Goal: Contribute content: Contribute content

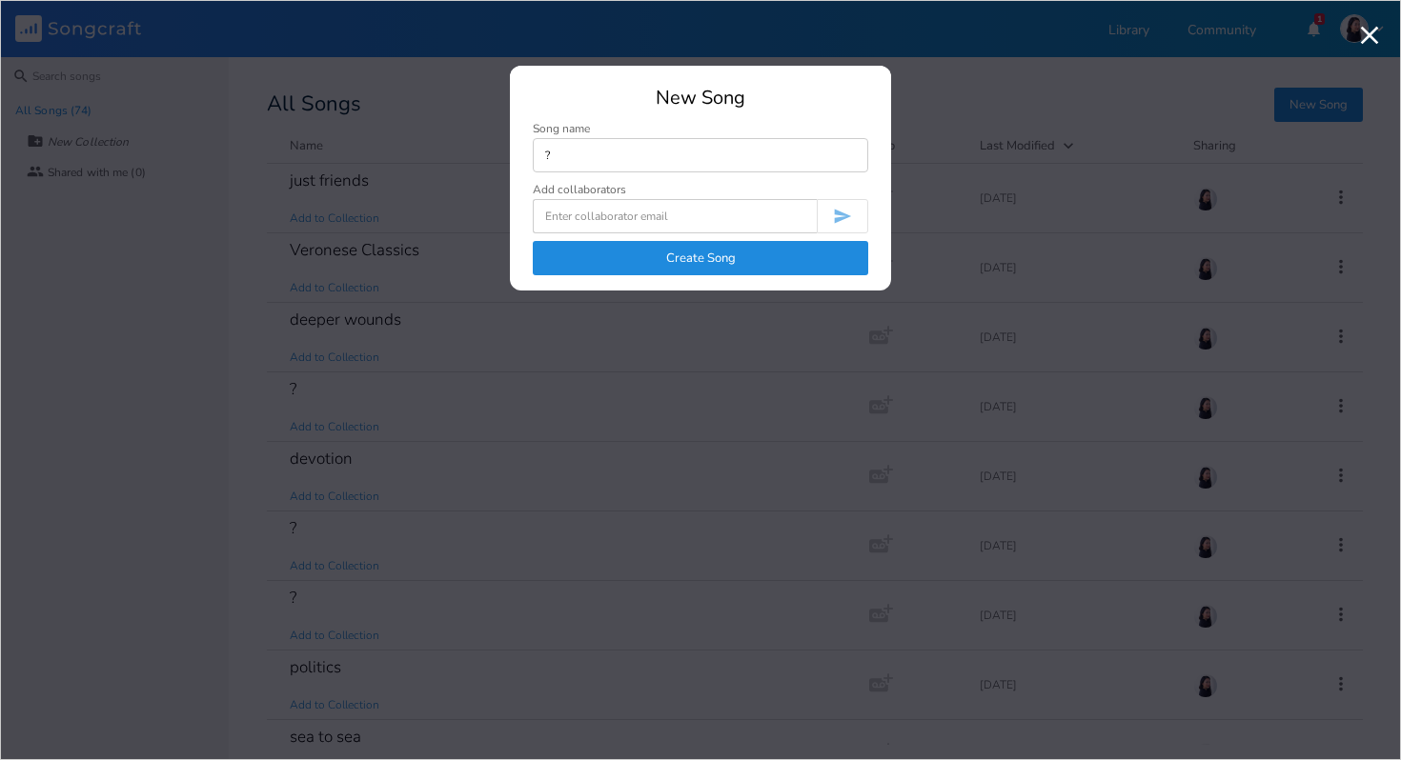
type input "?"
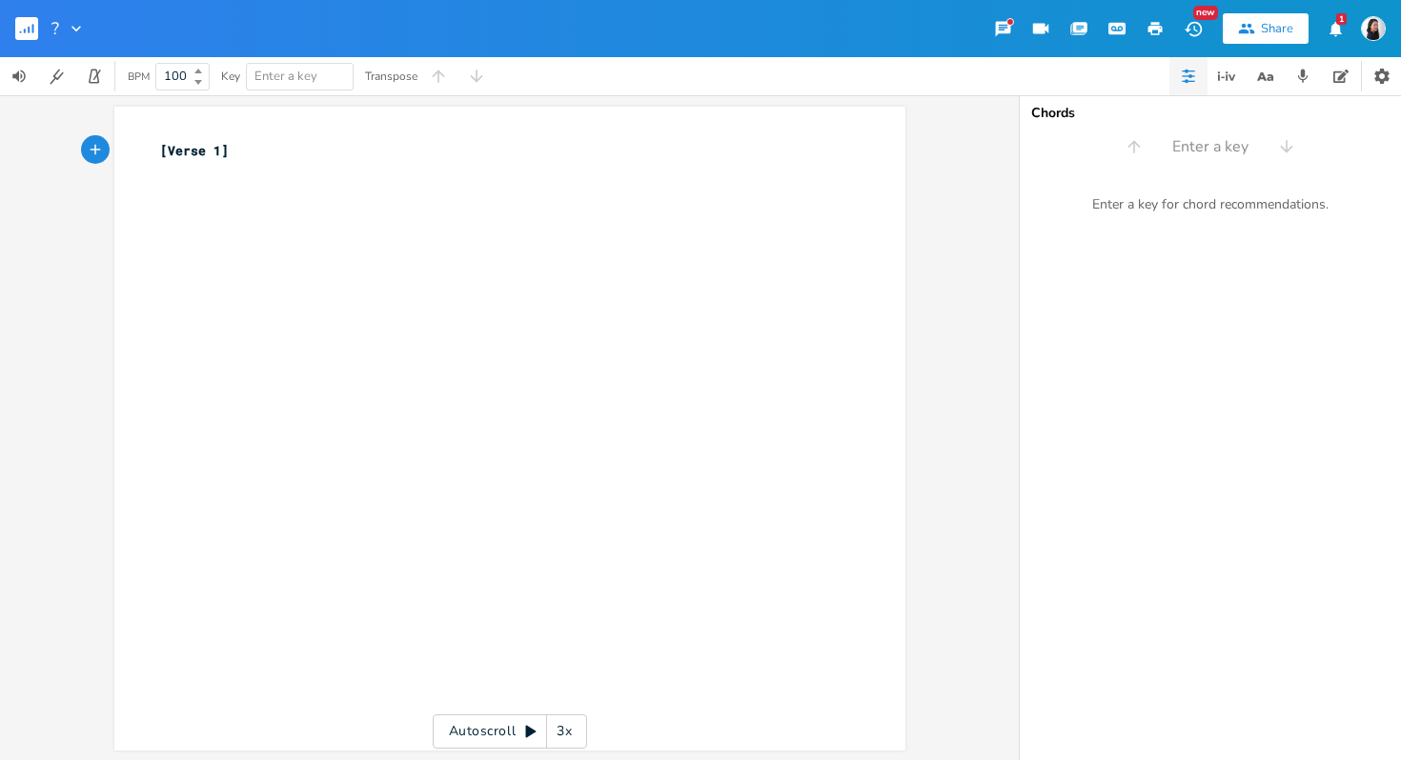
click at [156, 145] on pre "[Verse 1]" at bounding box center [500, 151] width 688 height 20
type textarea "D Bm F#M"
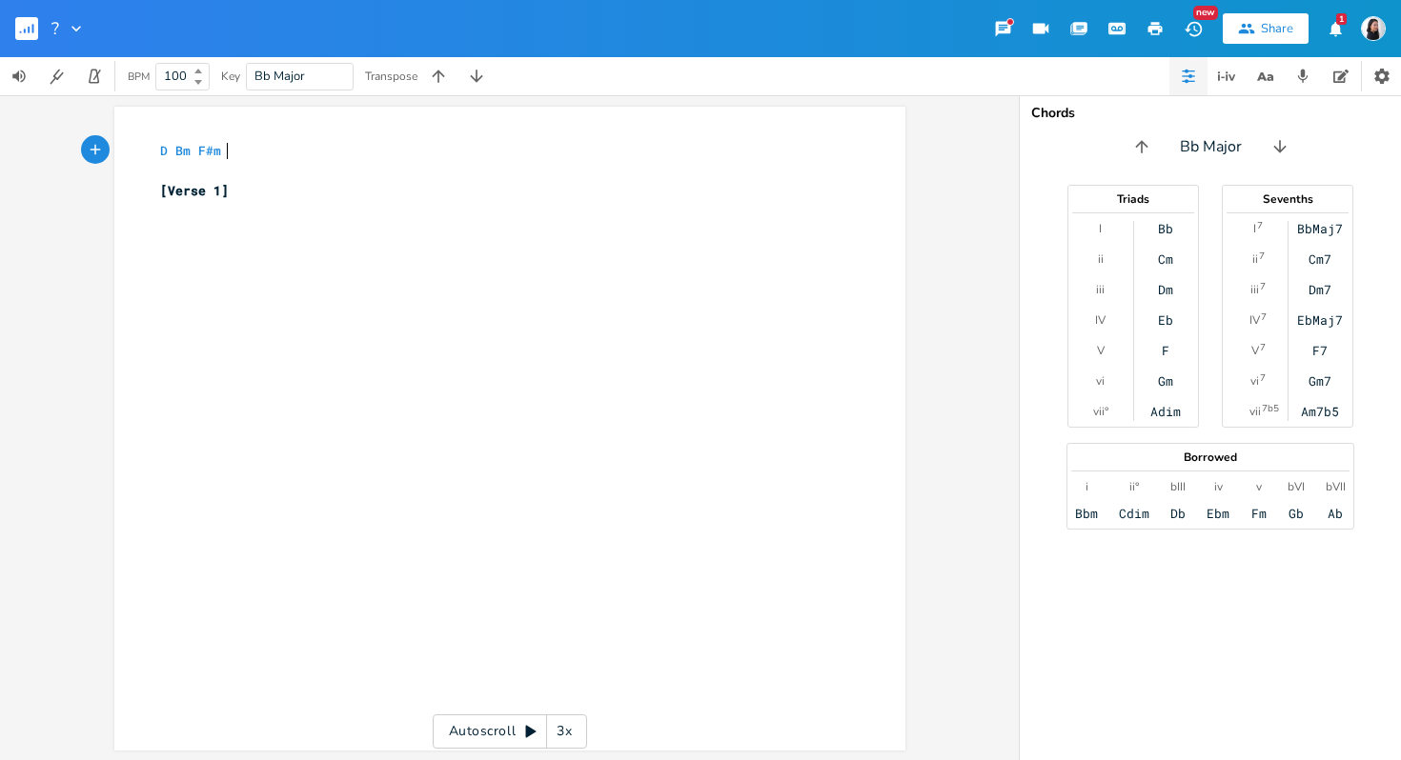
scroll to position [0, 13]
type textarea "m W"
type textarea "E"
click at [257, 337] on div "xxxxxxxxxx D Bm F#m E ​ [Verse 1] ​" at bounding box center [524, 446] width 736 height 619
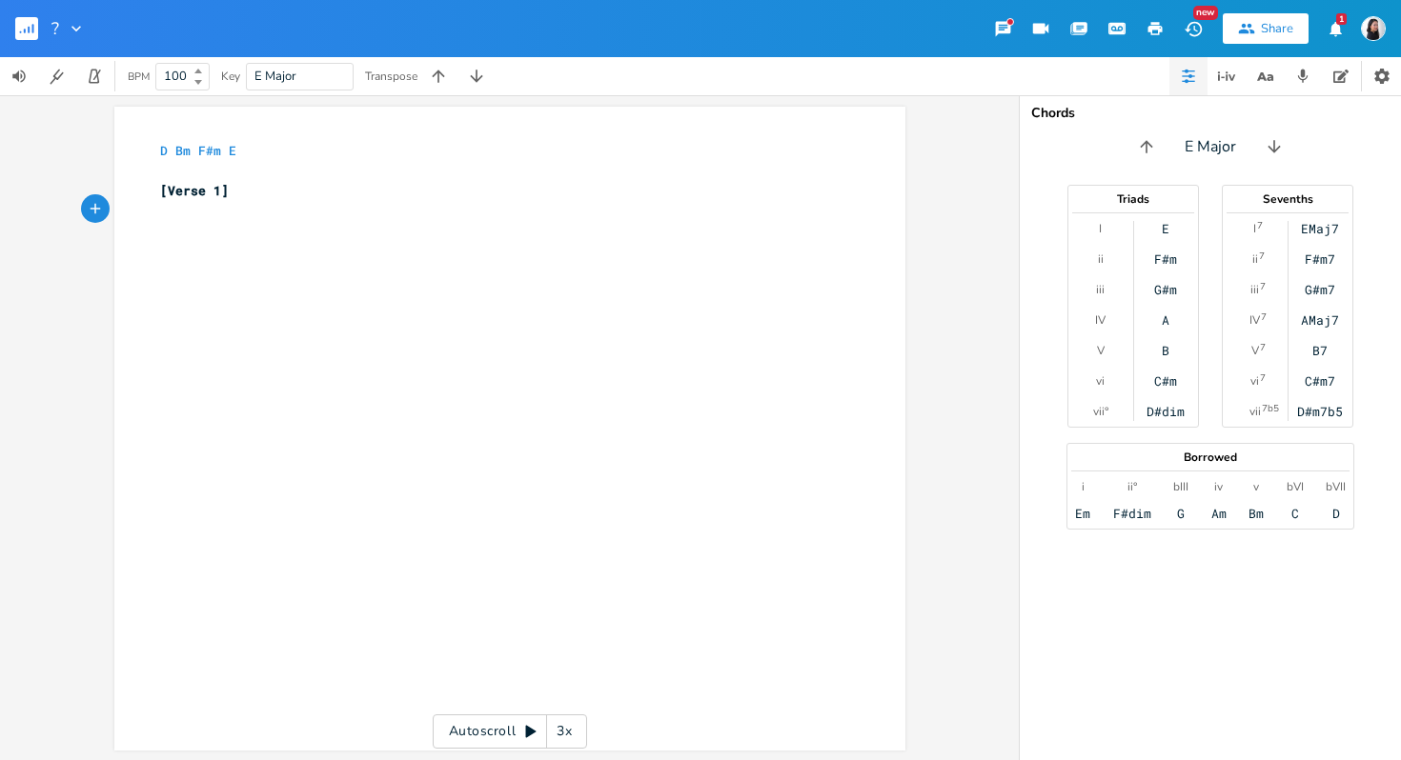
click at [299, 65] on span "E Major" at bounding box center [299, 77] width 91 height 26
type input "a"
type input "d"
click at [876, 314] on div "xxxxxxxxxx D Bm F#m E ​ [Verse 1] ​" at bounding box center [524, 446] width 736 height 619
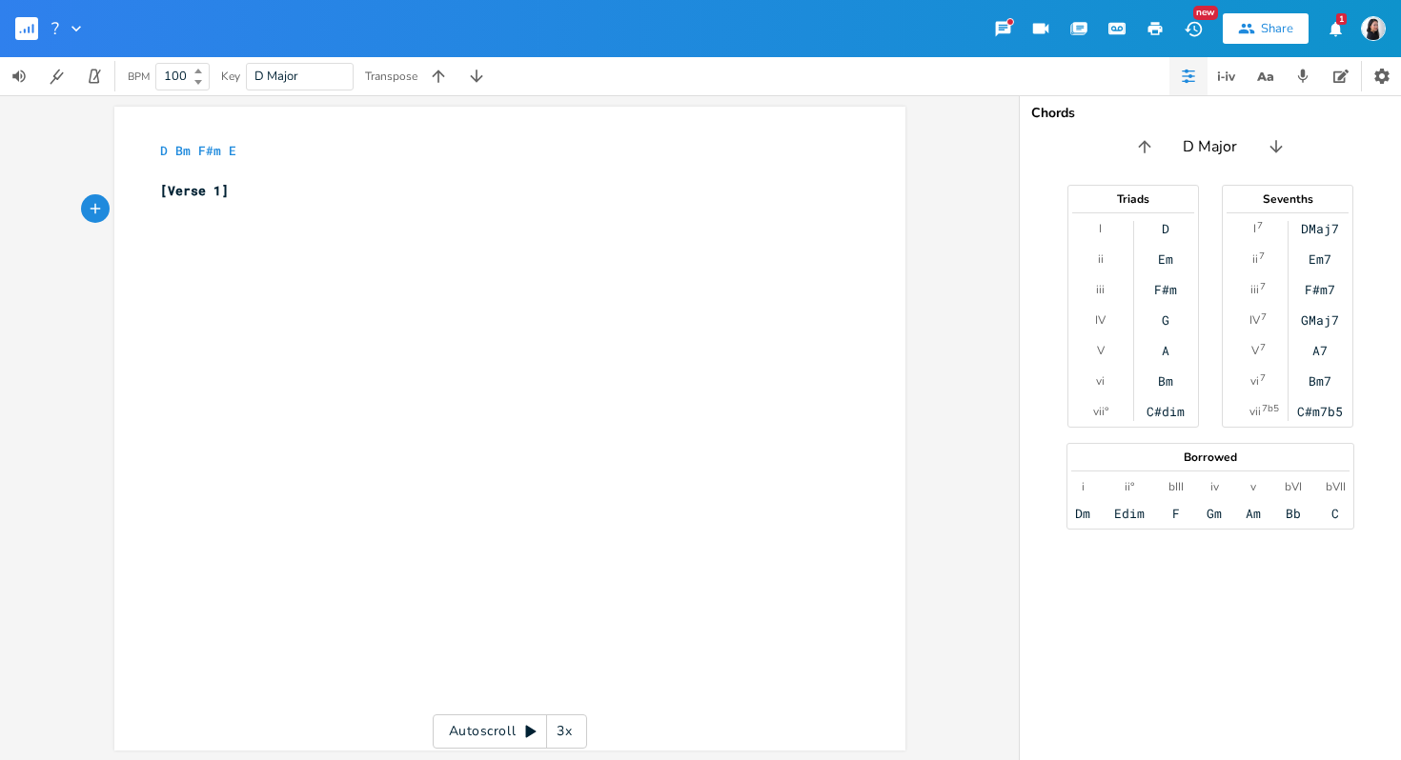
type input "a"
click at [558, 592] on div "xxxxxxxxxx D Bm F#m E ​ [Verse 1] ​" at bounding box center [524, 446] width 736 height 619
type textarea "D"
click at [479, 71] on icon "button" at bounding box center [476, 76] width 19 height 19
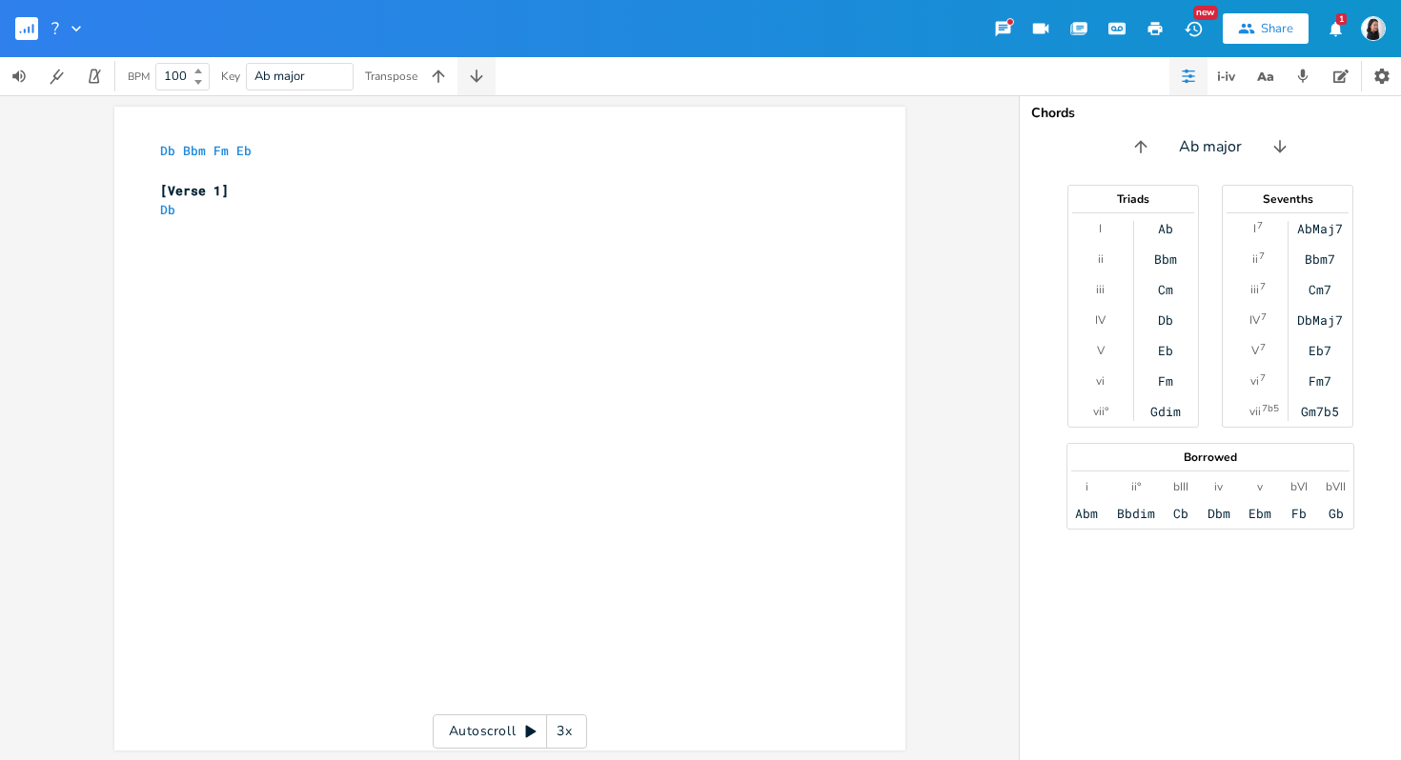
click at [479, 71] on icon "button" at bounding box center [476, 76] width 19 height 19
click at [457, 57] on button "button" at bounding box center [476, 76] width 38 height 38
click at [426, 79] on button "button" at bounding box center [438, 76] width 38 height 38
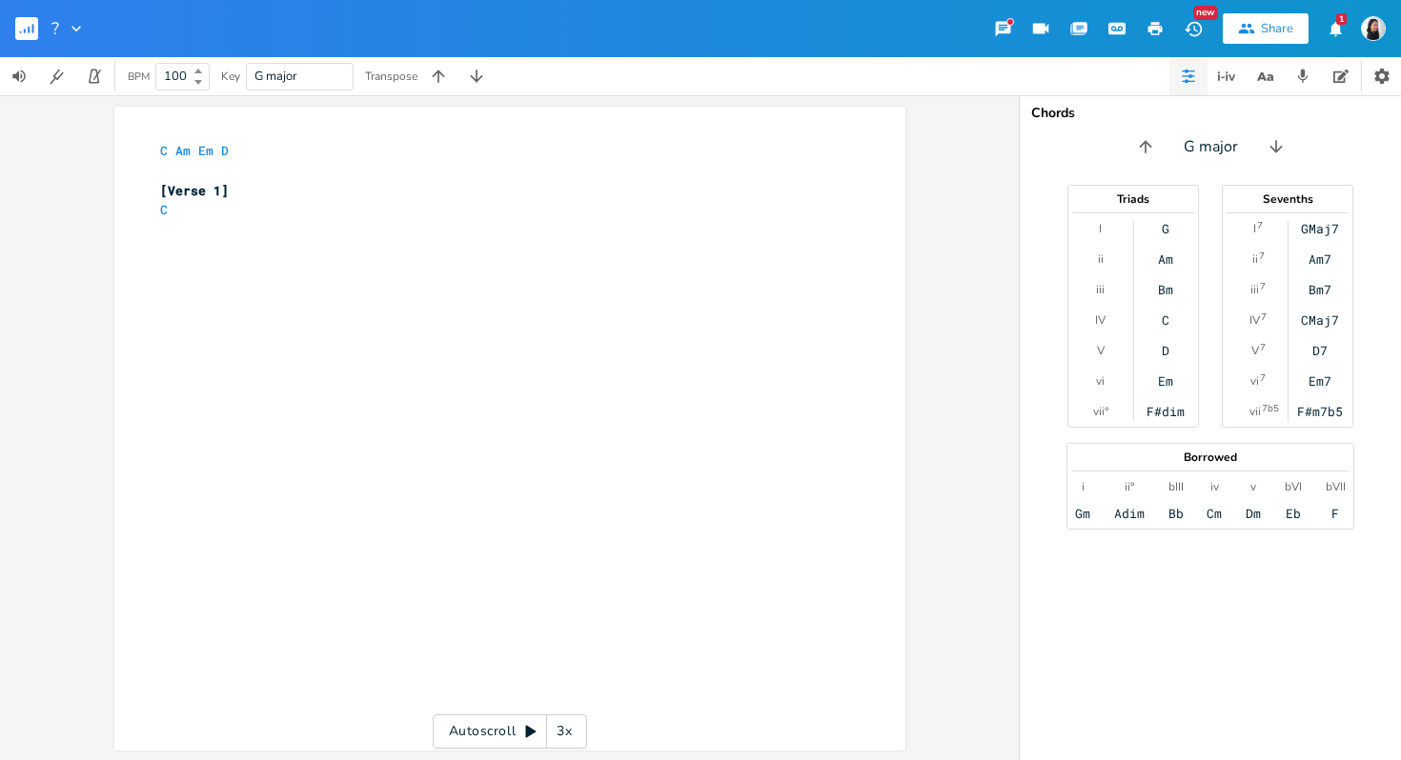
click at [418, 378] on div "xxxxxxxxxx C Am Em D ​ [Verse 1] C" at bounding box center [524, 446] width 736 height 619
type textarea "[Chorus]"
type textarea "C"
type textarea "I"
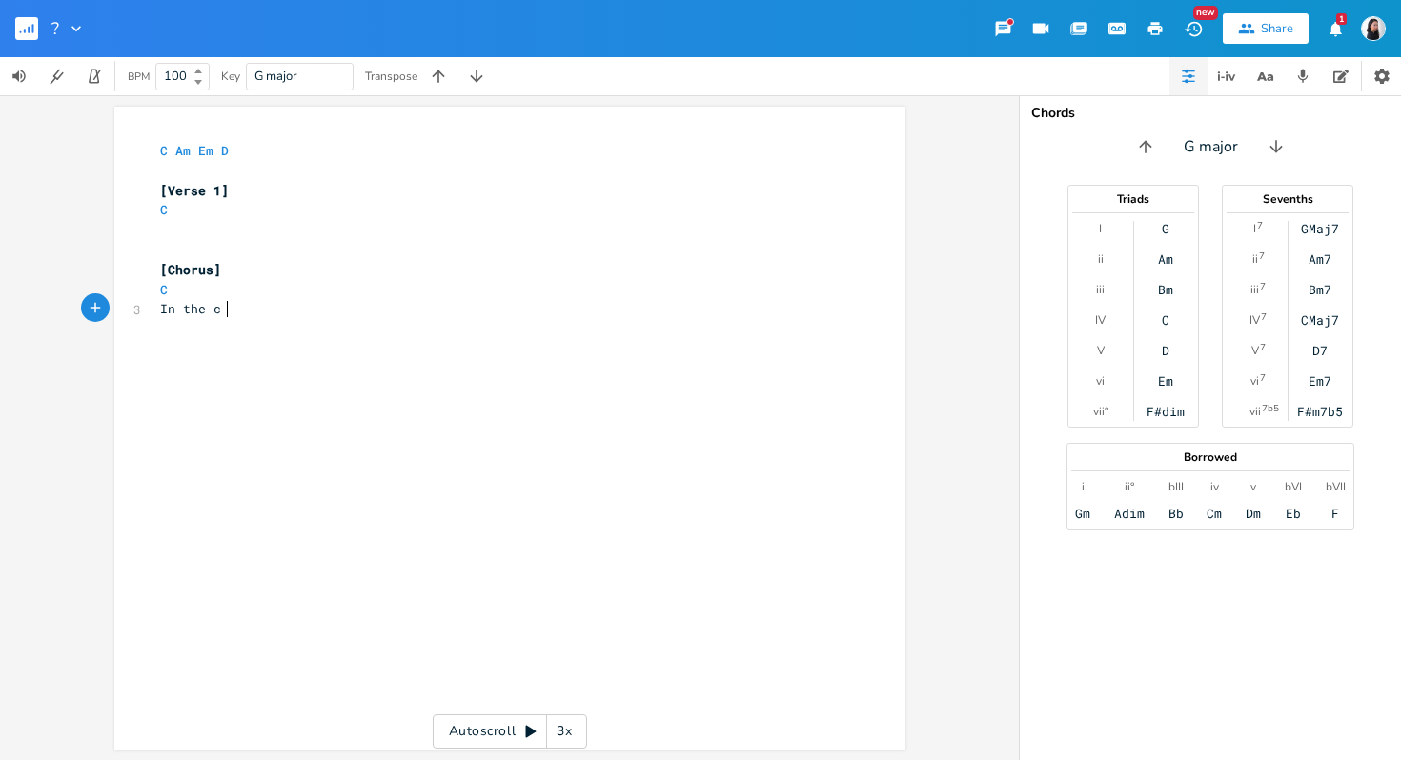
type textarea "In the ca"
type textarea "haos I might give up"
type textarea "Everything I knew"
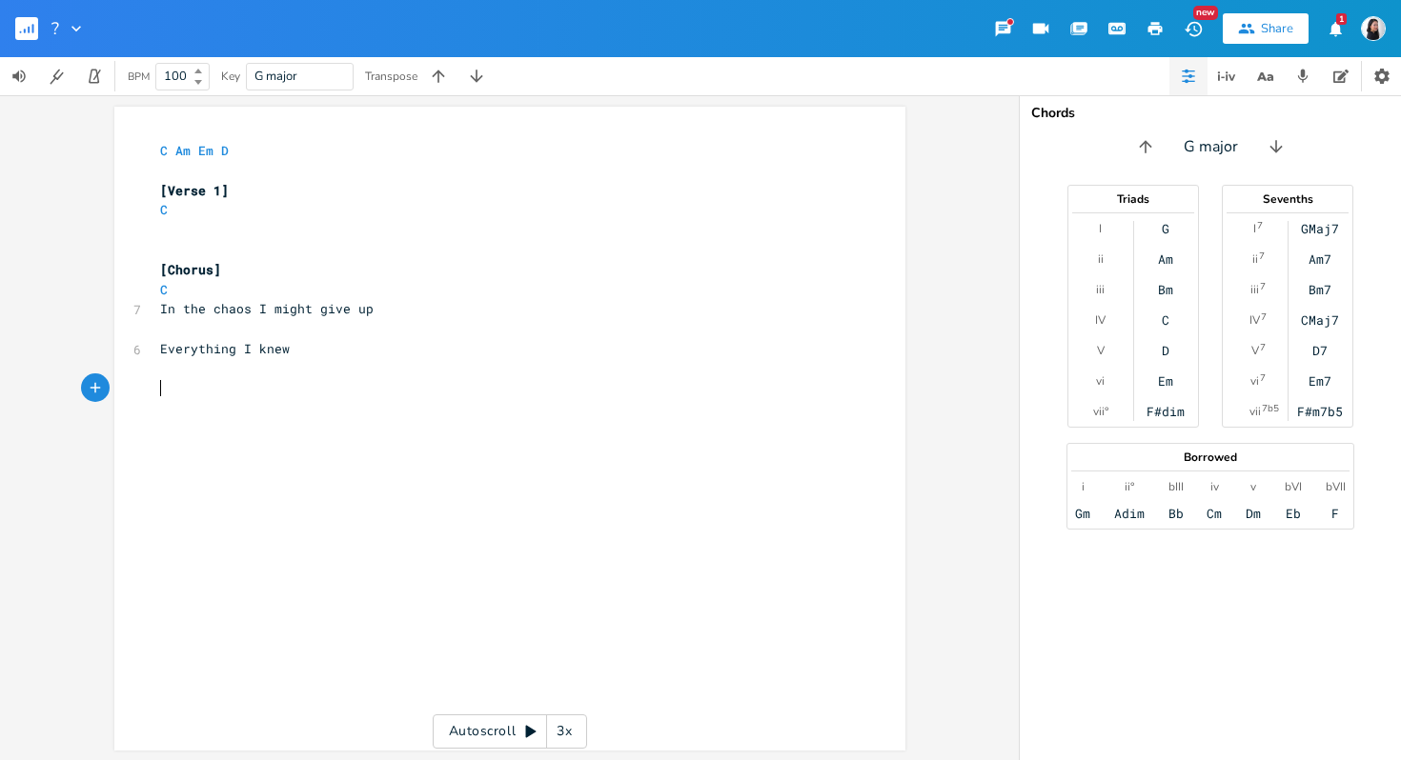
type textarea "E"
type textarea "Anything that makes me good"
type textarea ", for you"
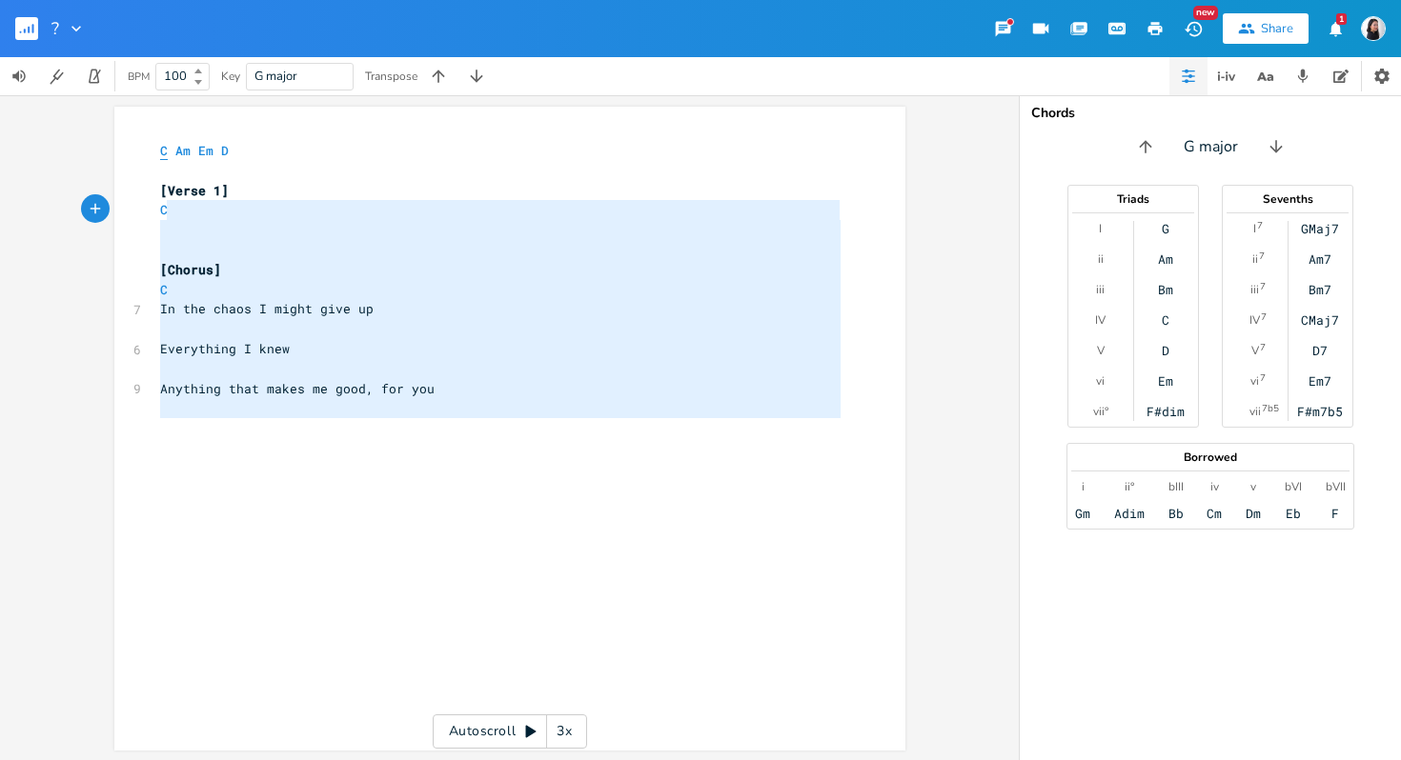
type textarea "C Am Em D [Verse 1] C [Chorus] C In the chaos I might give up Everything I knew…"
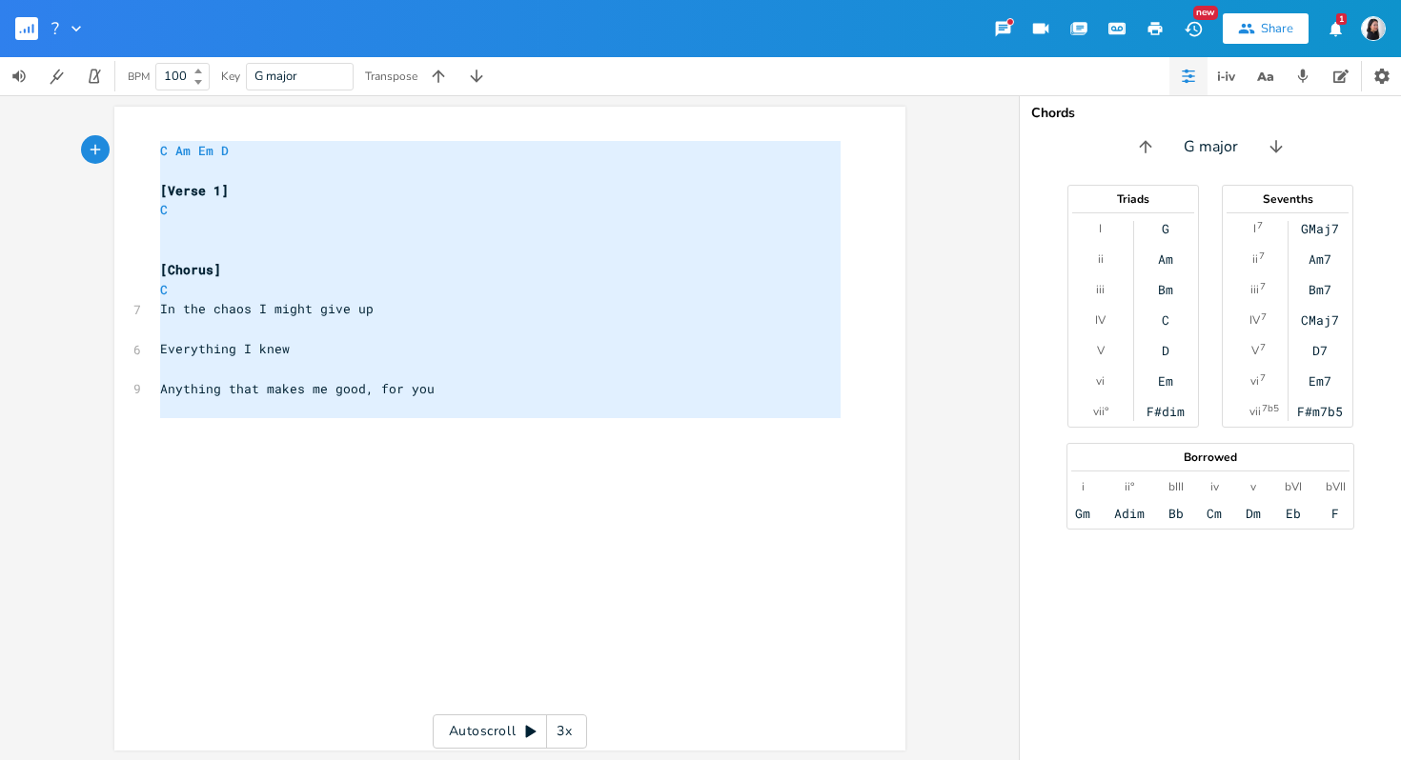
drag, startPoint x: 330, startPoint y: 583, endPoint x: 141, endPoint y: 112, distance: 507.2
click at [141, 112] on div "C Am Em D [Verse 1] C [Chorus] C In the chaos I might give up Everything I knew…" at bounding box center [509, 429] width 791 height 644
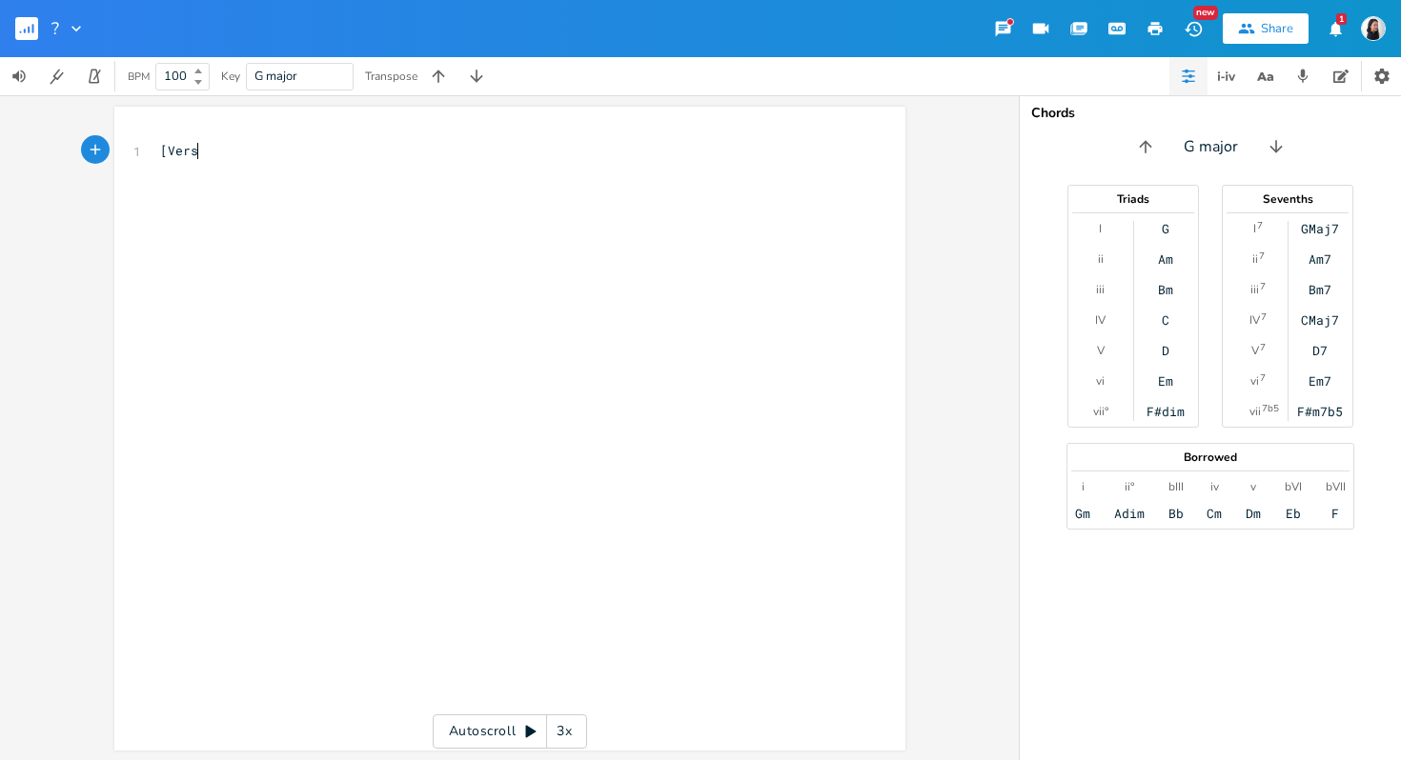
type textarea "[Verse 2"
type textarea "1["
type textarea "]"
click at [1215, 73] on icon "button" at bounding box center [1226, 76] width 23 height 23
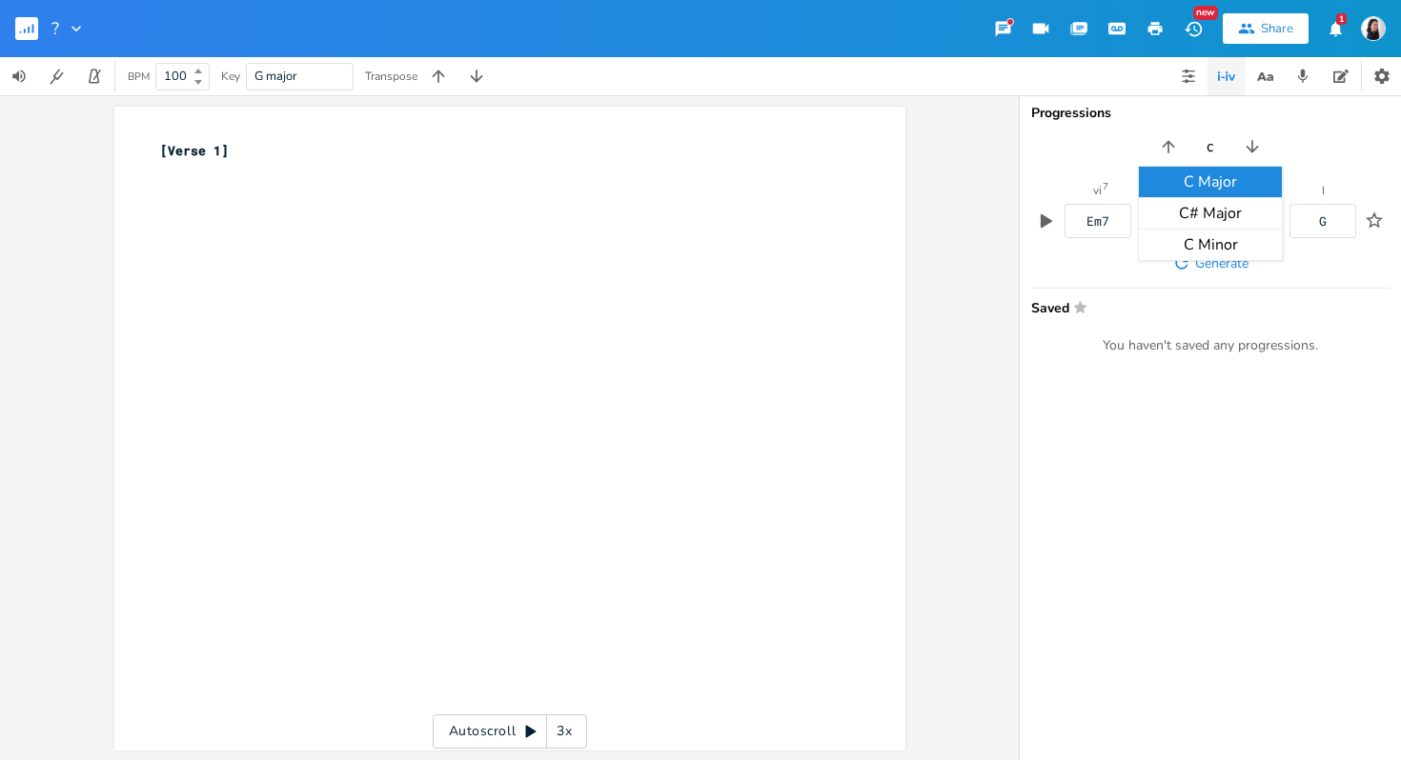
type input "c"
click at [1193, 256] on button "Generate" at bounding box center [1210, 263] width 91 height 34
click at [1191, 257] on button "Generate" at bounding box center [1210, 263] width 91 height 34
type input "d"
click at [1201, 263] on span "Generate" at bounding box center [1221, 263] width 53 height 18
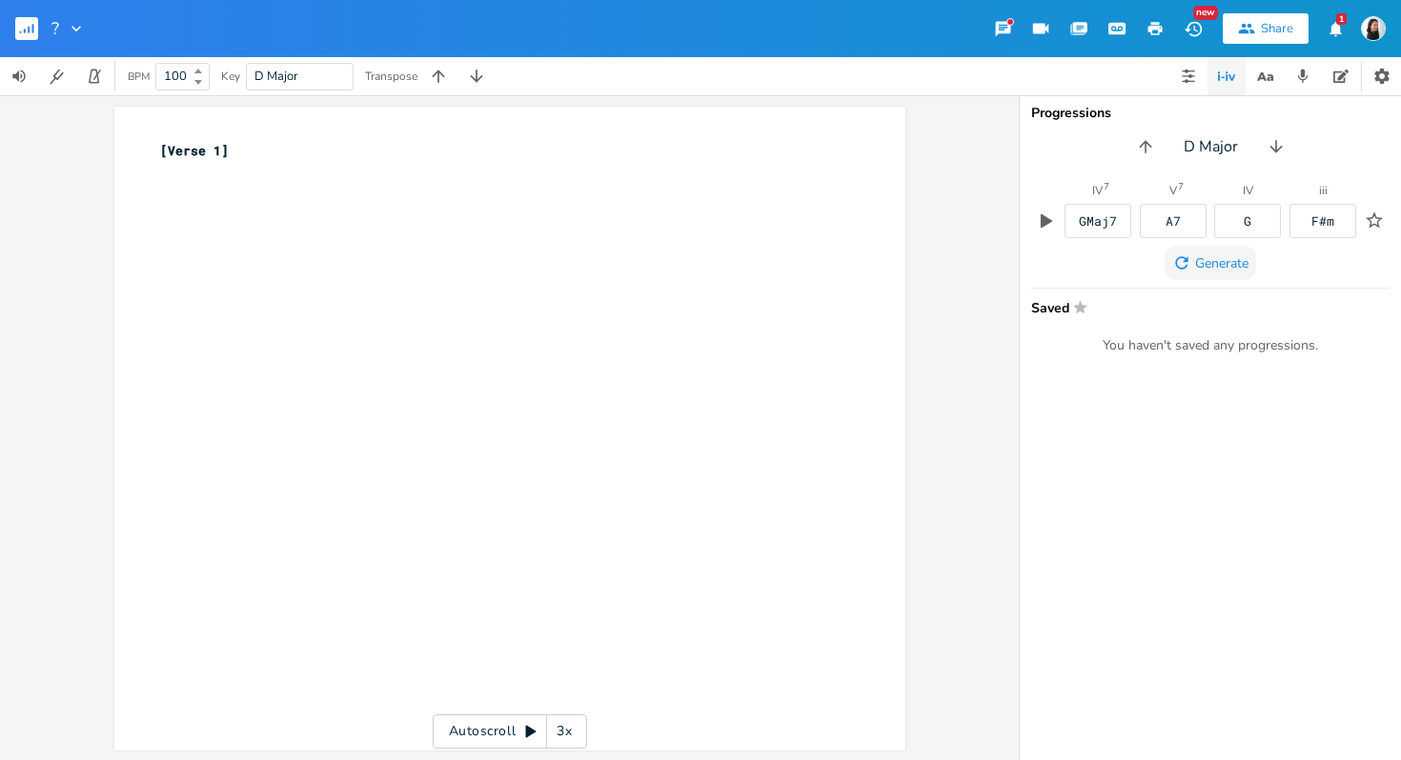
click at [1201, 263] on span "Generate" at bounding box center [1221, 263] width 53 height 18
click at [1188, 78] on icon "button" at bounding box center [1188, 76] width 15 height 15
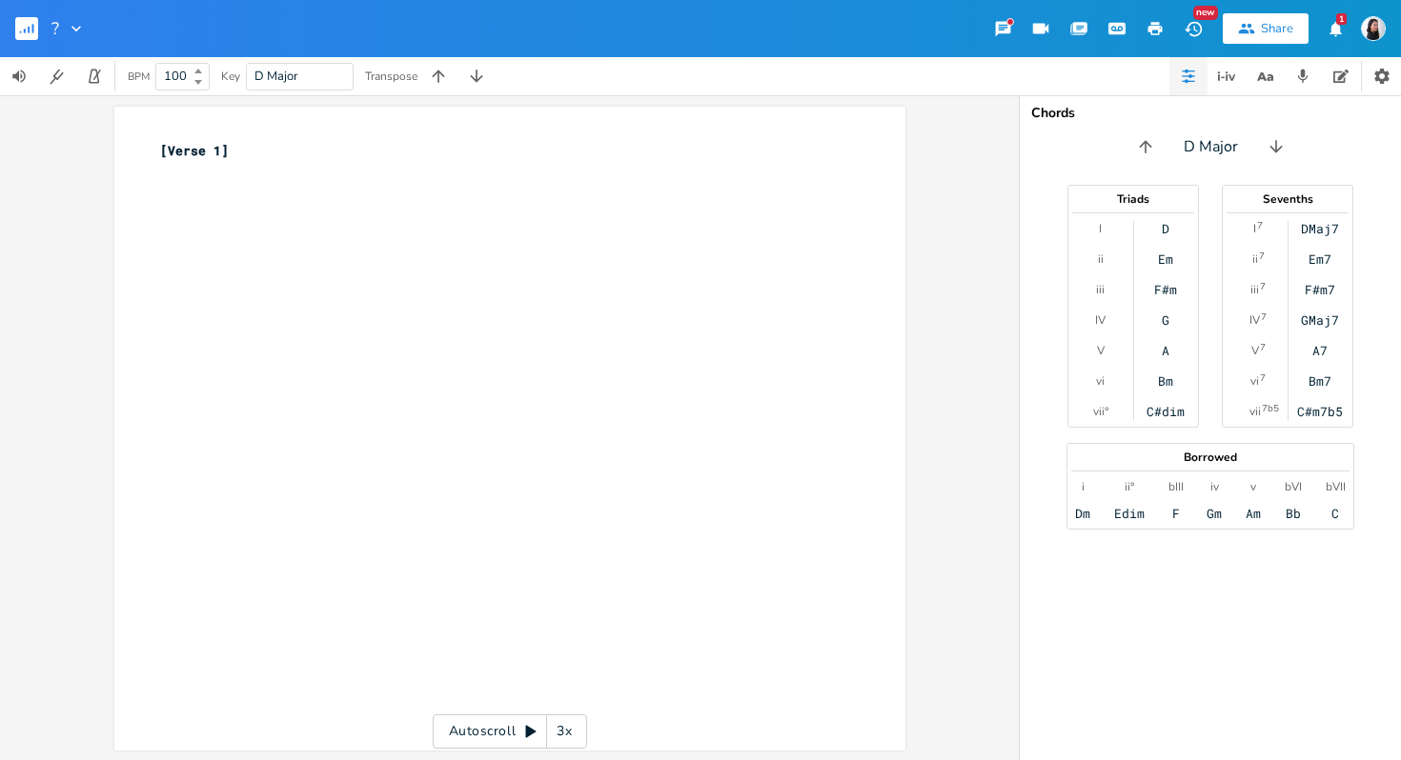
click at [836, 292] on div "x [Verse 1] ​ ​" at bounding box center [524, 446] width 736 height 619
type textarea "D"
type textarea "I cared what you said to me"
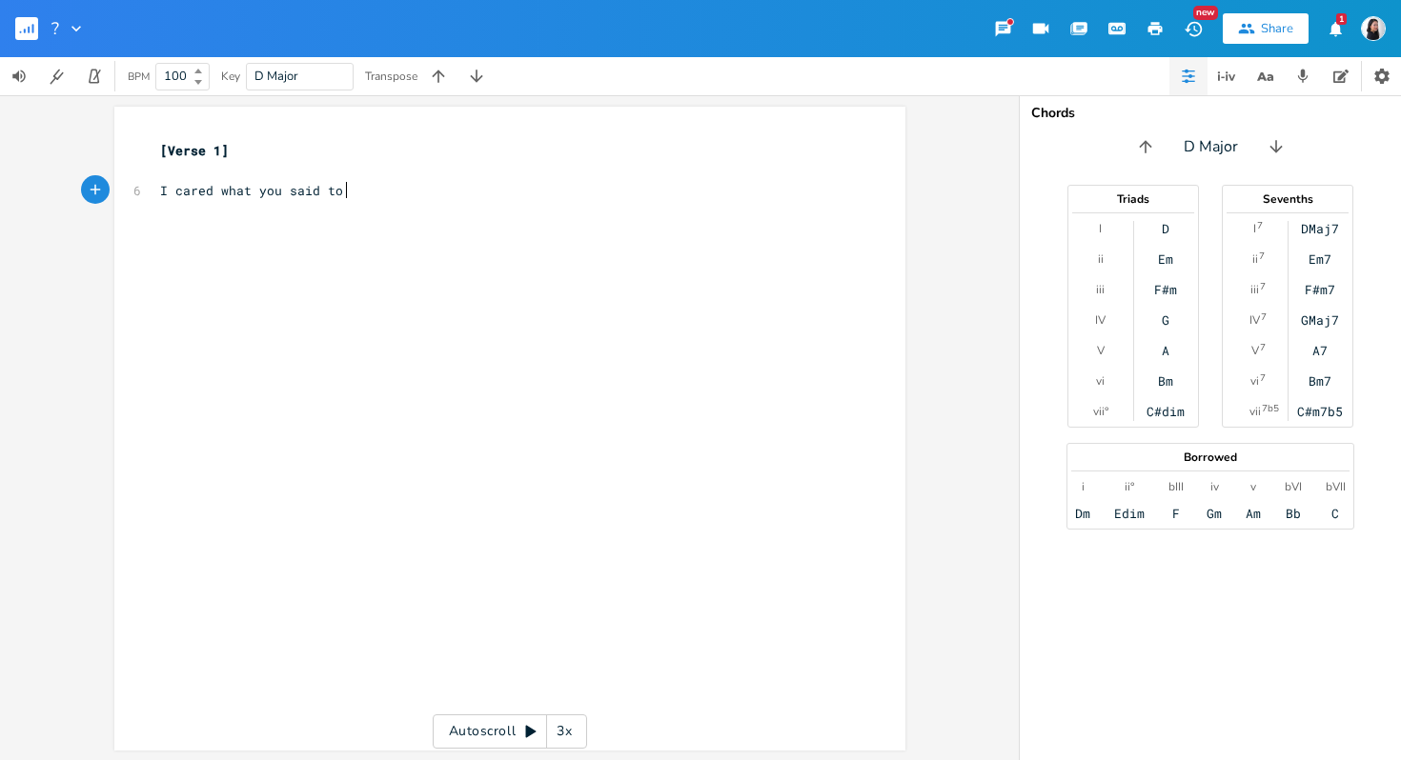
scroll to position [0, 155]
type textarea "A little too much"
type textarea "A little too fast"
click at [436, 167] on pre "​" at bounding box center [500, 171] width 688 height 20
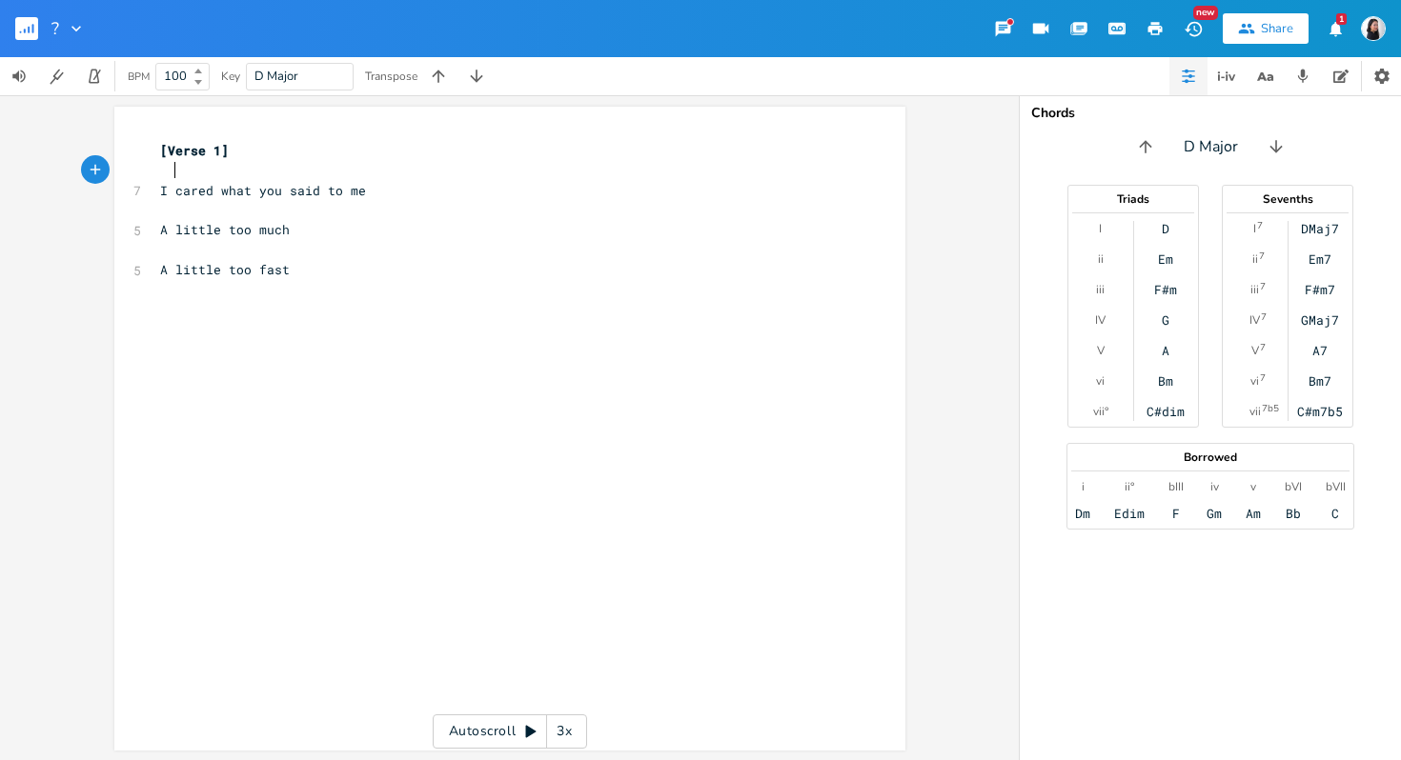
type textarea "D"
click at [271, 191] on span "I cared what you said to me" at bounding box center [263, 190] width 206 height 17
type textarea "'d"
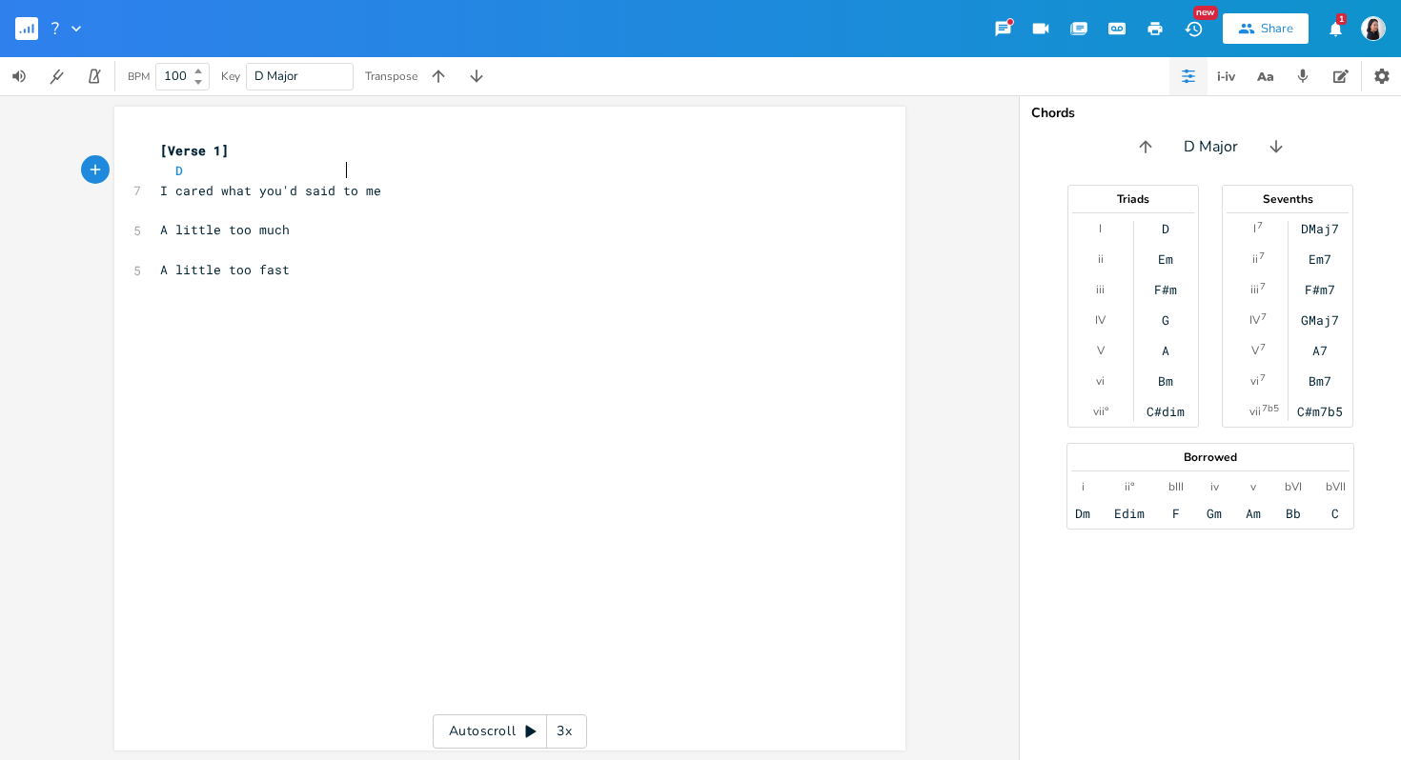
click at [357, 173] on pre "D" at bounding box center [500, 171] width 688 height 20
drag, startPoint x: 306, startPoint y: 186, endPoint x: 329, endPoint y: 186, distance: 22.9
click at [329, 186] on span "I cared what you'd said to me" at bounding box center [270, 190] width 221 height 17
type textarea "ay"
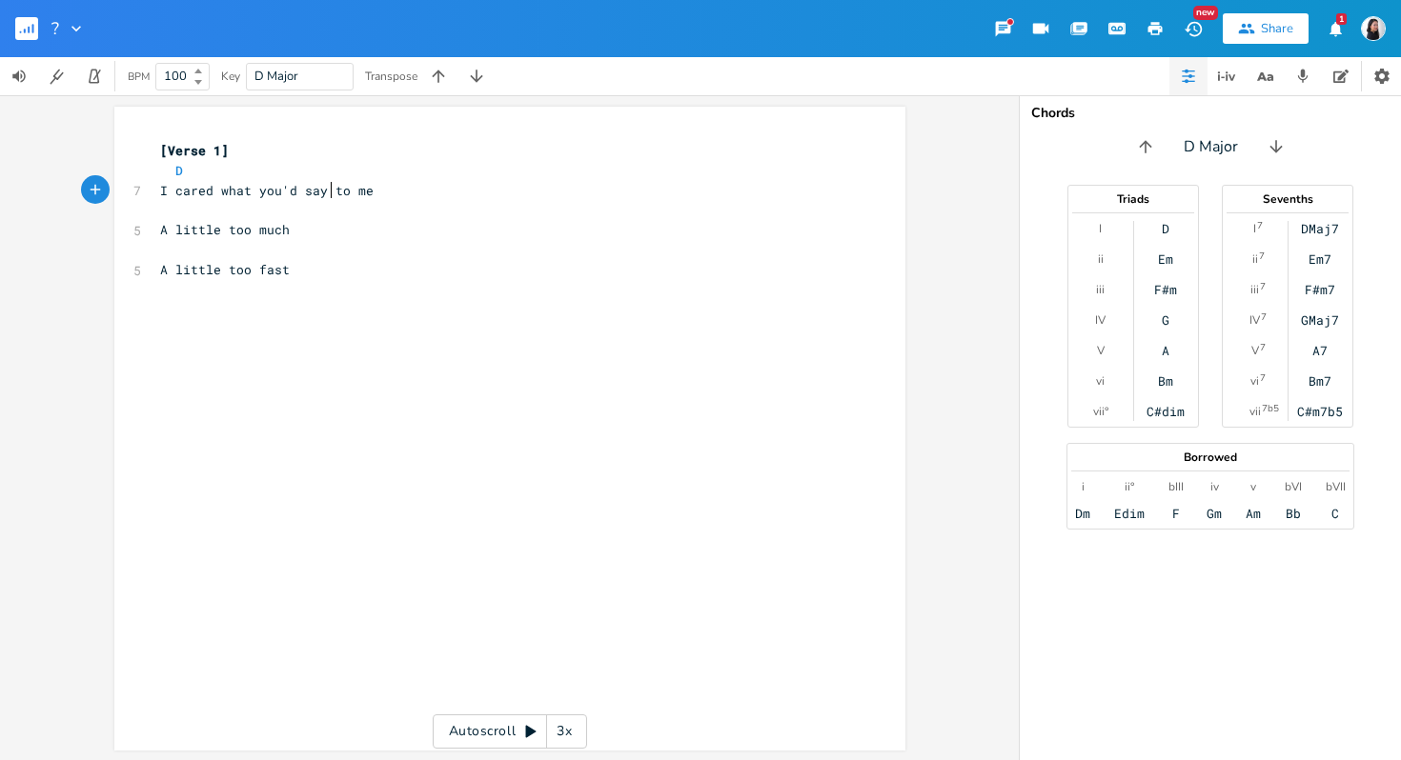
click at [383, 185] on pre "I cared what you'd say to me" at bounding box center [500, 191] width 688 height 20
click at [402, 161] on pre "D" at bounding box center [500, 171] width 688 height 20
click at [1227, 72] on icon "button" at bounding box center [1227, 75] width 2 height 9
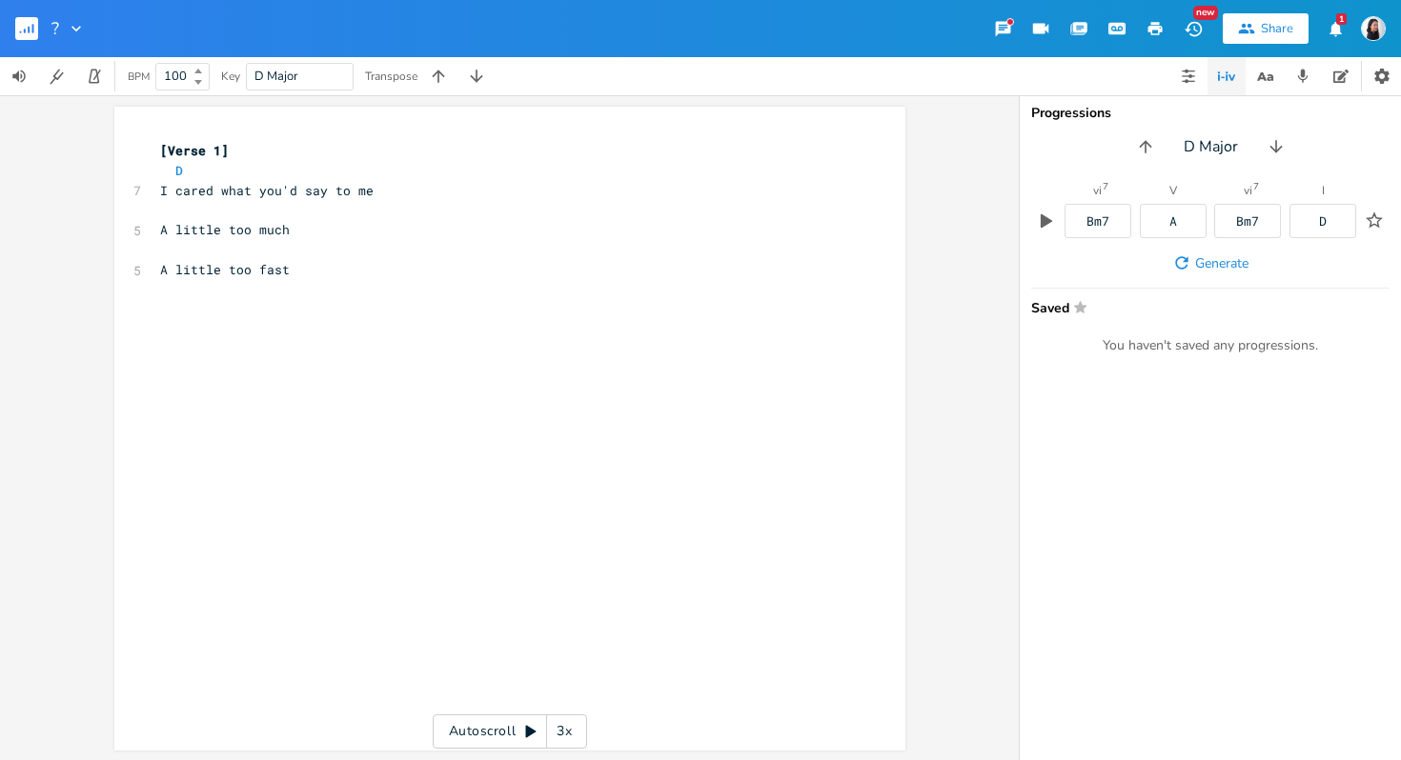
click at [1229, 282] on div "vi 7 Bm7 V A vi 7 Bm7 I D Generate Saved Star You haven't saved any progression…" at bounding box center [1210, 270] width 381 height 170
click at [1229, 252] on button "Generate" at bounding box center [1210, 263] width 91 height 34
click at [1222, 252] on button "Generate" at bounding box center [1210, 263] width 91 height 34
click at [1184, 257] on icon "button" at bounding box center [1181, 262] width 12 height 12
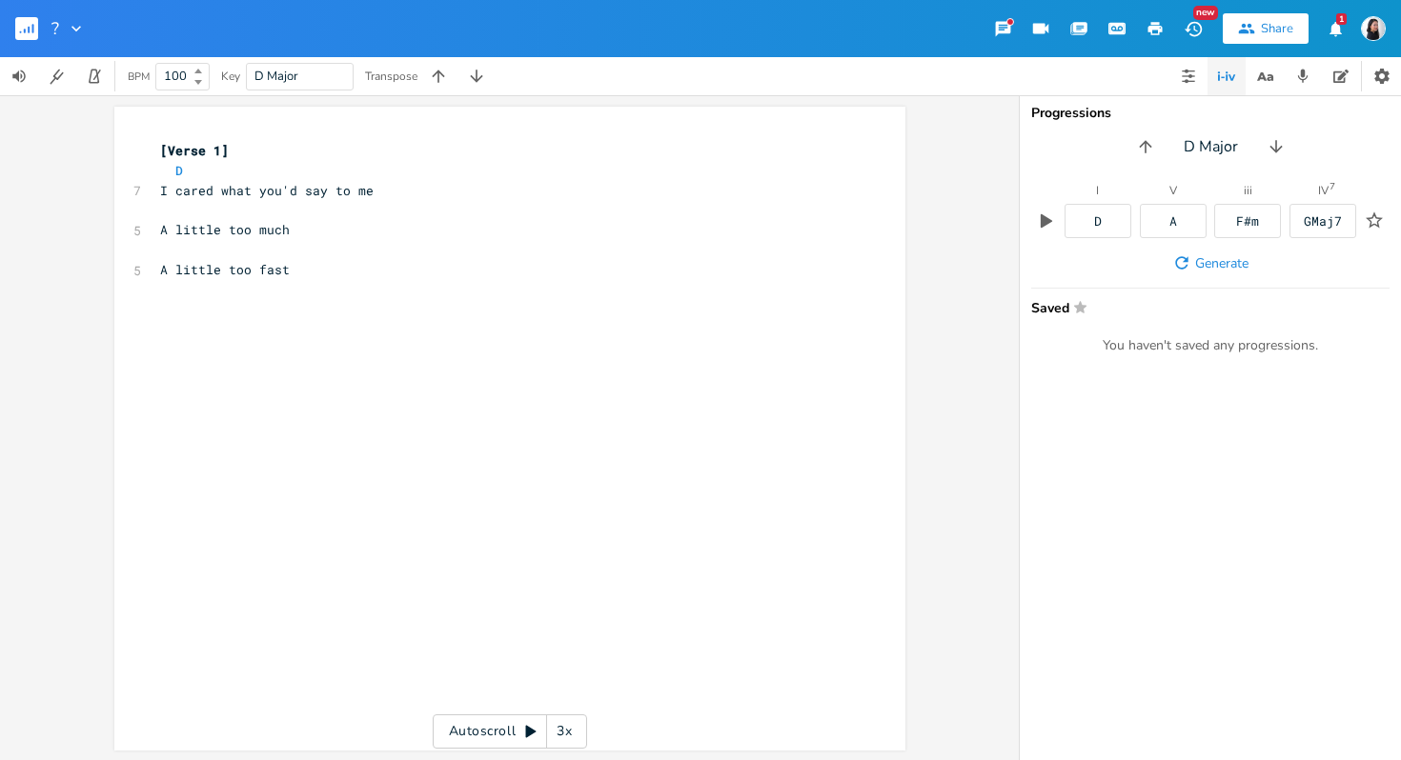
scroll to position [0, 6]
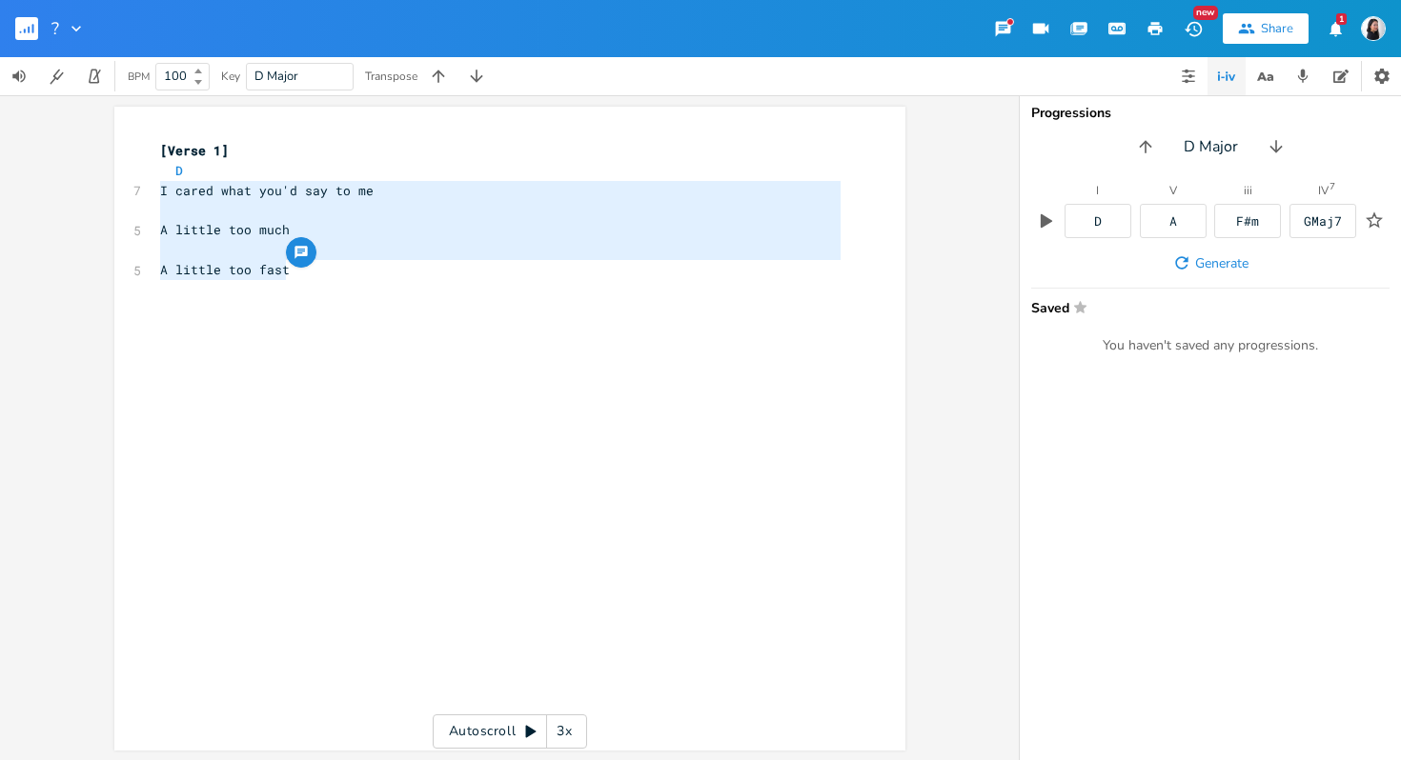
type textarea "D I cared what you'd say to me A little too much A little too fast"
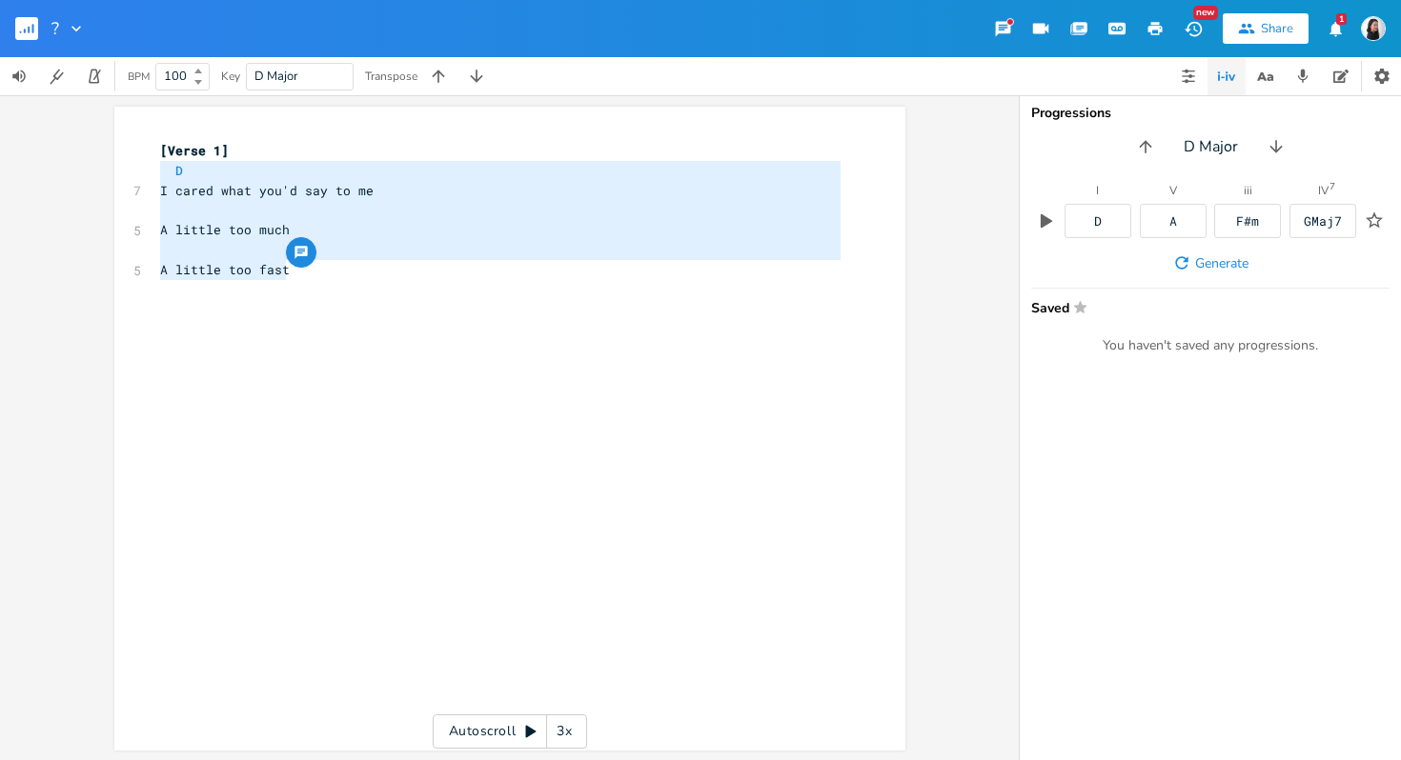
drag, startPoint x: 576, startPoint y: 353, endPoint x: 94, endPoint y: 175, distance: 512.9
click at [94, 175] on div "D I cared what you'd say to me A little too much A little too fast x [Verse 1] …" at bounding box center [509, 427] width 1019 height 665
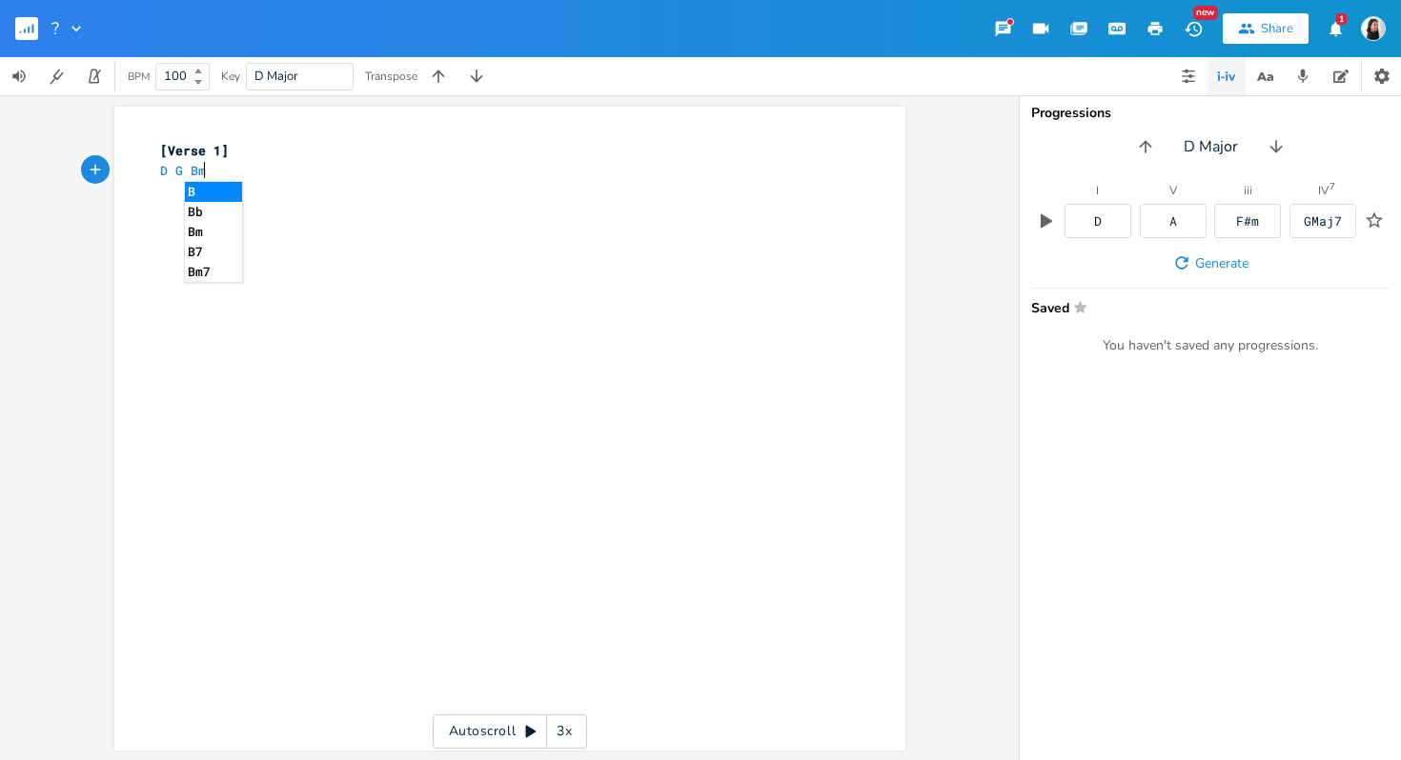
type textarea "D G Bm A"
click at [275, 154] on pre "[Verse 1]" at bounding box center [500, 151] width 688 height 20
type textarea "D G Bm A"
drag, startPoint x: 273, startPoint y: 172, endPoint x: 147, endPoint y: 173, distance: 125.8
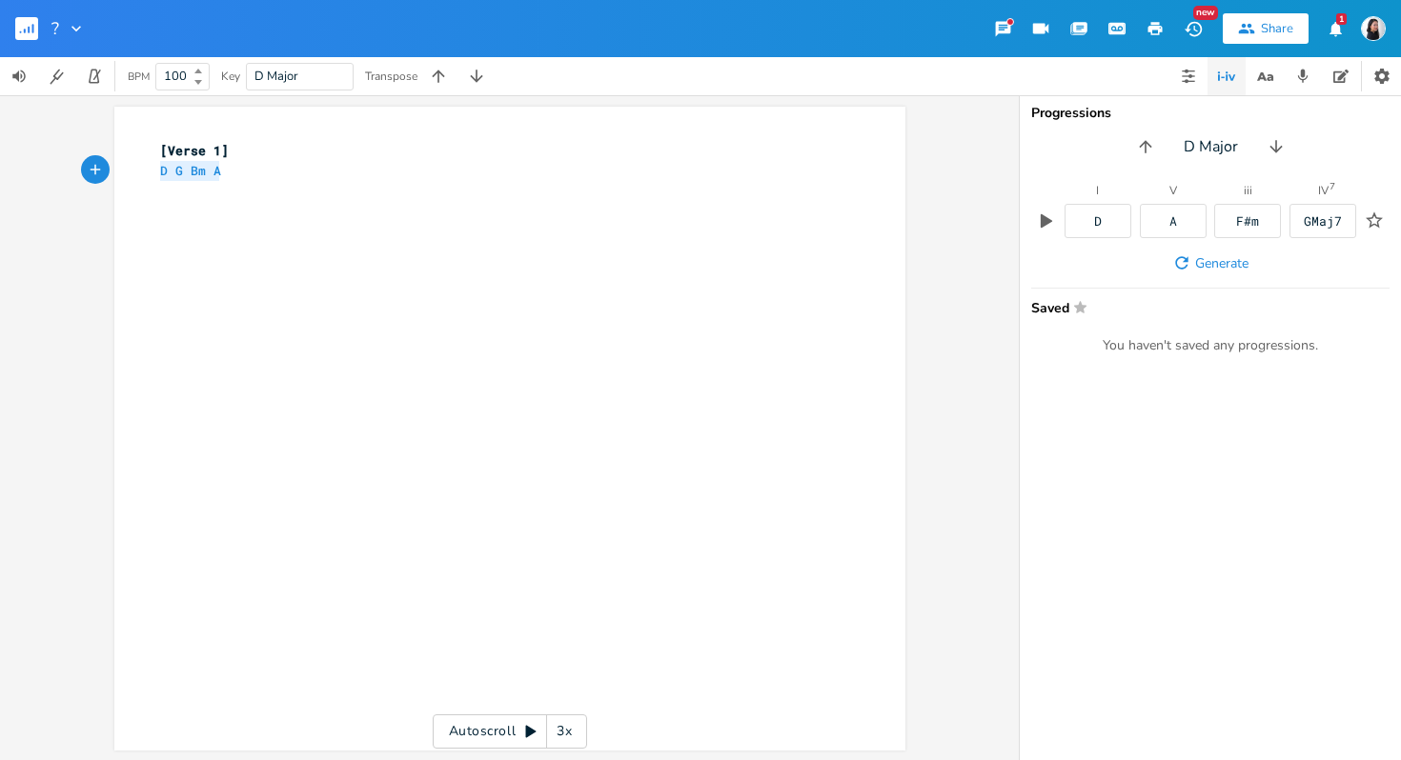
click at [147, 173] on div "D G Bm A x [Verse 1] D G Bm A" at bounding box center [509, 429] width 791 height 644
click at [149, 141] on div "x [Verse 1] ​" at bounding box center [509, 429] width 791 height 644
click at [160, 152] on span "[Verse 1]" at bounding box center [194, 150] width 69 height 17
click at [230, 283] on div "x D G Bm A ​ [Verse 1] ​" at bounding box center [524, 446] width 736 height 619
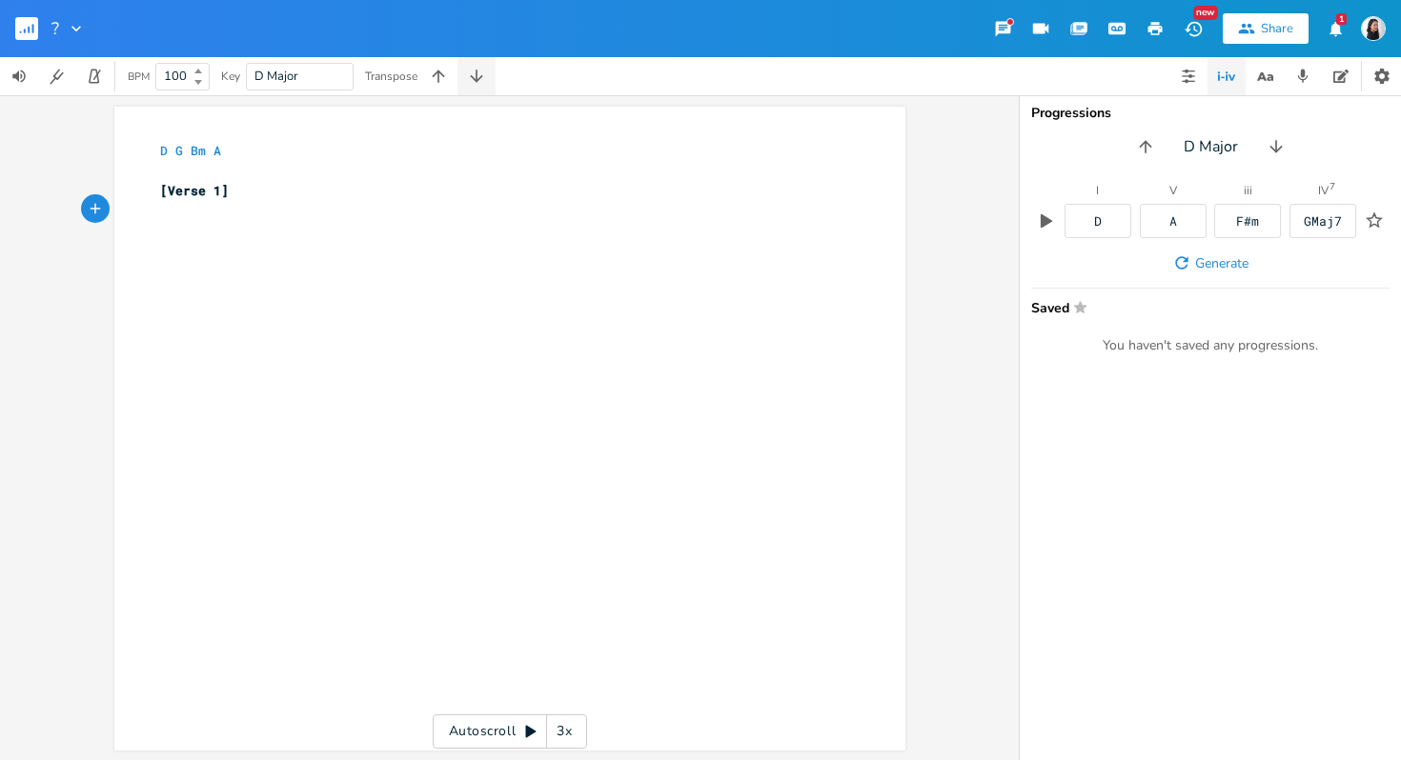
click at [467, 90] on button "button" at bounding box center [476, 76] width 38 height 38
click at [356, 345] on div "x C F Am G ​ [Verse 1] ​" at bounding box center [524, 446] width 736 height 619
type textarea "It took me twenty years to [PERSON_NAME]"
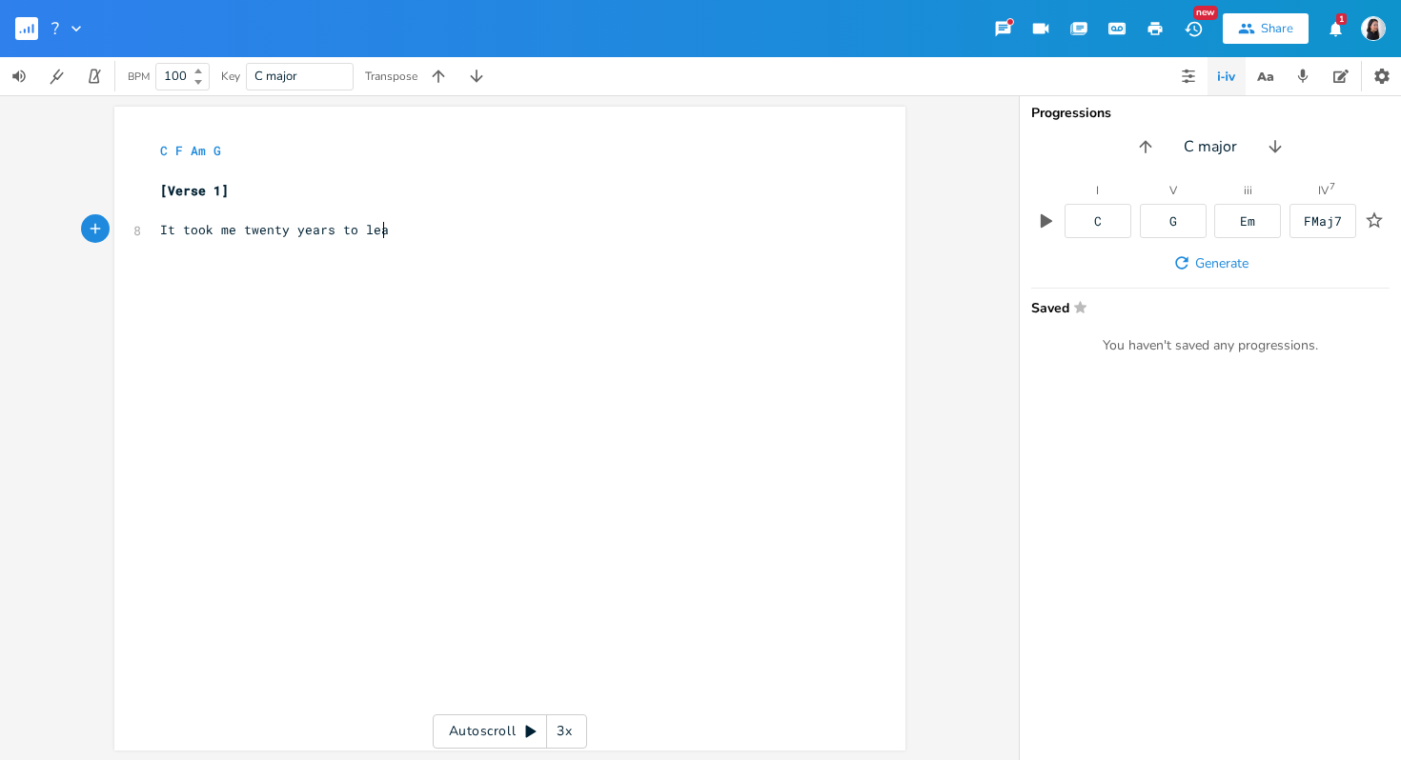
type textarea "rn"
type textarea "I tend to love a little too lo"
type textarea "fast"
drag, startPoint x: 185, startPoint y: 224, endPoint x: 126, endPoint y: 224, distance: 59.1
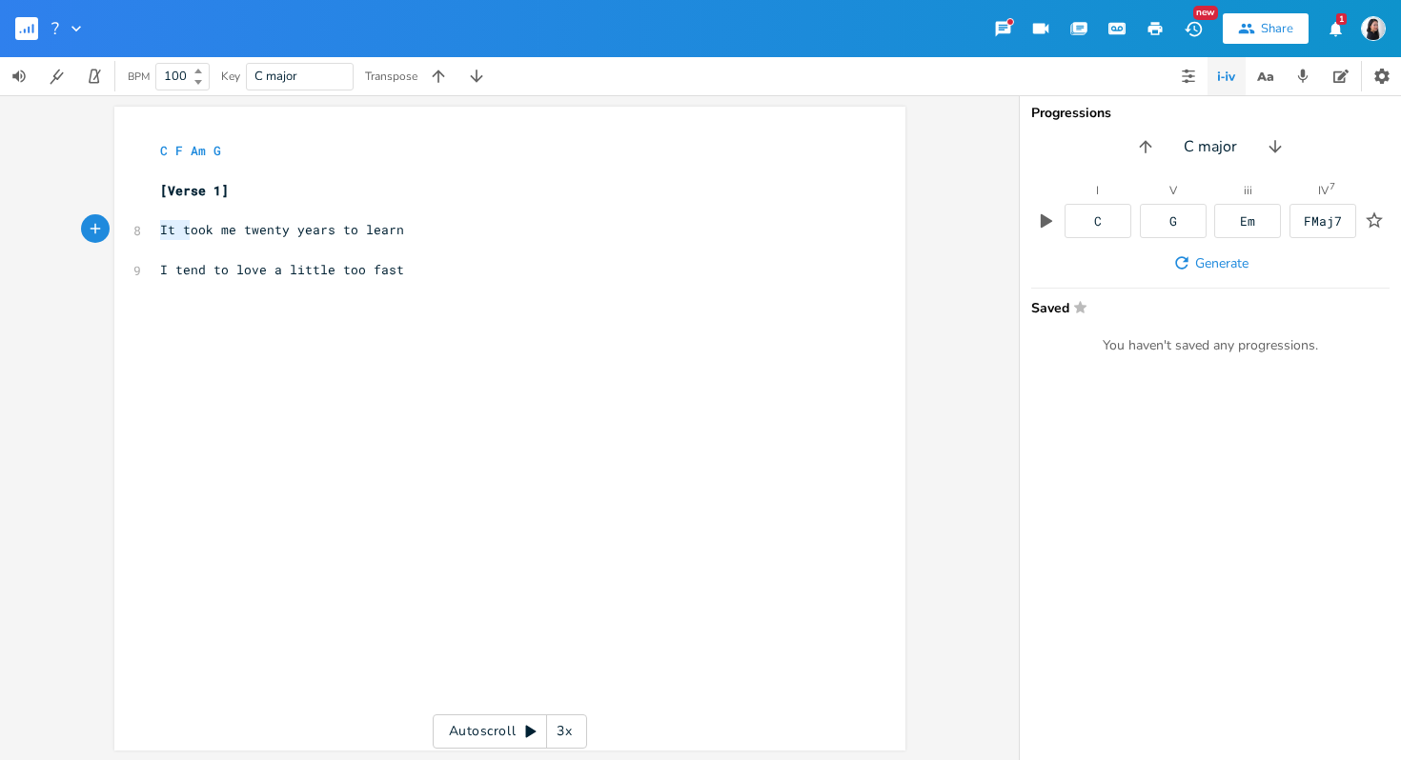
click at [126, 224] on div "It t x C F Am G ​ [Verse 1] ​ 8 It took me twenty years to learn ​ 9 I tend to …" at bounding box center [509, 429] width 791 height 644
type textarea "T"
click at [177, 203] on pre "​" at bounding box center [500, 210] width 688 height 20
type textarea "C"
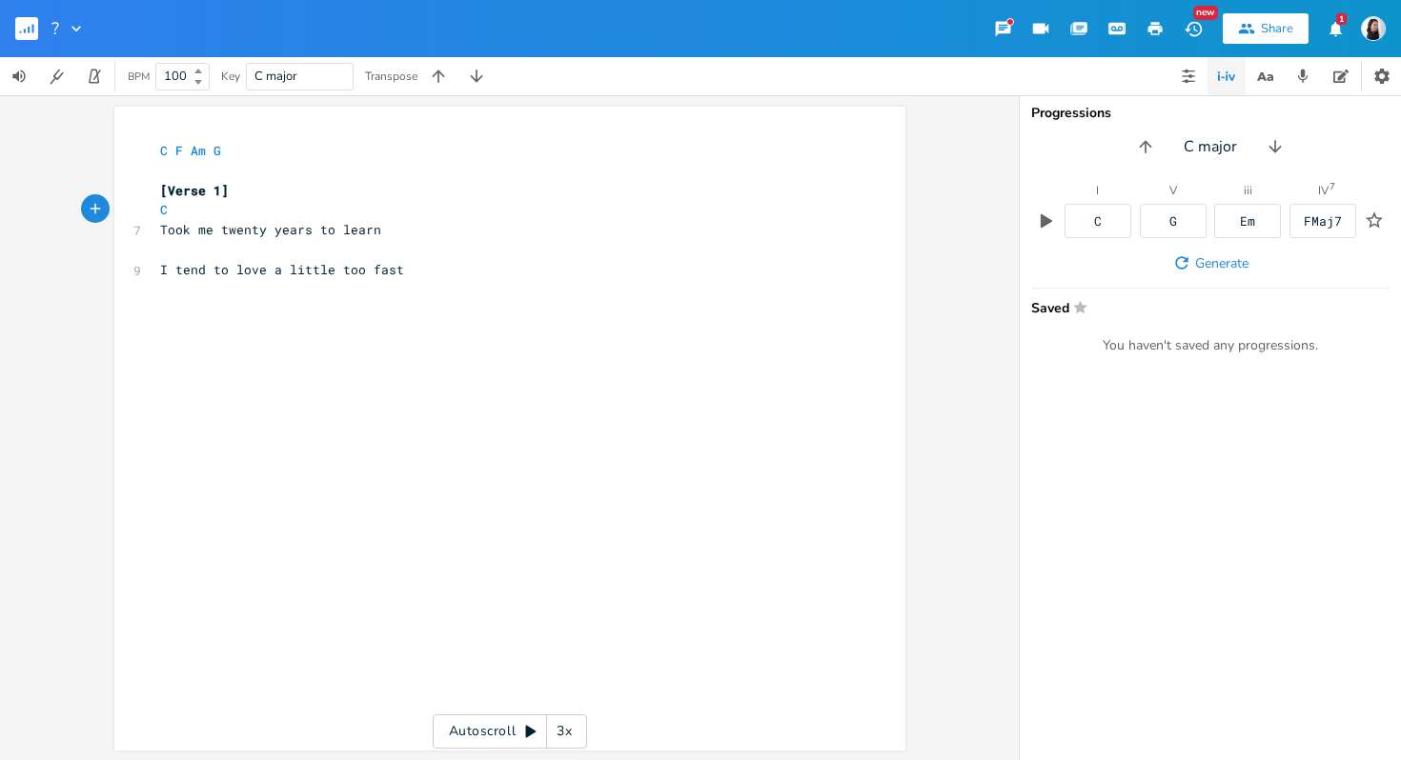
type textarea "F"
click at [754, 274] on pre "I tend to love a little too fast" at bounding box center [500, 270] width 688 height 20
click at [697, 248] on pre "​" at bounding box center [500, 250] width 688 height 20
type textarea "'"
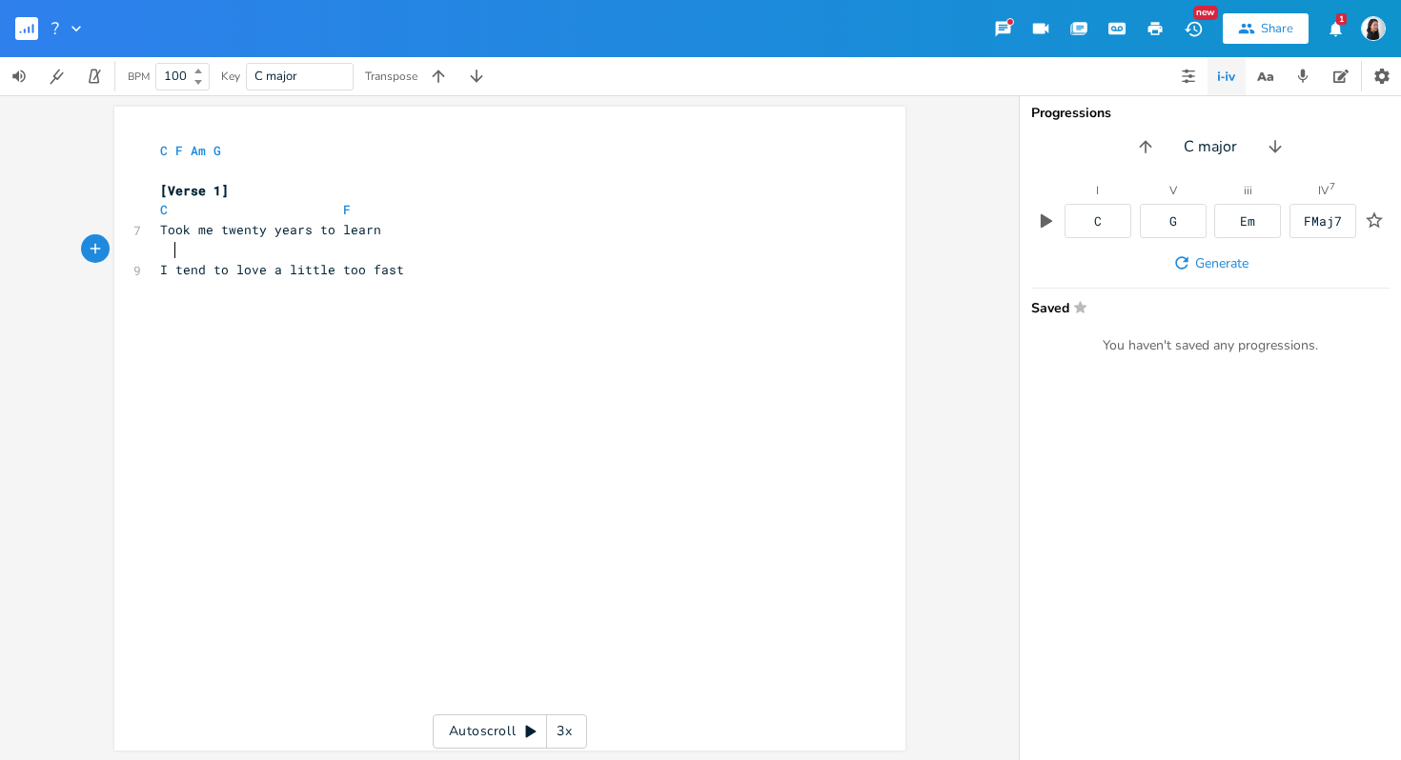
type textarea "F"
drag, startPoint x: 235, startPoint y: 255, endPoint x: 80, endPoint y: 245, distance: 155.7
click at [79, 245] on div "F x C F Am G ​ [Verse 1] C F 7 Took me twenty years to learn F 9 I tend to love…" at bounding box center [509, 427] width 1019 height 665
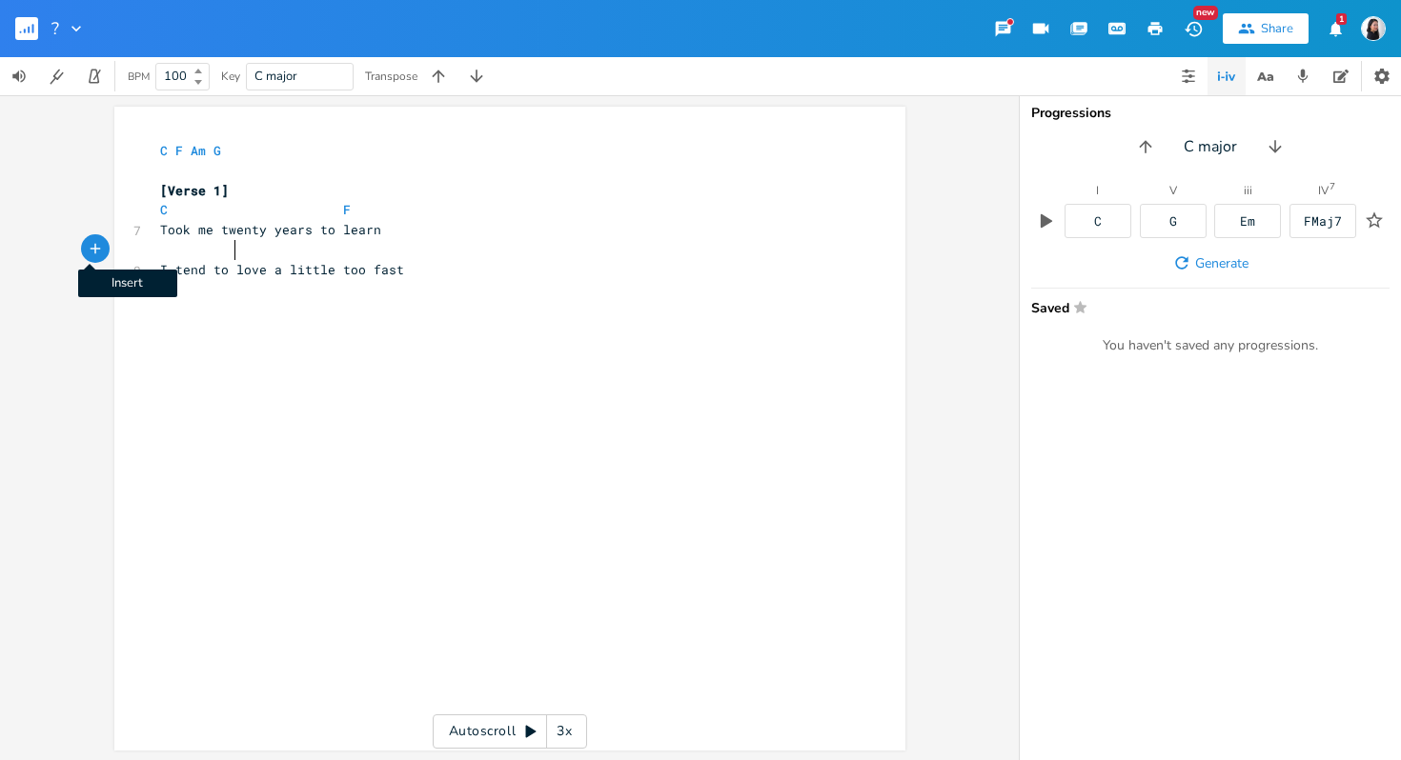
type textarea "F"
type textarea "Am"
click at [268, 271] on span "I tend to love a little too fast" at bounding box center [282, 269] width 244 height 17
type textarea "jjs"
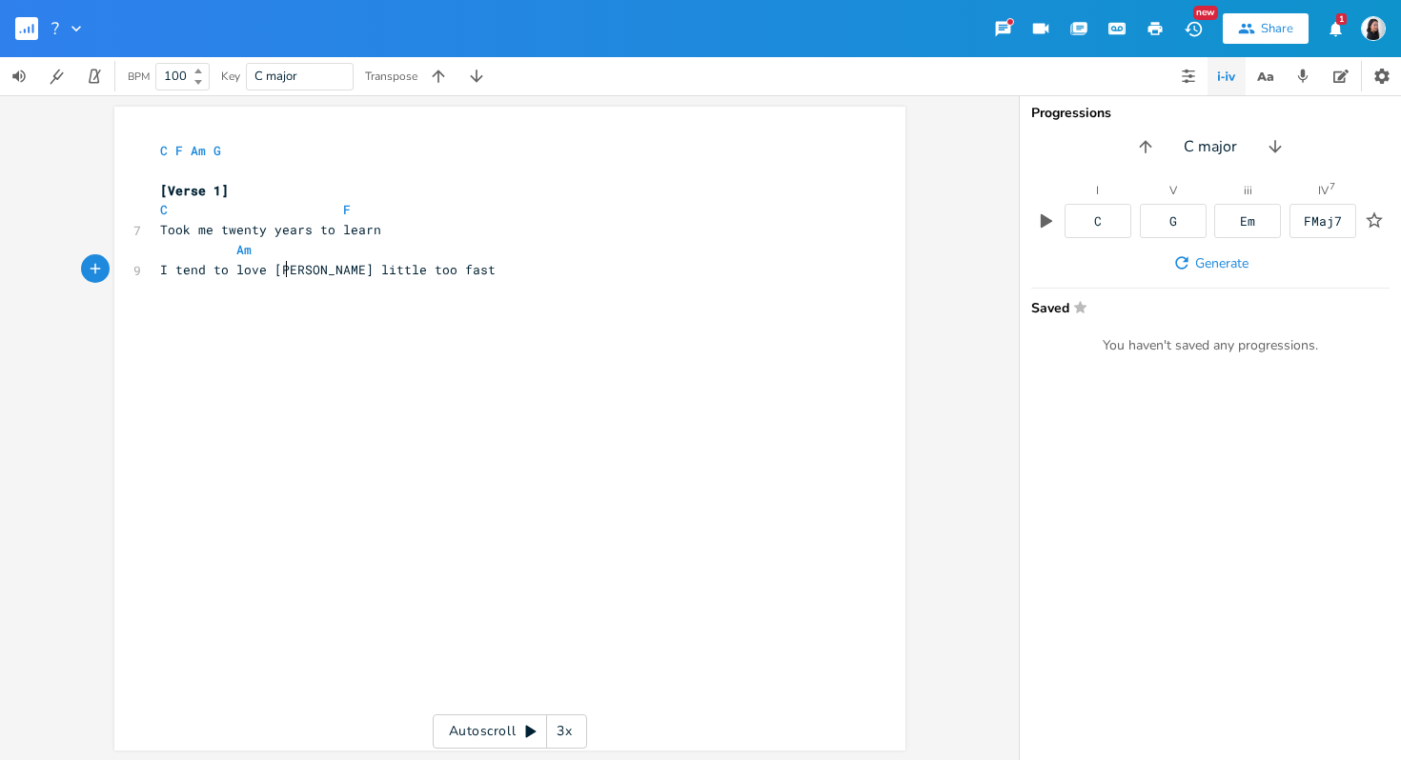
type textarea "ust"
click at [382, 260] on pre "I tend to love just a little too fast" at bounding box center [500, 270] width 688 height 20
click at [380, 248] on pre "Am" at bounding box center [500, 250] width 688 height 20
type textarea "G"
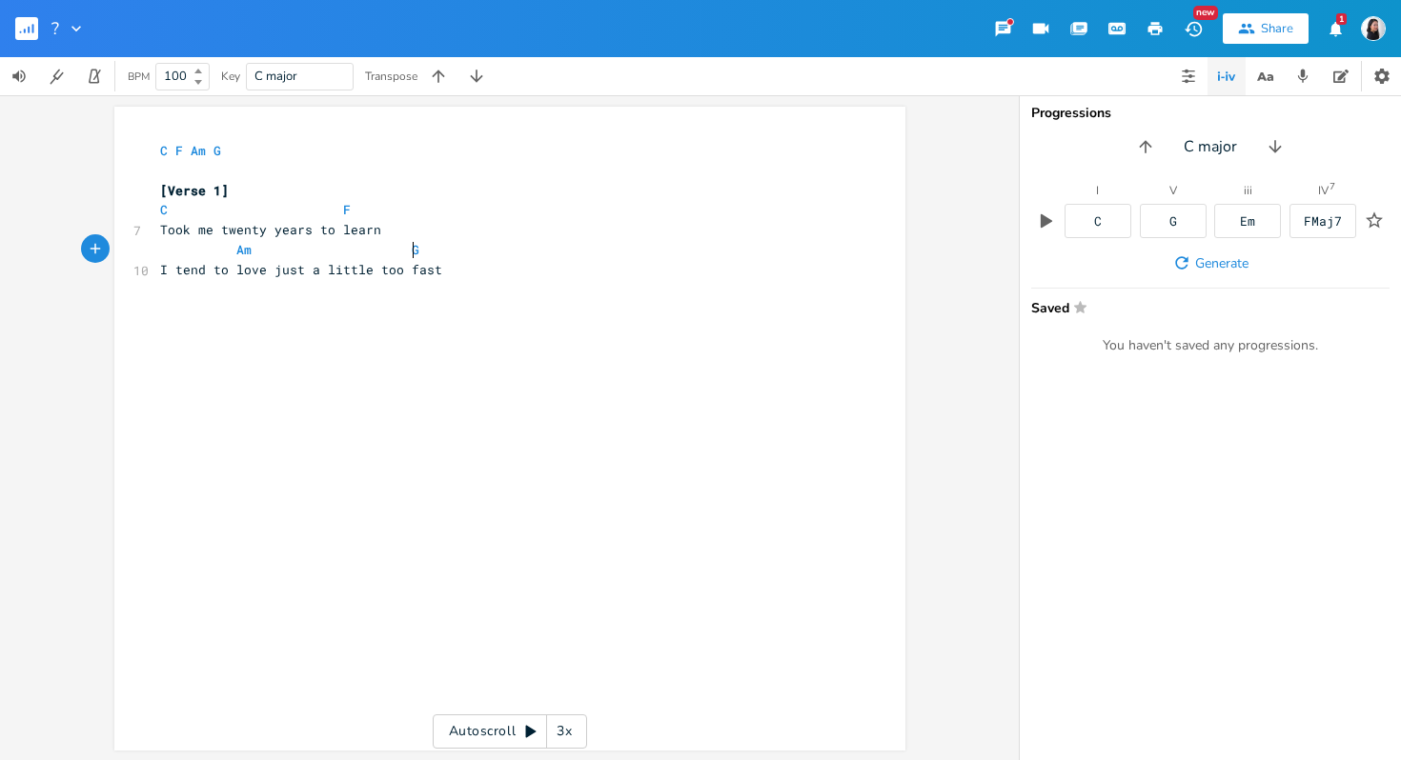
scroll to position [0, 10]
click at [563, 316] on pre "​" at bounding box center [500, 309] width 688 height 20
click at [221, 209] on span at bounding box center [236, 210] width 30 height 20
click at [184, 331] on div "x C F Am G ​ [Verse 1] C F 7 Took me twenty years to learn Am G 10 I tend to lo…" at bounding box center [524, 446] width 736 height 619
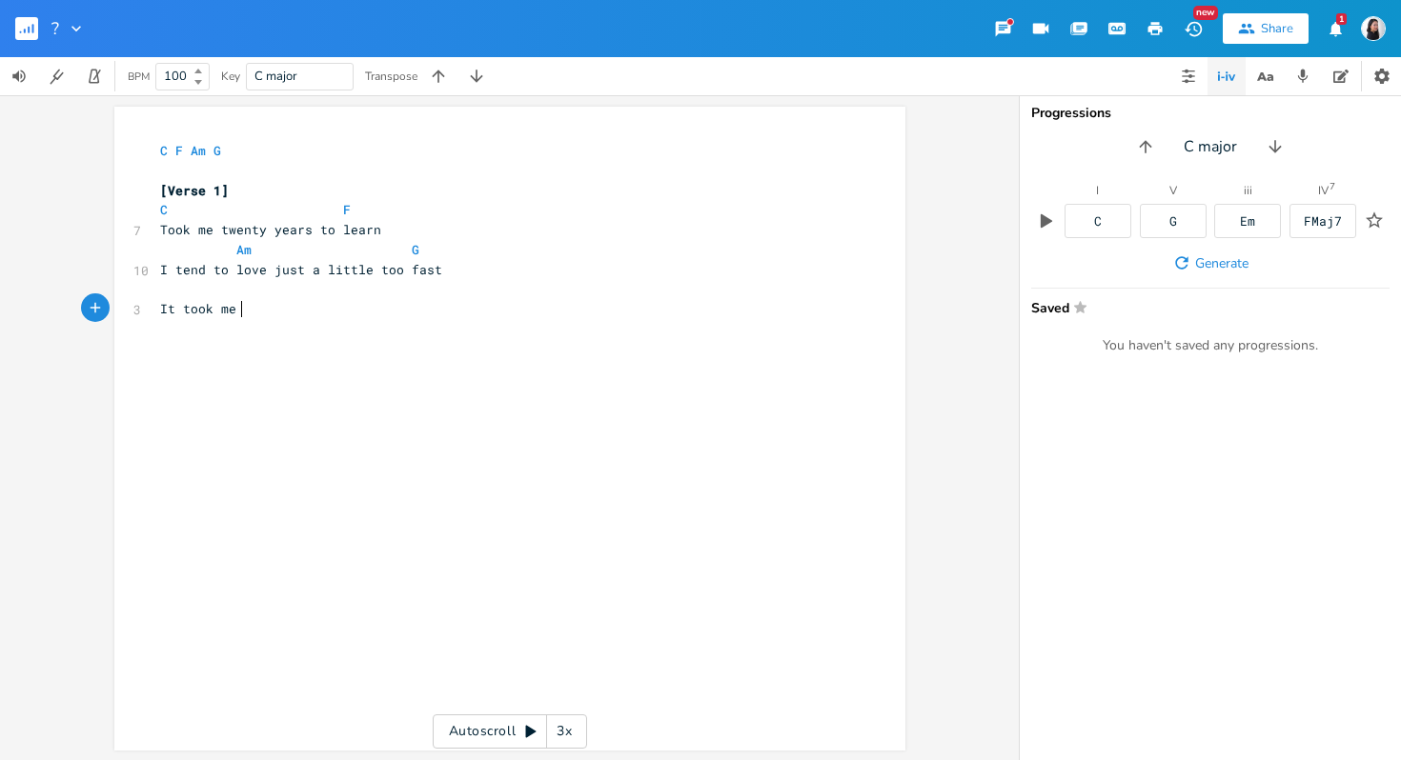
type textarea "It took me tw"
type textarea "three days to memorize your voice"
type textarea "Words you would use"
click at [607, 290] on pre "​" at bounding box center [500, 290] width 688 height 20
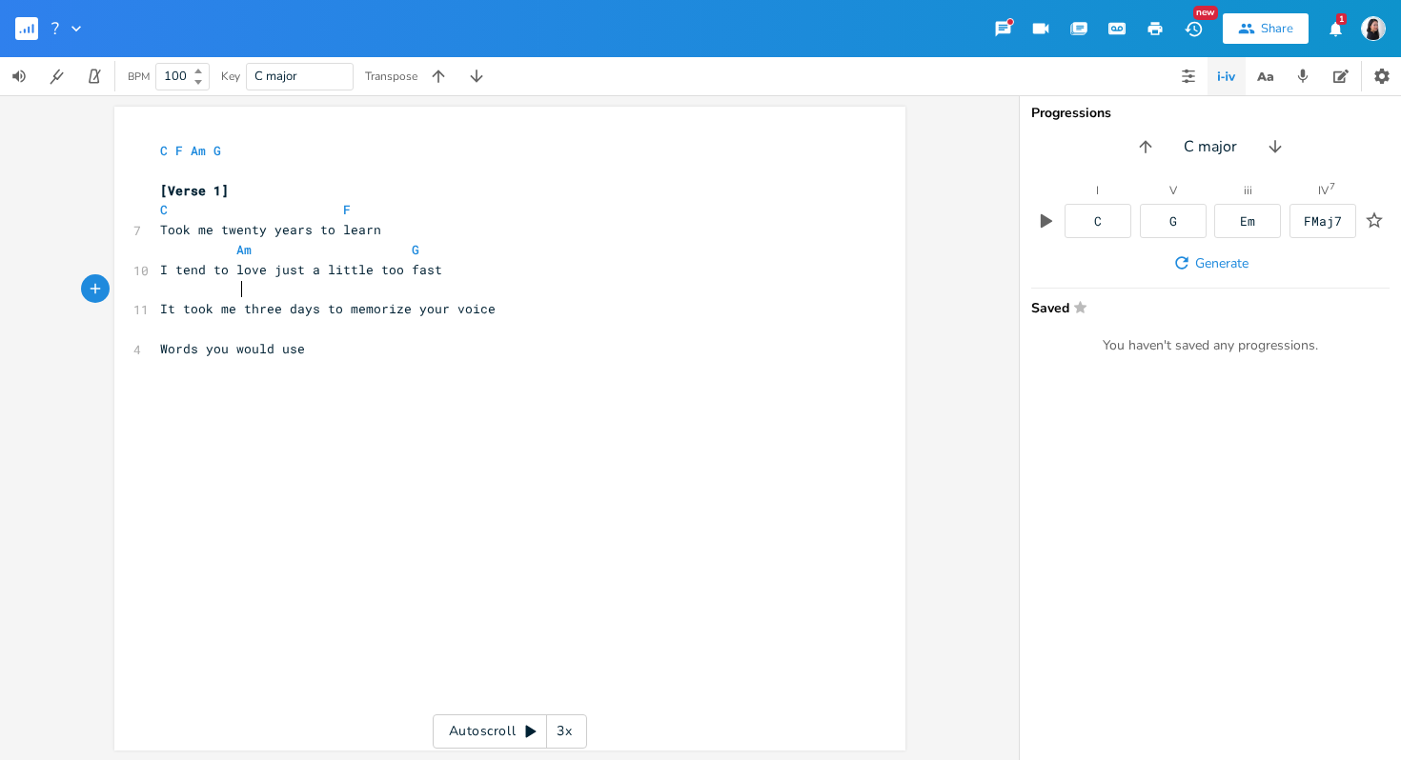
type textarea "C"
click at [434, 235] on pre "Took me twenty years to learn" at bounding box center [500, 230] width 688 height 20
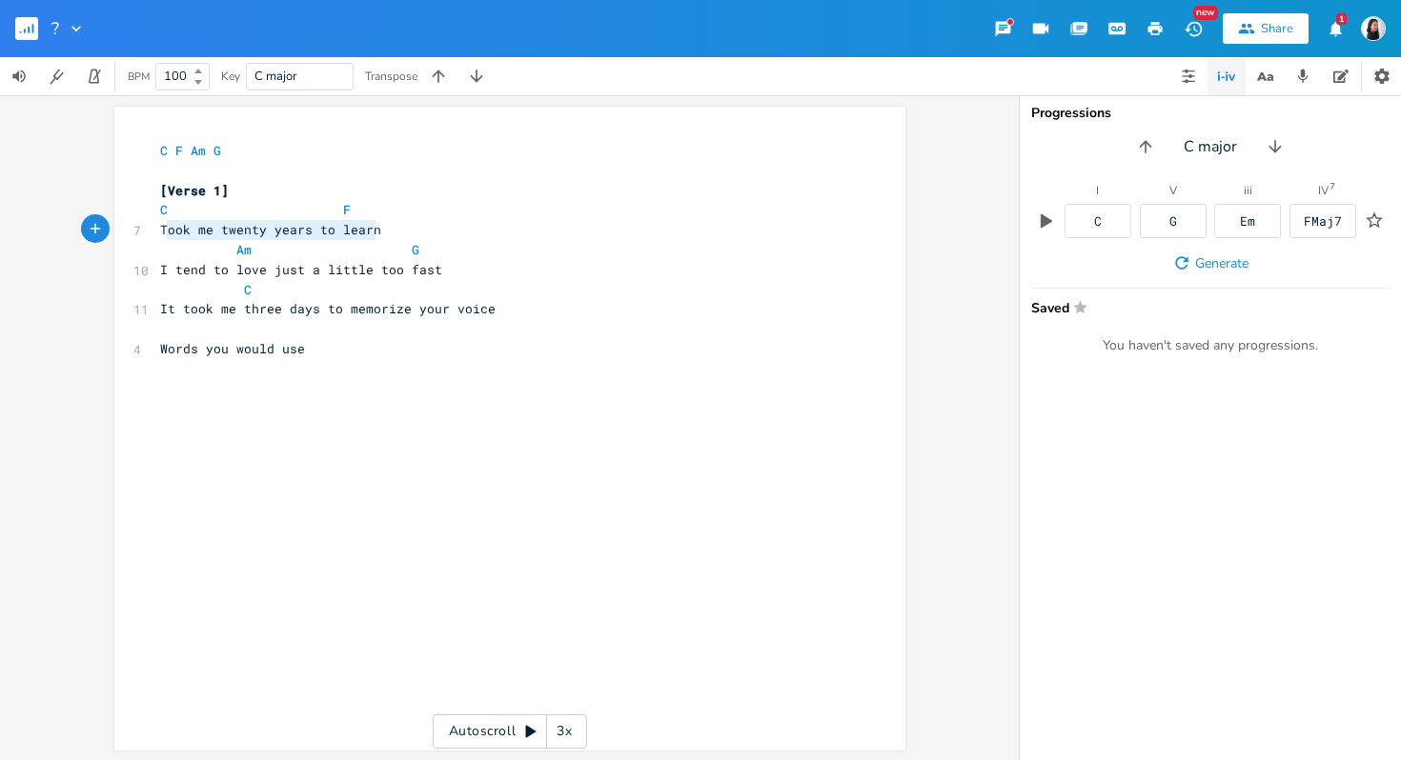
type textarea "Took me twenty years to learn"
drag, startPoint x: 434, startPoint y: 235, endPoint x: 152, endPoint y: 233, distance: 281.1
click at [156, 233] on pre "Took me twenty years to learn" at bounding box center [500, 230] width 688 height 20
click at [282, 207] on span at bounding box center [297, 210] width 30 height 20
click at [300, 257] on span at bounding box center [297, 250] width 30 height 20
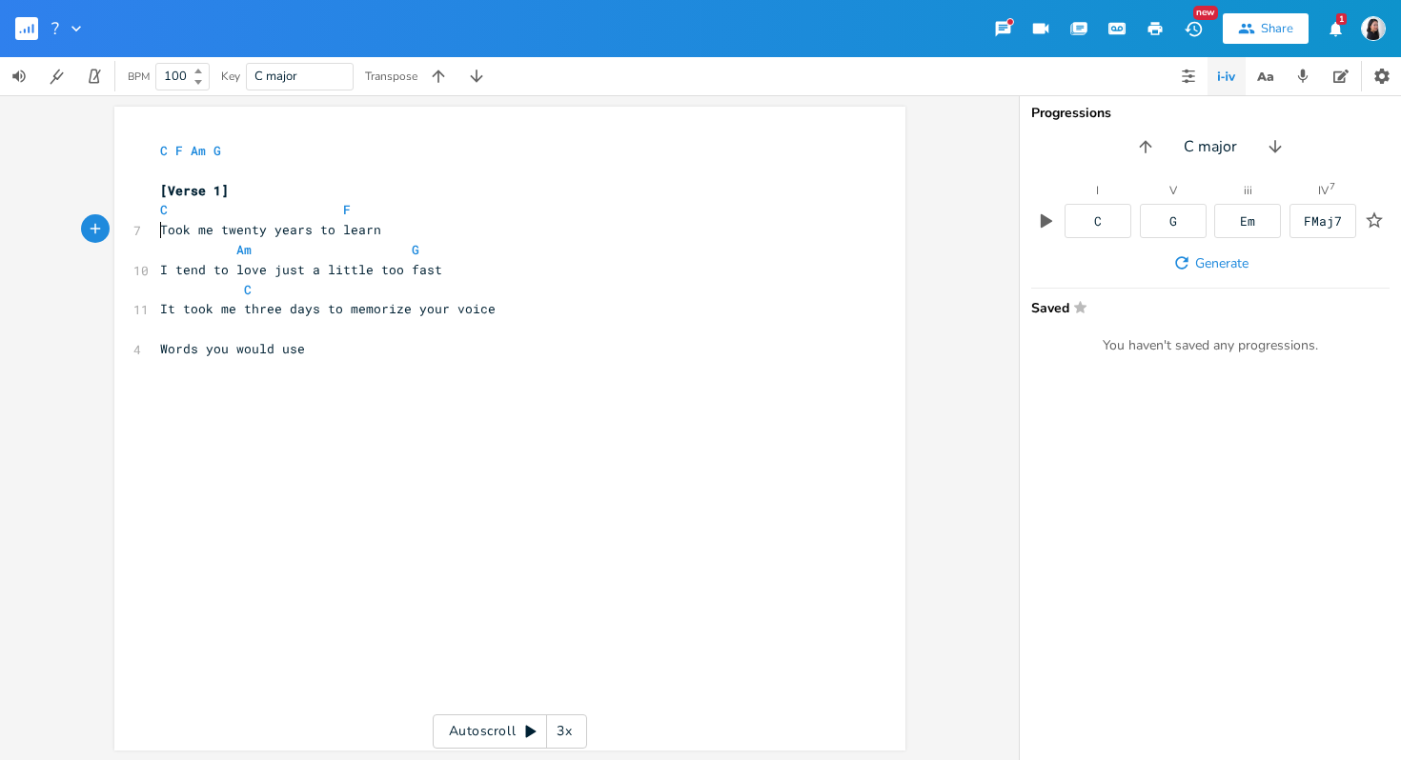
click at [156, 226] on pre "Took me twenty years to learn" at bounding box center [500, 230] width 688 height 20
click at [476, 395] on div "x C F Am G ​ [Verse 1] C F 7 Took me twenty years to learn Am G 10 I tend to lo…" at bounding box center [524, 446] width 736 height 619
click at [294, 292] on pre "C" at bounding box center [500, 290] width 688 height 20
type textarea "F"
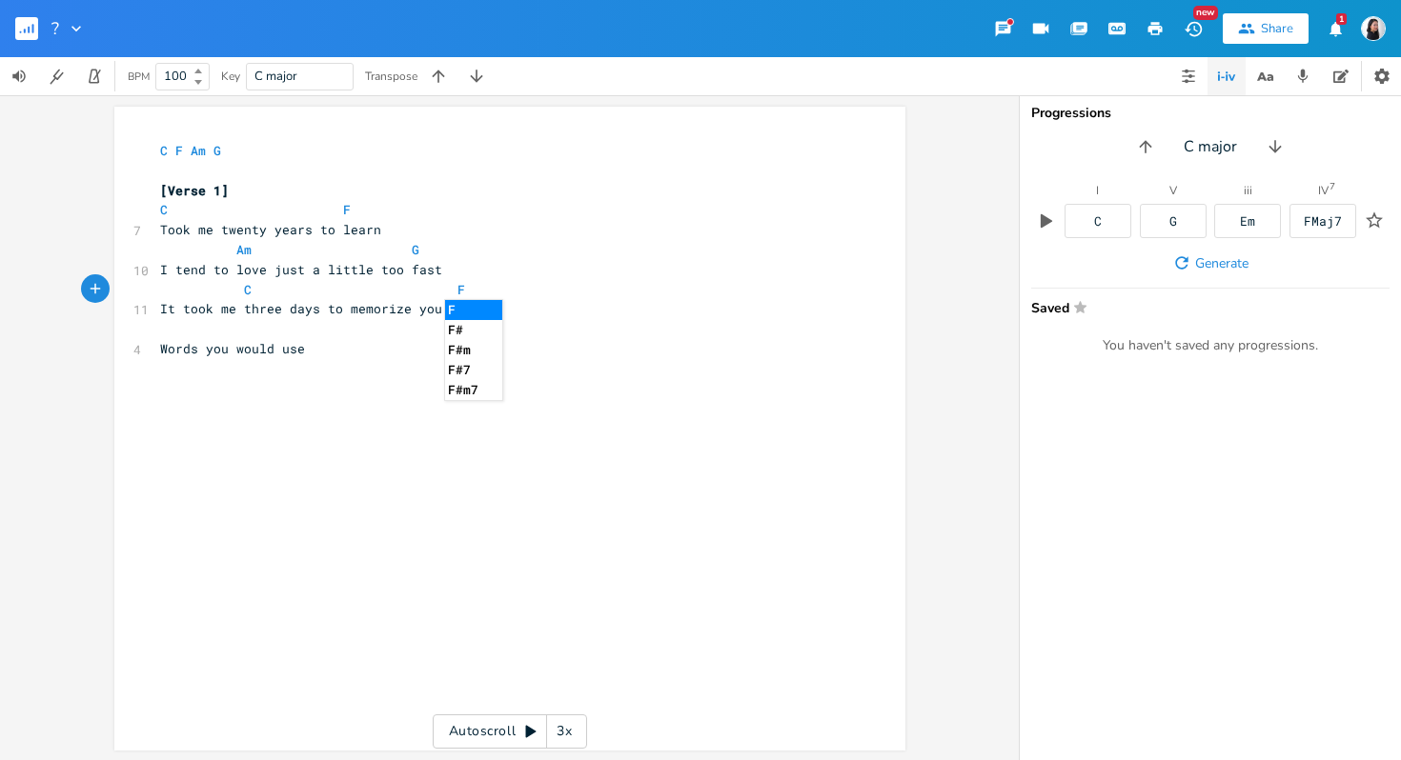
click at [357, 363] on div "x C F Am G ​ [Verse 1] C F 7 Took me twenty years to learn Am G 10 I tend to lo…" at bounding box center [524, 446] width 736 height 619
type textarea "with melodies attached"
click at [499, 319] on pre "​" at bounding box center [500, 329] width 688 height 20
click at [510, 342] on pre "Words you would use with melodies attached" at bounding box center [500, 349] width 688 height 20
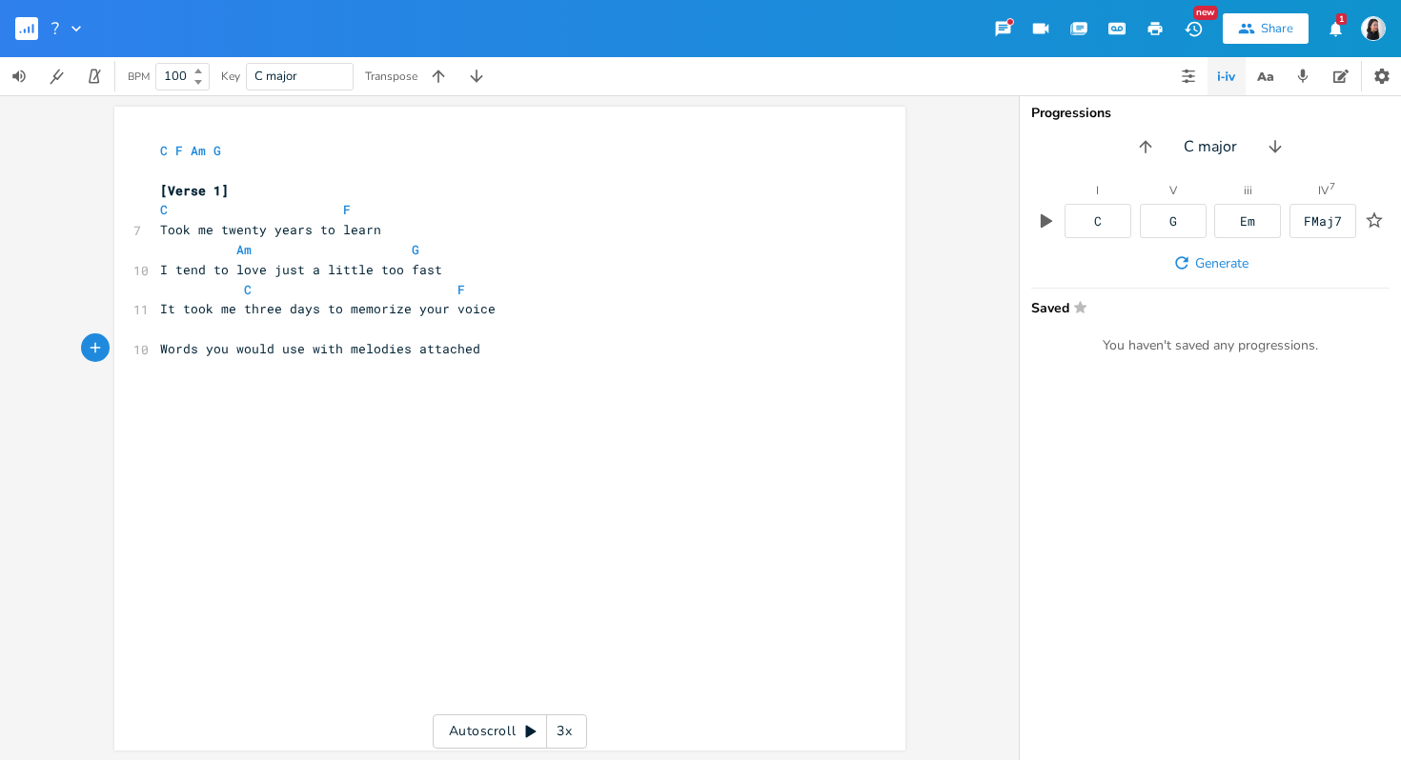
click at [487, 330] on pre "​" at bounding box center [500, 329] width 688 height 20
type textarea "Am"
type textarea "G"
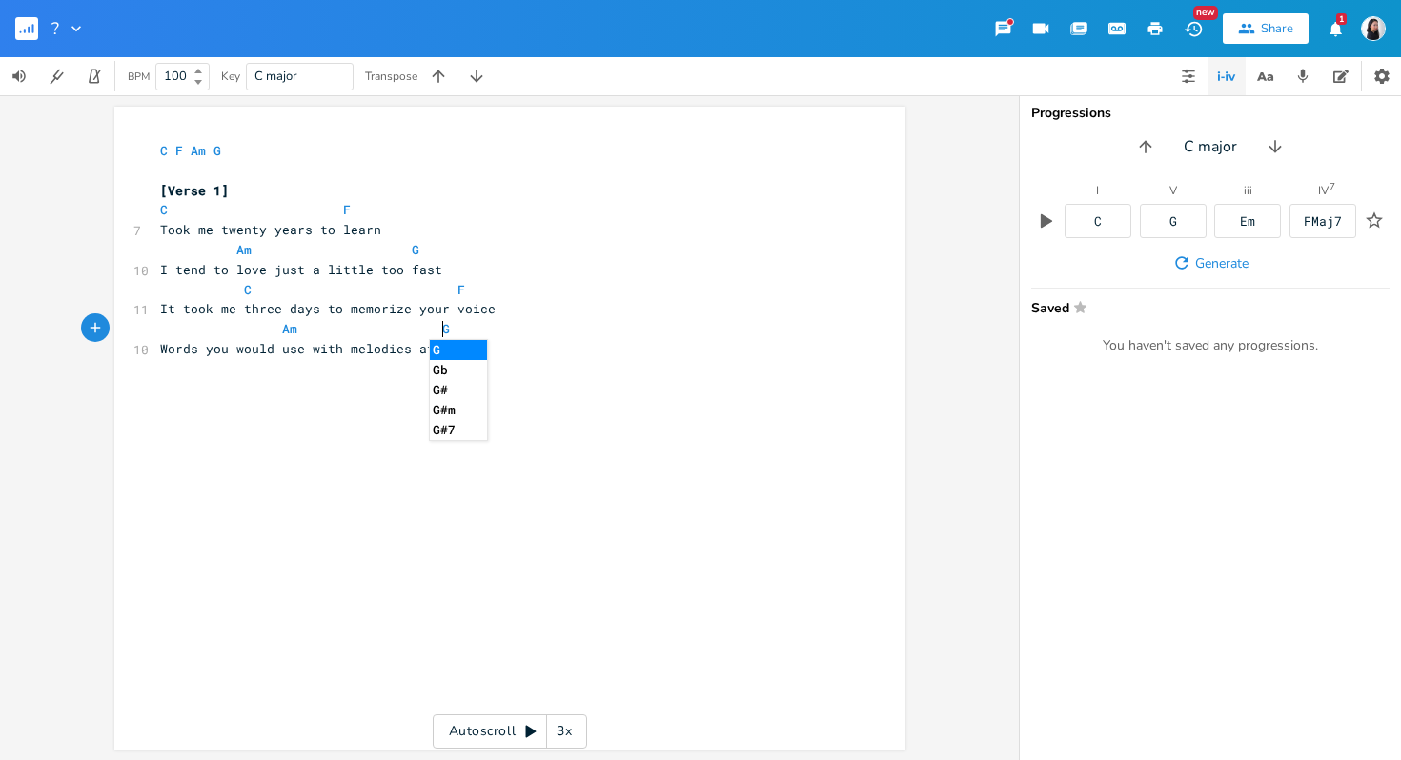
click at [720, 476] on div "x C F Am G ​ [Verse 1] C F 7 Took me twenty years to learn Am G 10 I tend to lo…" at bounding box center [524, 446] width 736 height 619
type textarea "[Chro"
type textarea "Pre-chorus]"
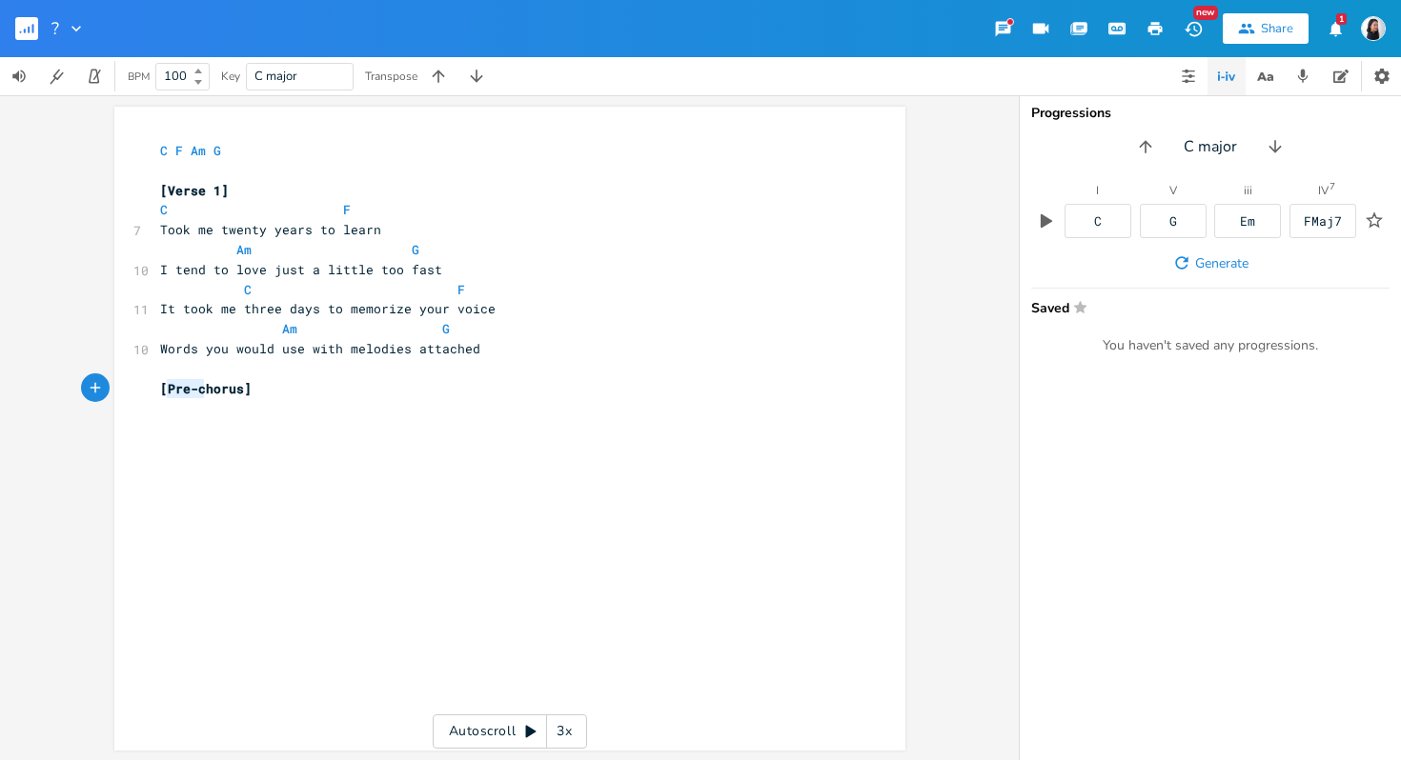
drag, startPoint x: 197, startPoint y: 393, endPoint x: 163, endPoint y: 389, distance: 34.5
click at [163, 389] on span "[Pre-chorus]" at bounding box center [205, 388] width 91 height 17
type textarea "C"
click at [416, 574] on div "x C F Am G ​ [Verse 1] C F 7 Took me twenty years to learn Am G 10 I tend to lo…" at bounding box center [524, 446] width 736 height 619
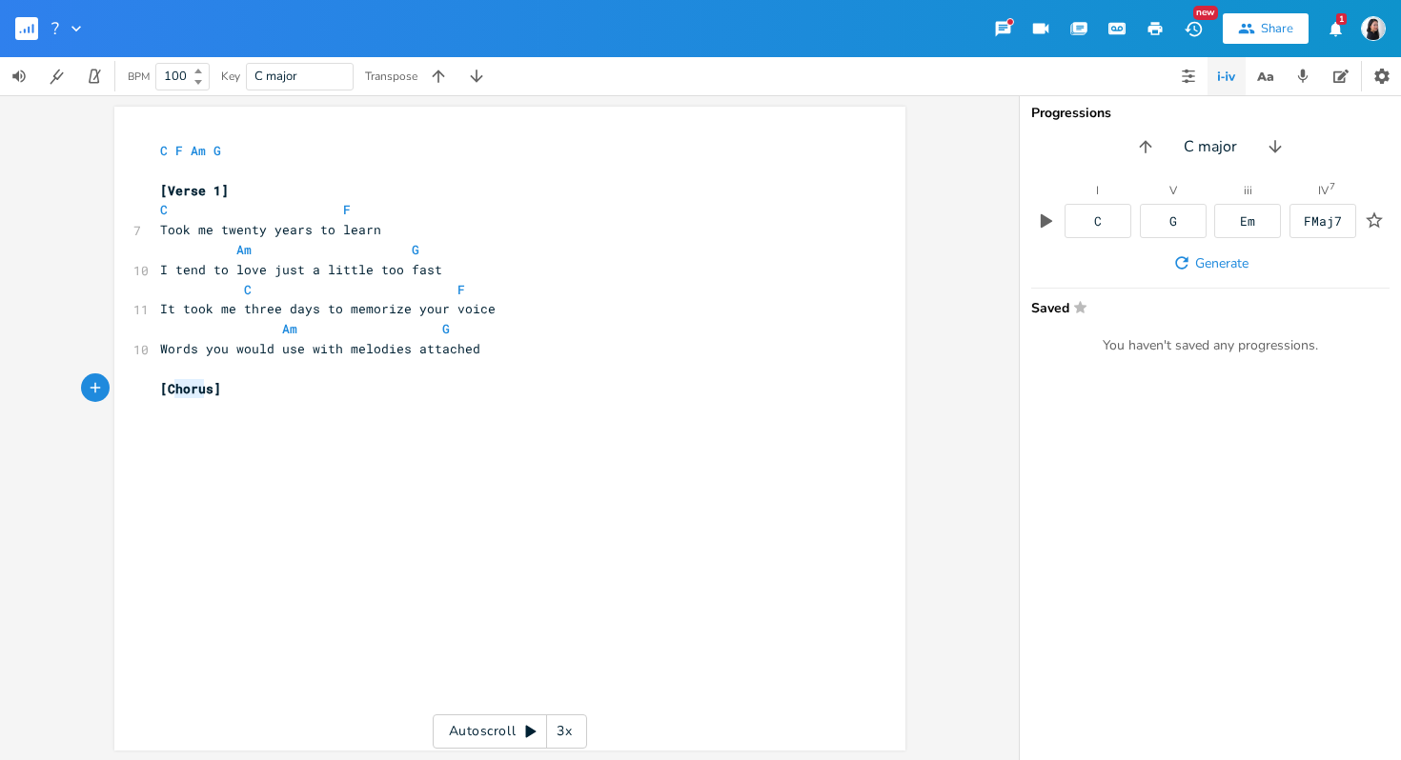
type textarea "Choru"
drag, startPoint x: 202, startPoint y: 387, endPoint x: 164, endPoint y: 387, distance: 38.1
click at [164, 387] on span "[Chorus]" at bounding box center [190, 388] width 61 height 17
type textarea "Chorus"
drag, startPoint x: 207, startPoint y: 391, endPoint x: 161, endPoint y: 392, distance: 45.8
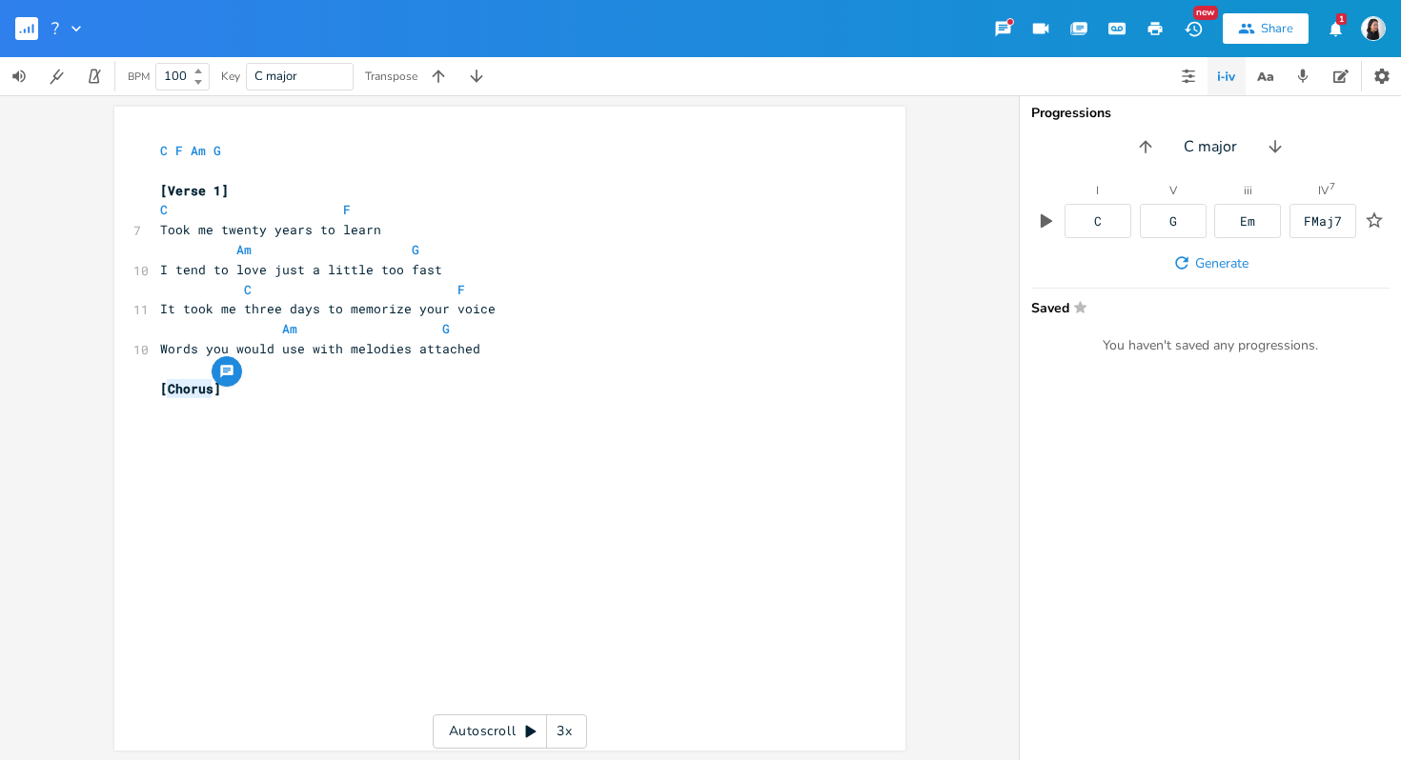
click at [161, 392] on span "[Chorus]" at bounding box center [190, 388] width 61 height 17
click at [188, 429] on div "x C F Am G ​ [Verse 1] C F 7 Took me twenty years to learn Am G 10 I tend to lo…" at bounding box center [524, 446] width 736 height 619
type textarea "Don't know if you would be worh"
type textarea "th it"
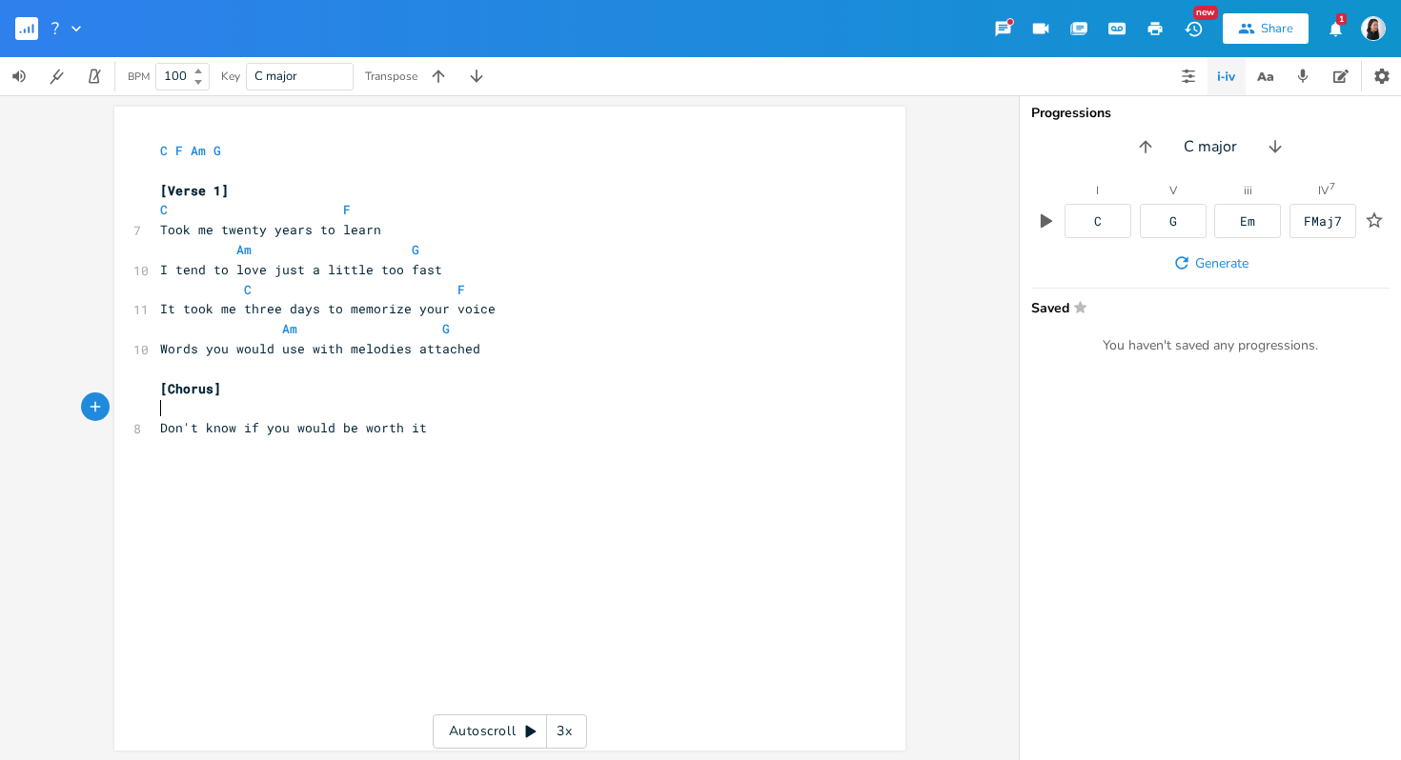
click at [188, 403] on pre "​" at bounding box center [500, 408] width 688 height 20
type textarea "C"
click at [149, 432] on div "C x C F Am G ​ [Verse 1] C F 7 Took me twenty years to learn Am G 10 I tend to …" at bounding box center [509, 429] width 791 height 644
click at [156, 430] on pre "Don't know if you would be worth it" at bounding box center [500, 428] width 688 height 20
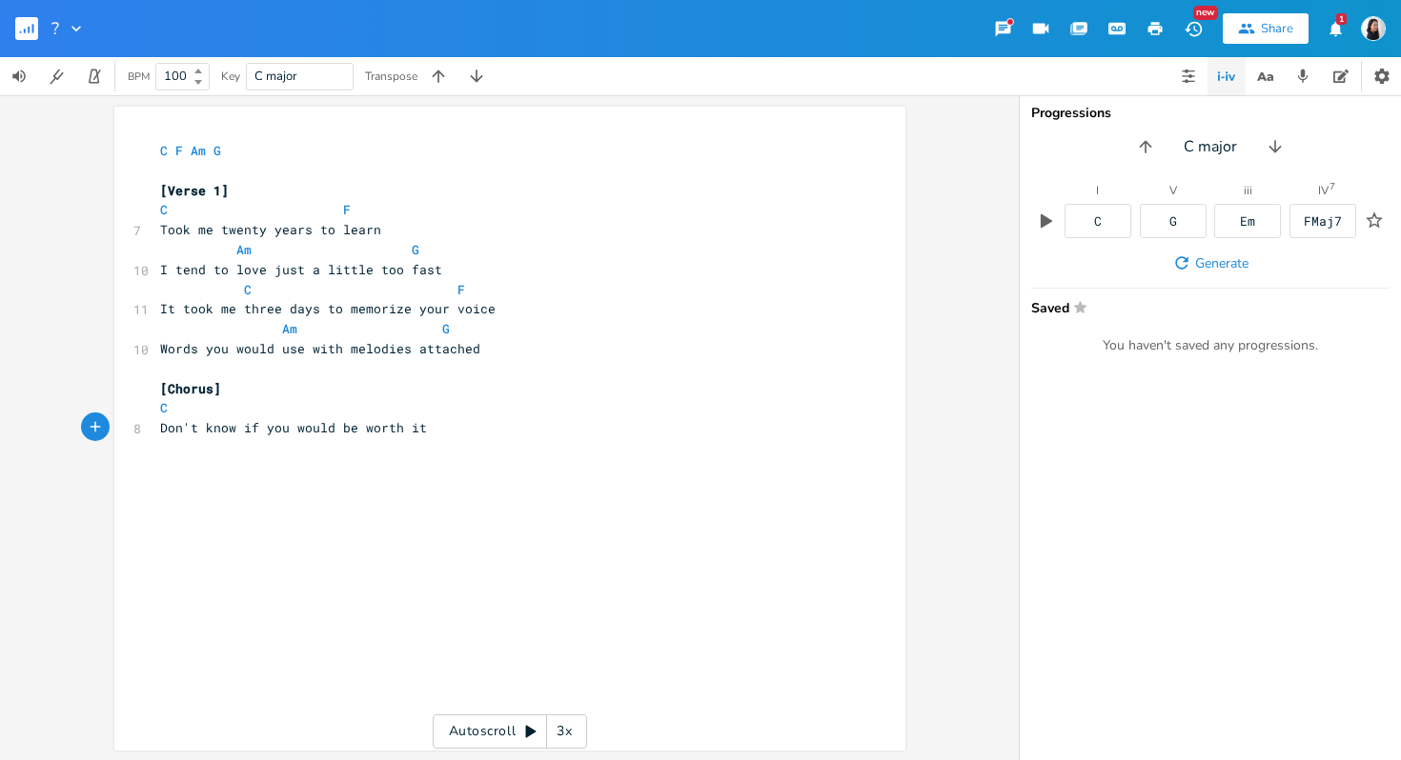
click at [172, 407] on pre "C" at bounding box center [500, 408] width 688 height 20
type textarea "F"
click at [220, 407] on pre "F" at bounding box center [500, 408] width 688 height 20
click at [416, 497] on div "x C F Am G ​ [Verse 1] C F 7 Took me twenty years to learn Am G 10 I tend to lo…" at bounding box center [524, 446] width 736 height 619
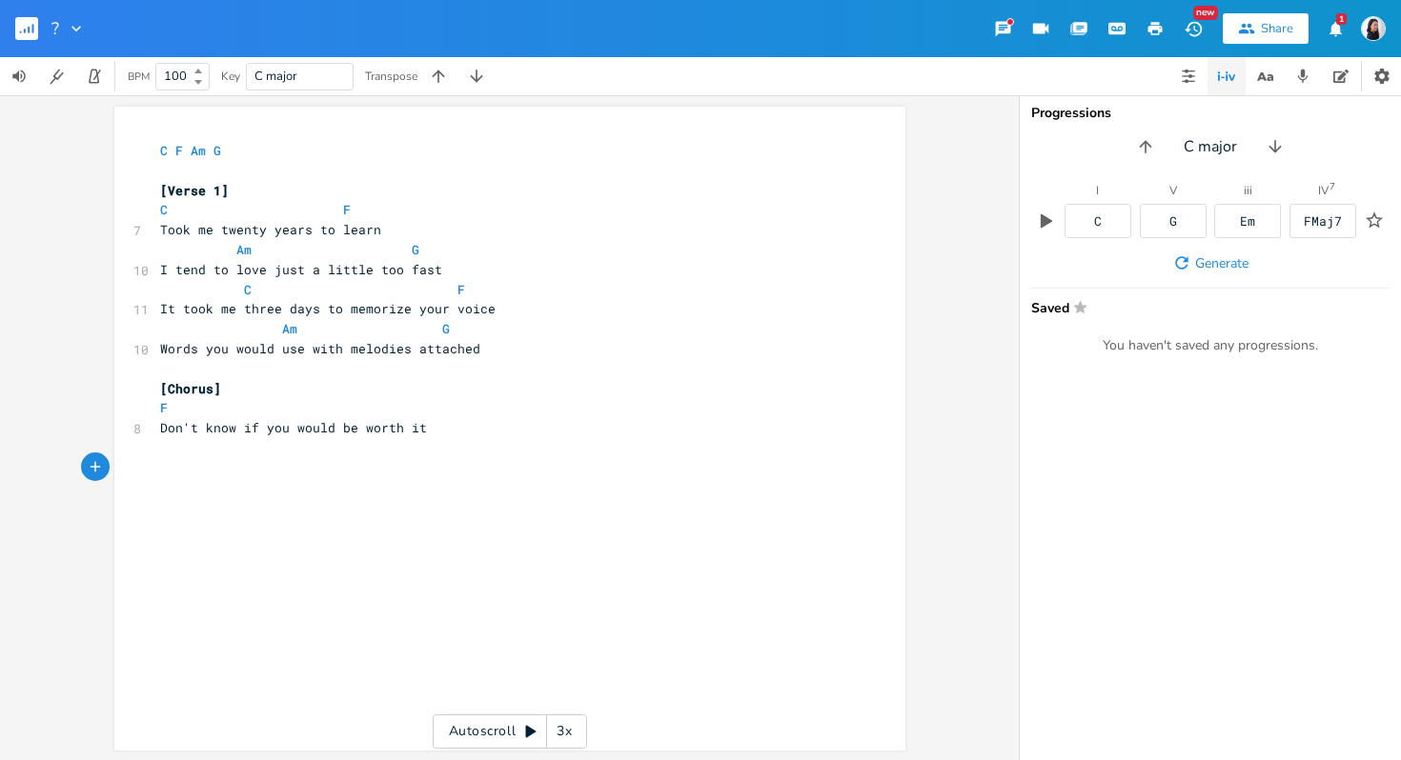
click at [144, 422] on div "x C F Am G ​ [Verse 1] C F 7 Took me twenty years to learn Am G 10 I tend to lo…" at bounding box center [509, 429] width 791 height 644
click at [160, 431] on span "Don't know if you would be worth it" at bounding box center [293, 427] width 267 height 17
drag, startPoint x: 409, startPoint y: 434, endPoint x: 423, endPoint y: 434, distance: 14.3
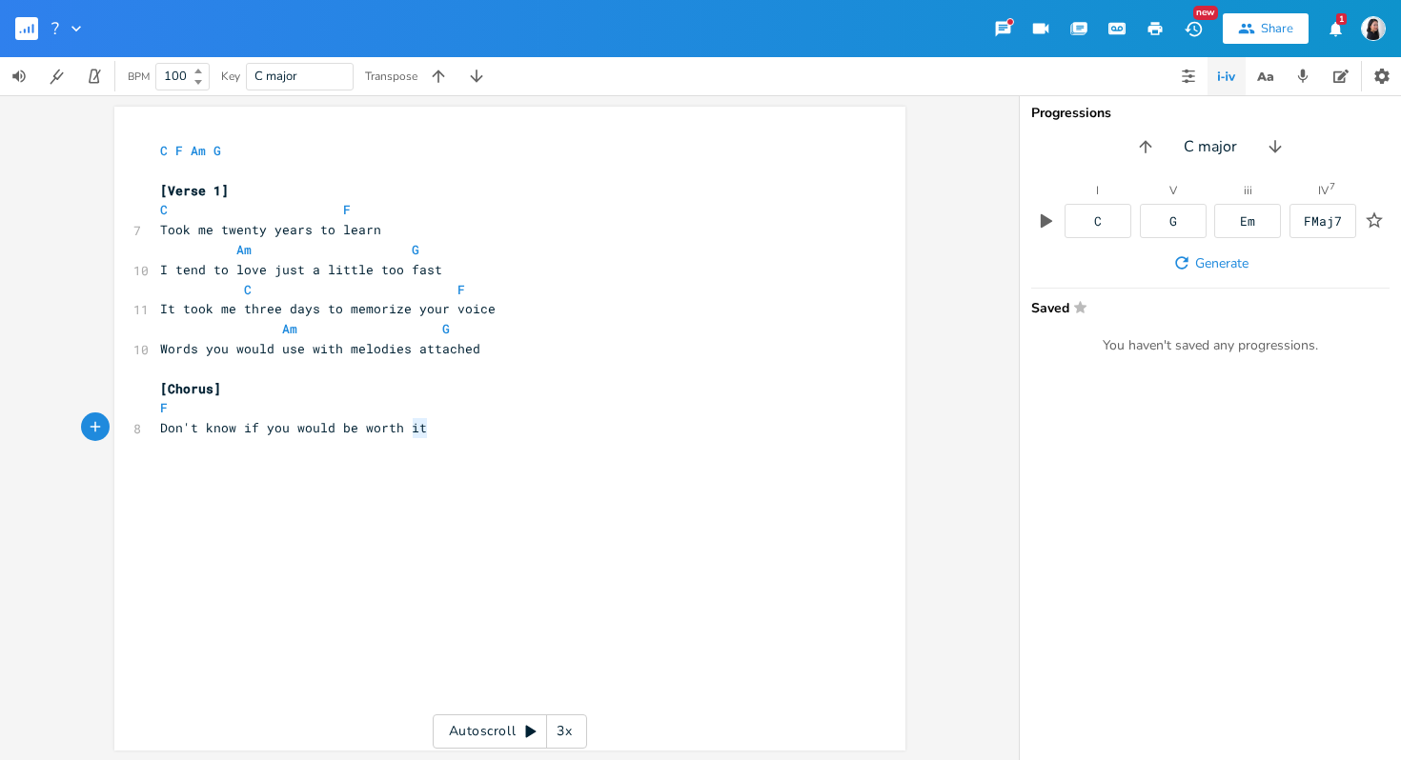
click at [423, 434] on pre "Don't know if you would be worth it" at bounding box center [500, 428] width 688 height 20
type textarea "the trouble"
type textarea "Don't know if I have"
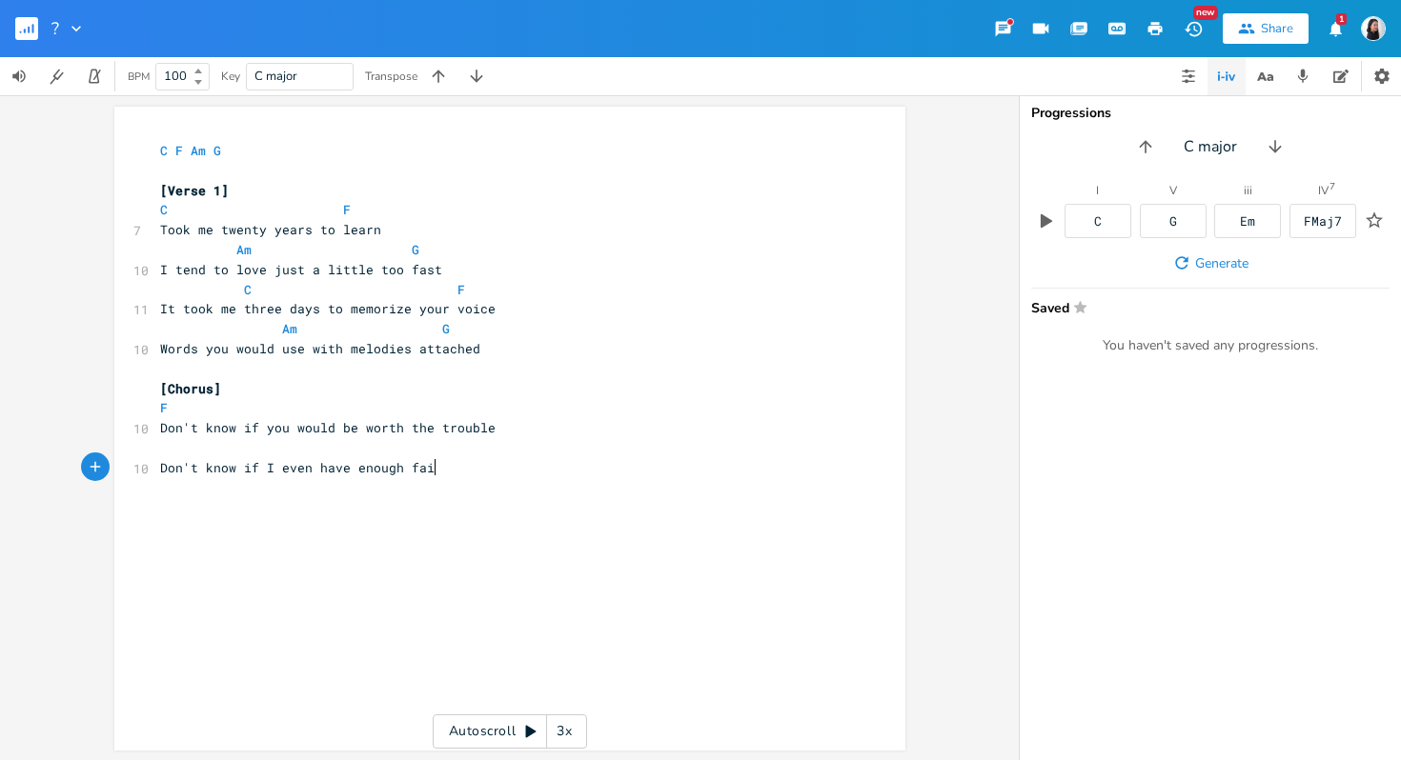
type textarea "even have enough faith"
click at [268, 421] on span "Don't know if you would be worth the trouble" at bounding box center [327, 427] width 335 height 17
click at [272, 410] on pre "F" at bounding box center [500, 408] width 688 height 20
type textarea "G"
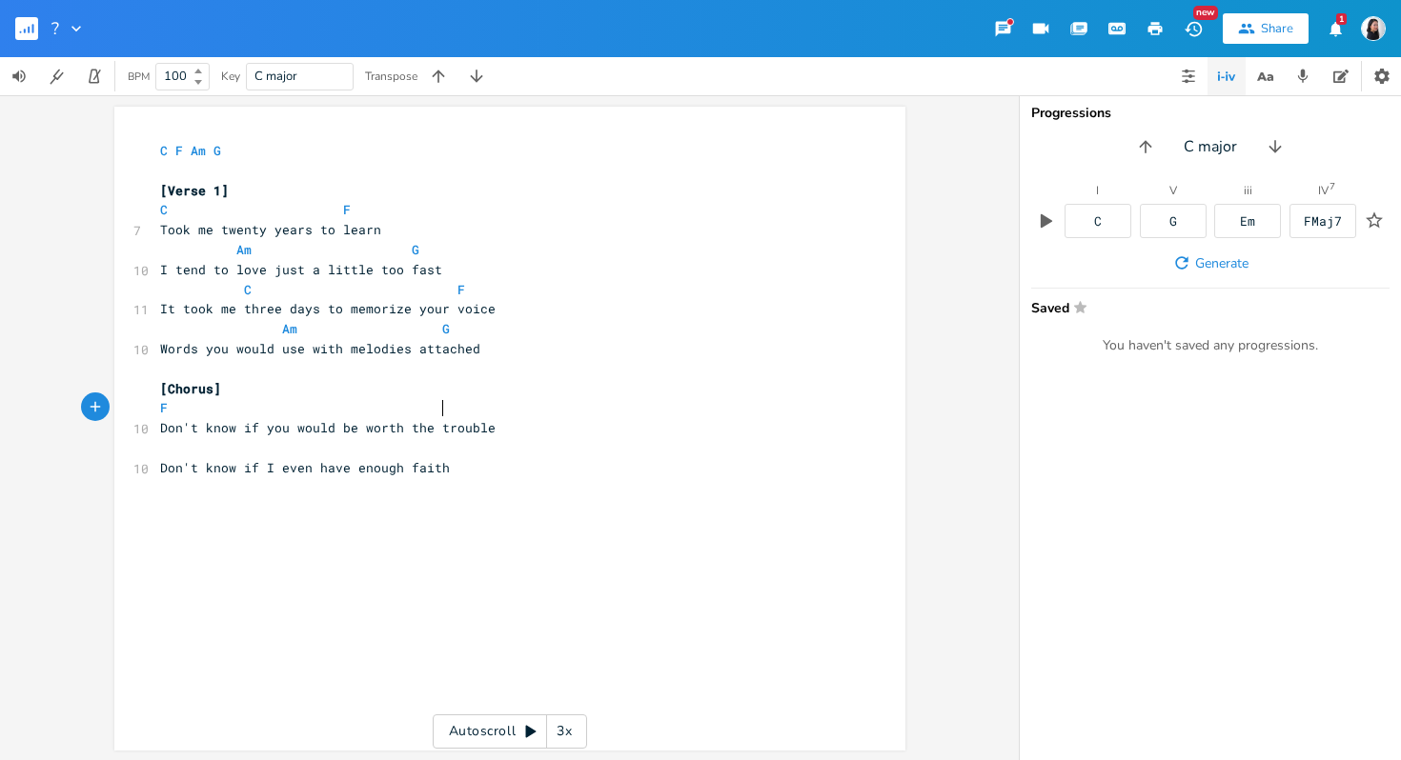
scroll to position [0, 14]
click at [160, 446] on span at bounding box center [164, 447] width 8 height 17
type textarea "Am"
type textarea "C"
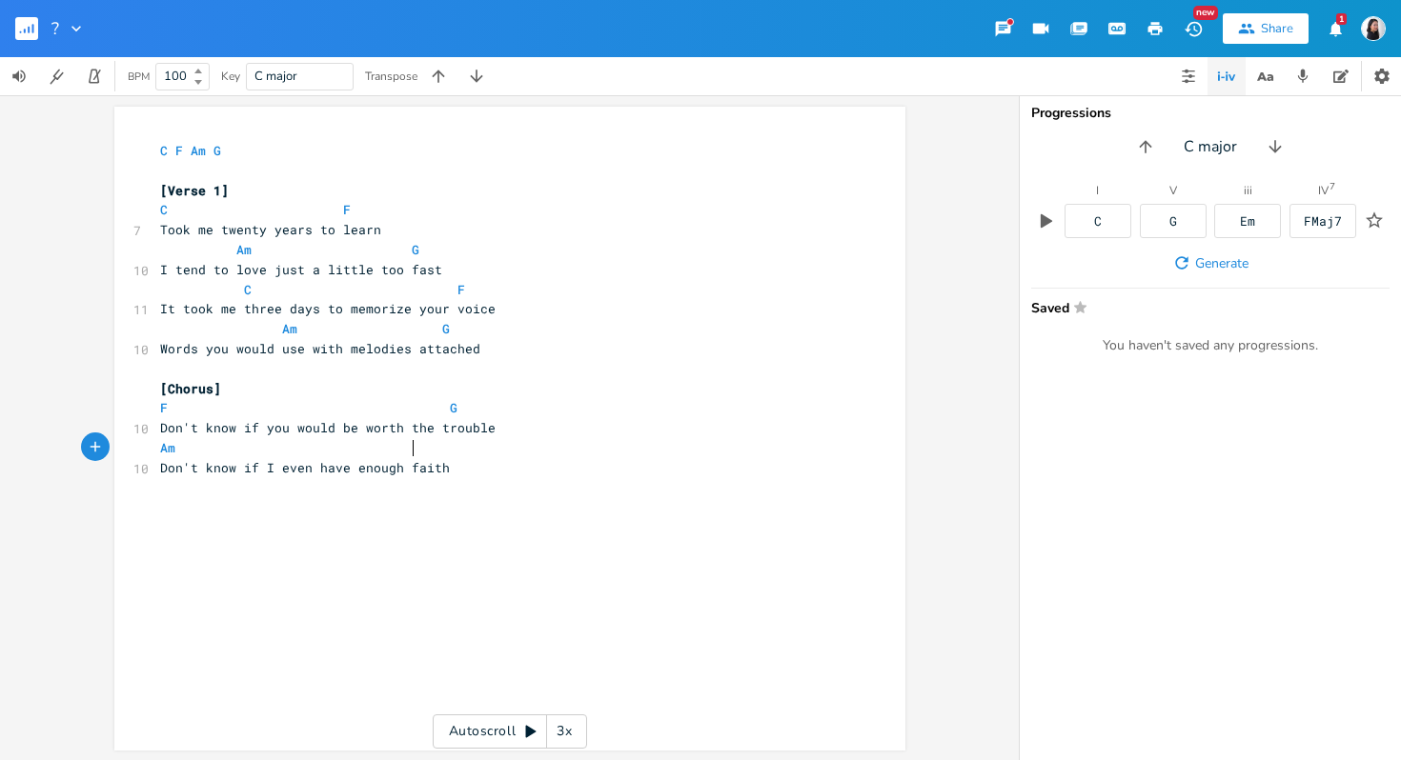
scroll to position [0, 14]
click at [618, 598] on div "x C F Am G ​ [Verse 1] C F 7 Took me twenty years to learn Am G 10 I tend to lo…" at bounding box center [524, 446] width 736 height 619
drag, startPoint x: 168, startPoint y: 446, endPoint x: 156, endPoint y: 447, distance: 11.5
click at [160, 447] on span "Am" at bounding box center [167, 448] width 15 height 18
type textarea "C"
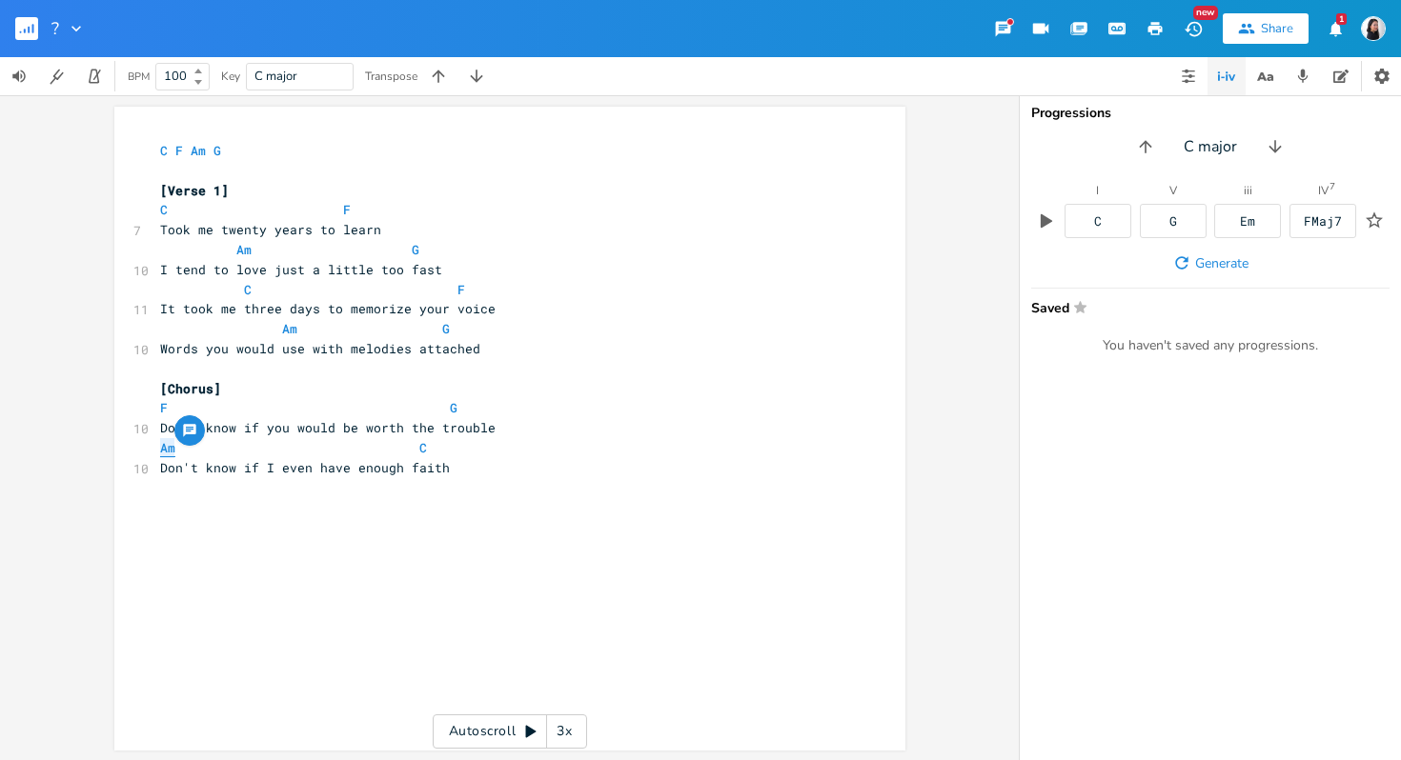
scroll to position [0, 9]
click at [419, 450] on span "C C" at bounding box center [297, 447] width 274 height 17
type textarea "="
type textarea "Am"
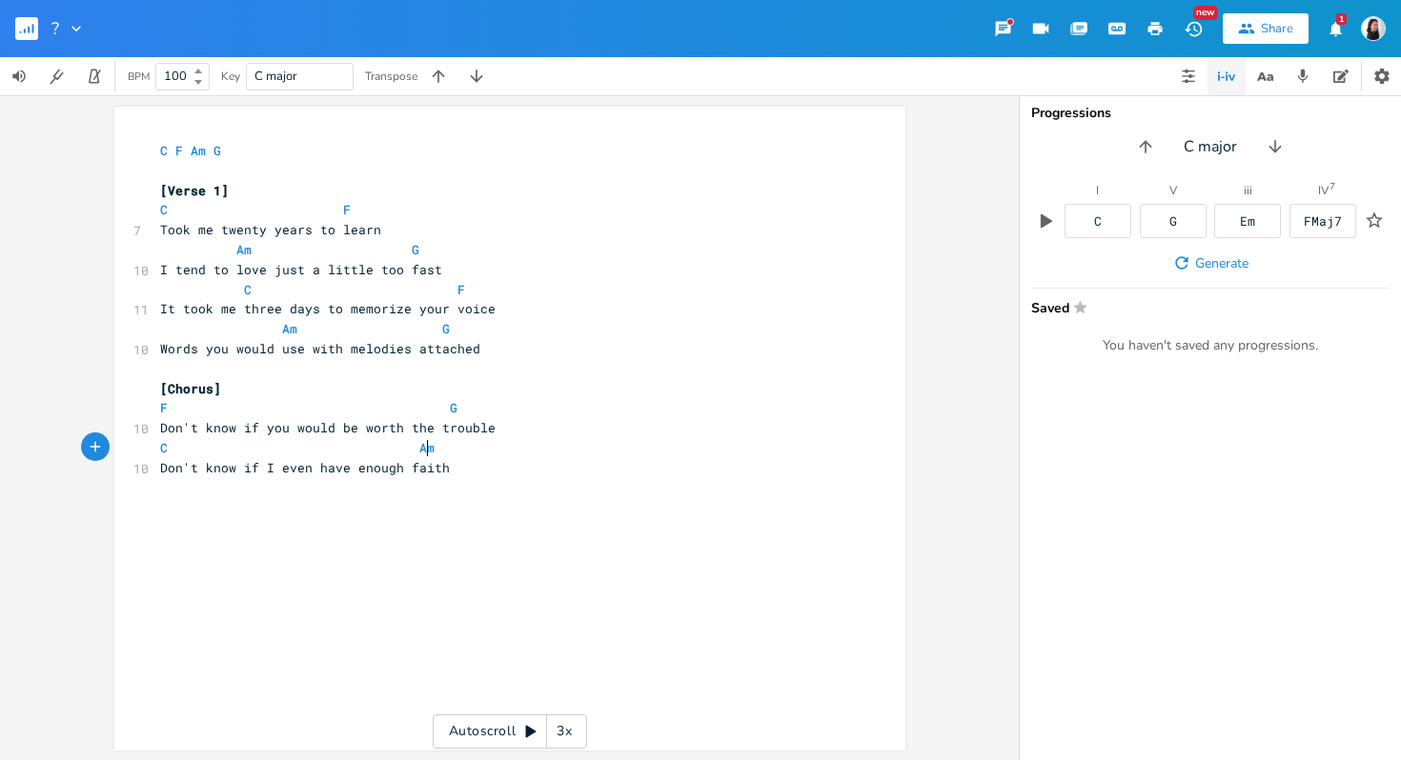
scroll to position [0, 18]
click at [636, 547] on div "x C F Am G ​ [Verse 1] C F 7 Took me twenty years to learn Am G 10 I tend to lo…" at bounding box center [524, 446] width 736 height 619
type textarea "F"
type textarea "Throw"
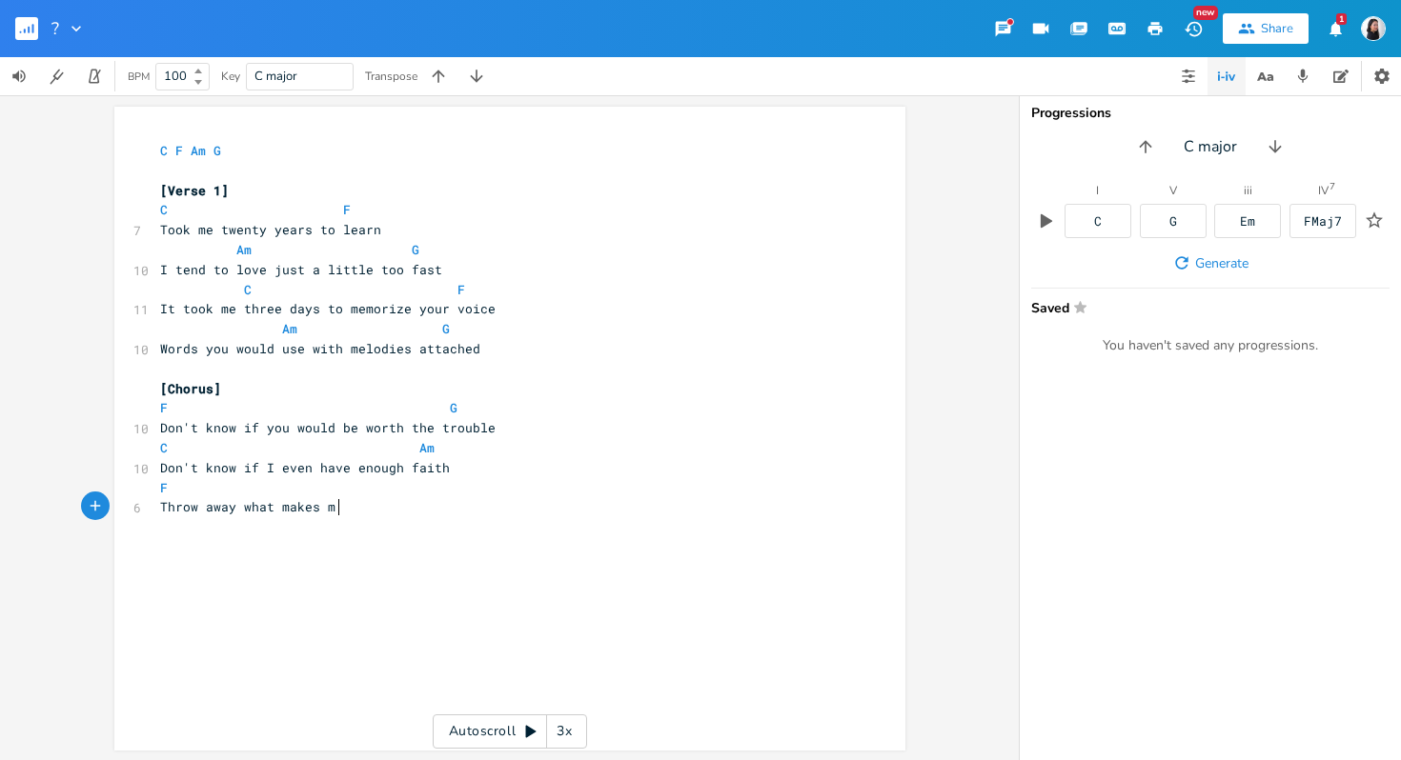
scroll to position [0, 125]
type textarea "away what makes me good"
type textarea "what makes me good"
drag, startPoint x: 244, startPoint y: 507, endPoint x: 403, endPoint y: 518, distance: 159.6
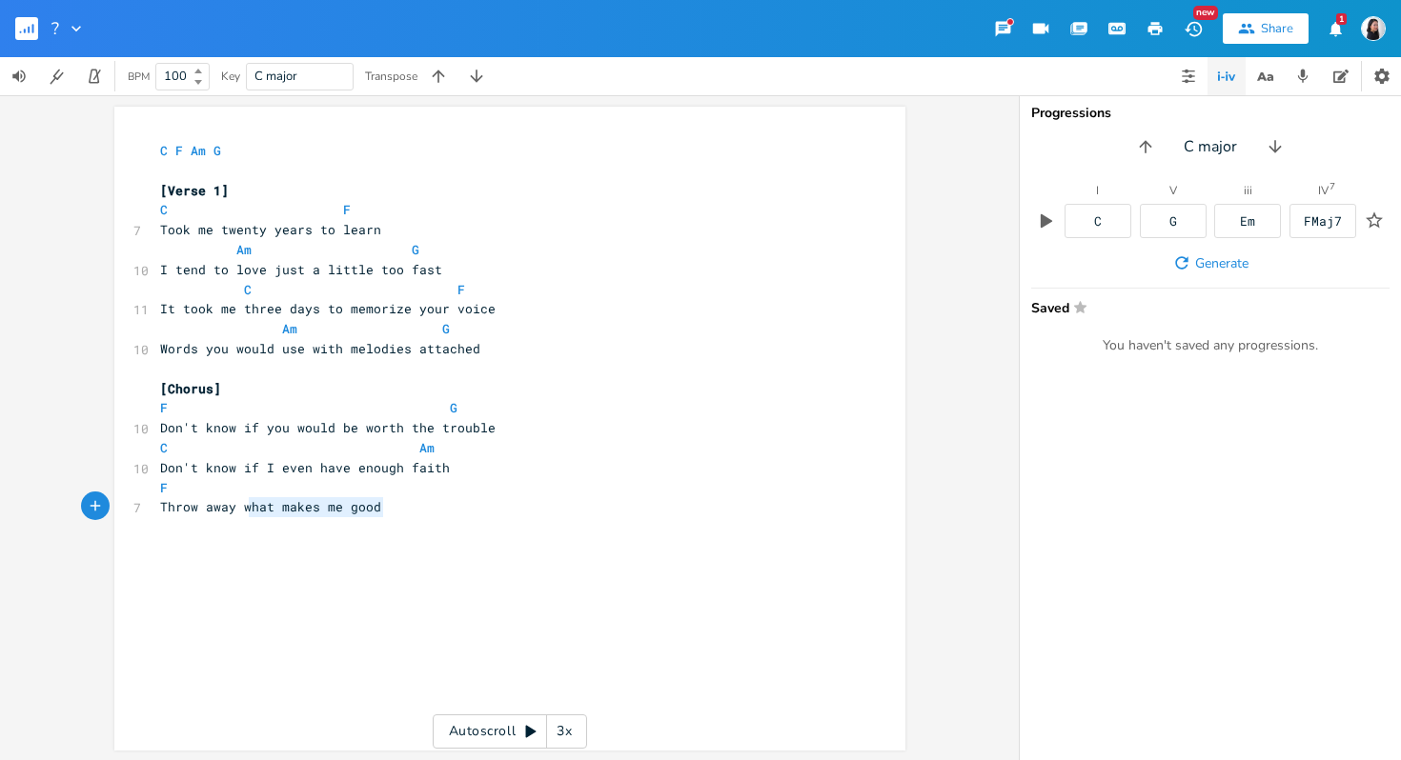
click at [403, 518] on div "x C F Am G ​ [Verse 1] C F 7 Took me twenty years to learn Am G 10 I tend to lo…" at bounding box center [500, 329] width 688 height 384
click at [164, 506] on span "Throw away what makes me good" at bounding box center [270, 506] width 221 height 17
type textarea "Cn"
type textarea "an I t"
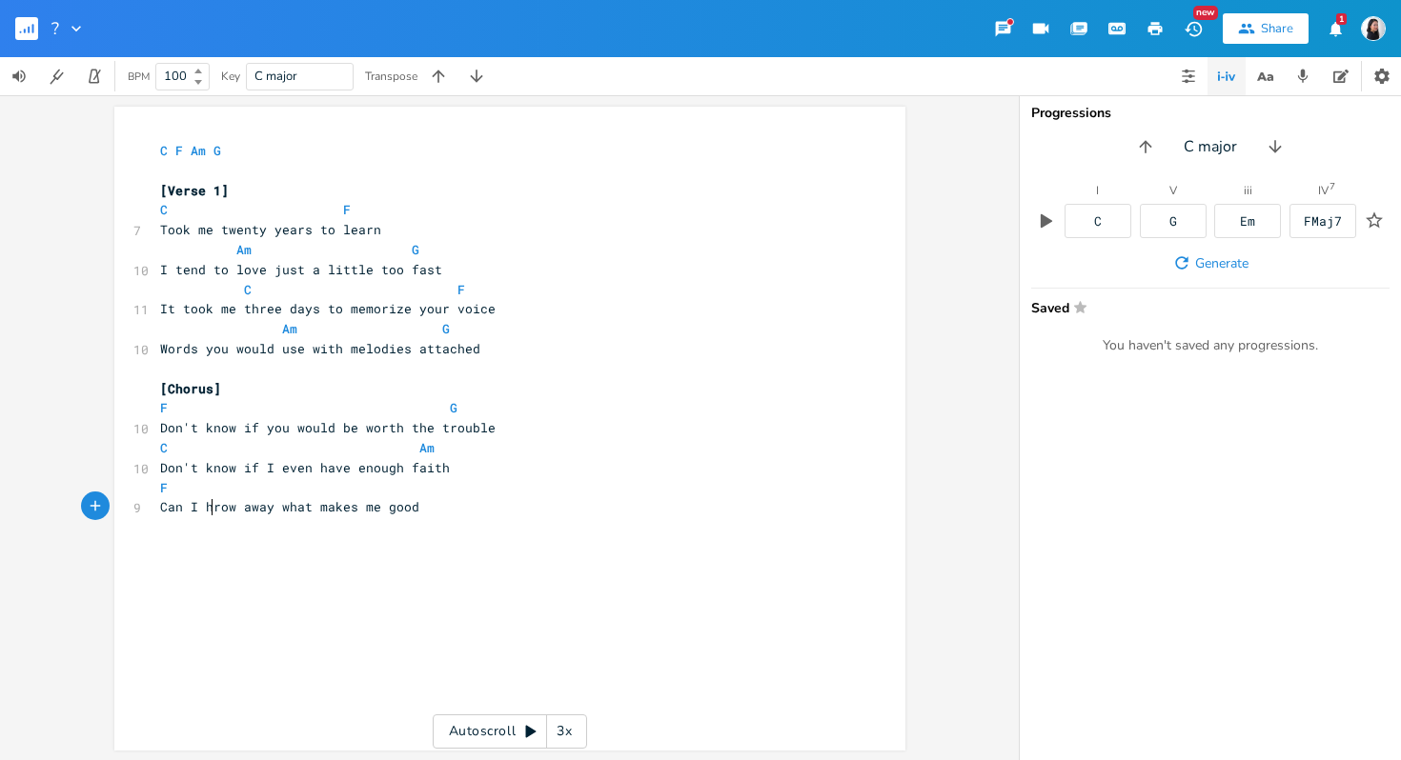
scroll to position [0, 27]
click at [444, 508] on pre "Can I throw away what makes me good" at bounding box center [500, 507] width 688 height 20
click at [305, 495] on pre "F" at bounding box center [500, 488] width 688 height 20
type textarea "G"
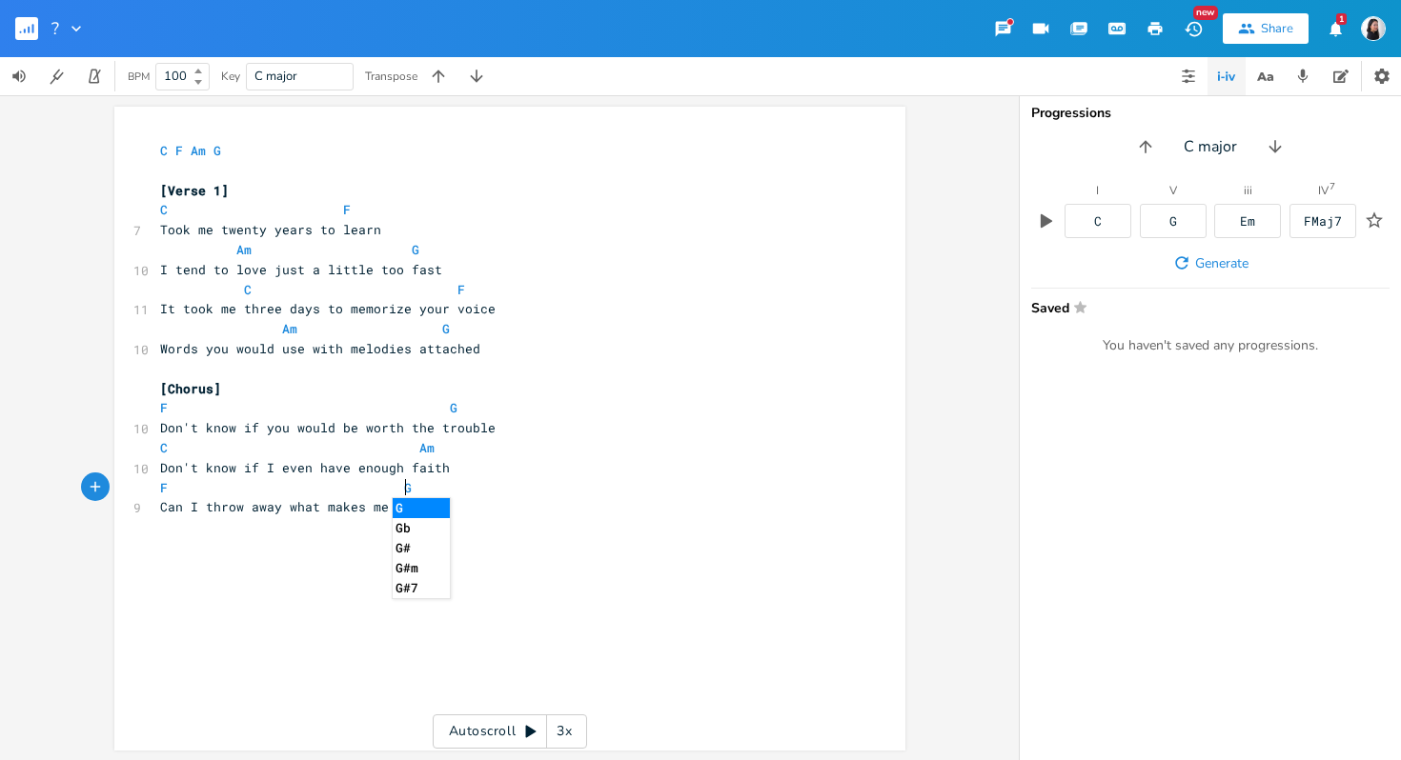
click at [683, 555] on div "x C F Am G ​ [Verse 1] C F 7 Took me twenty years to learn Am G 10 I tend to lo…" at bounding box center [524, 446] width 736 height 619
type textarea "Just to feel s"
type textarea ", just to feel something with you?"
click at [521, 443] on pre "C Am" at bounding box center [500, 448] width 688 height 20
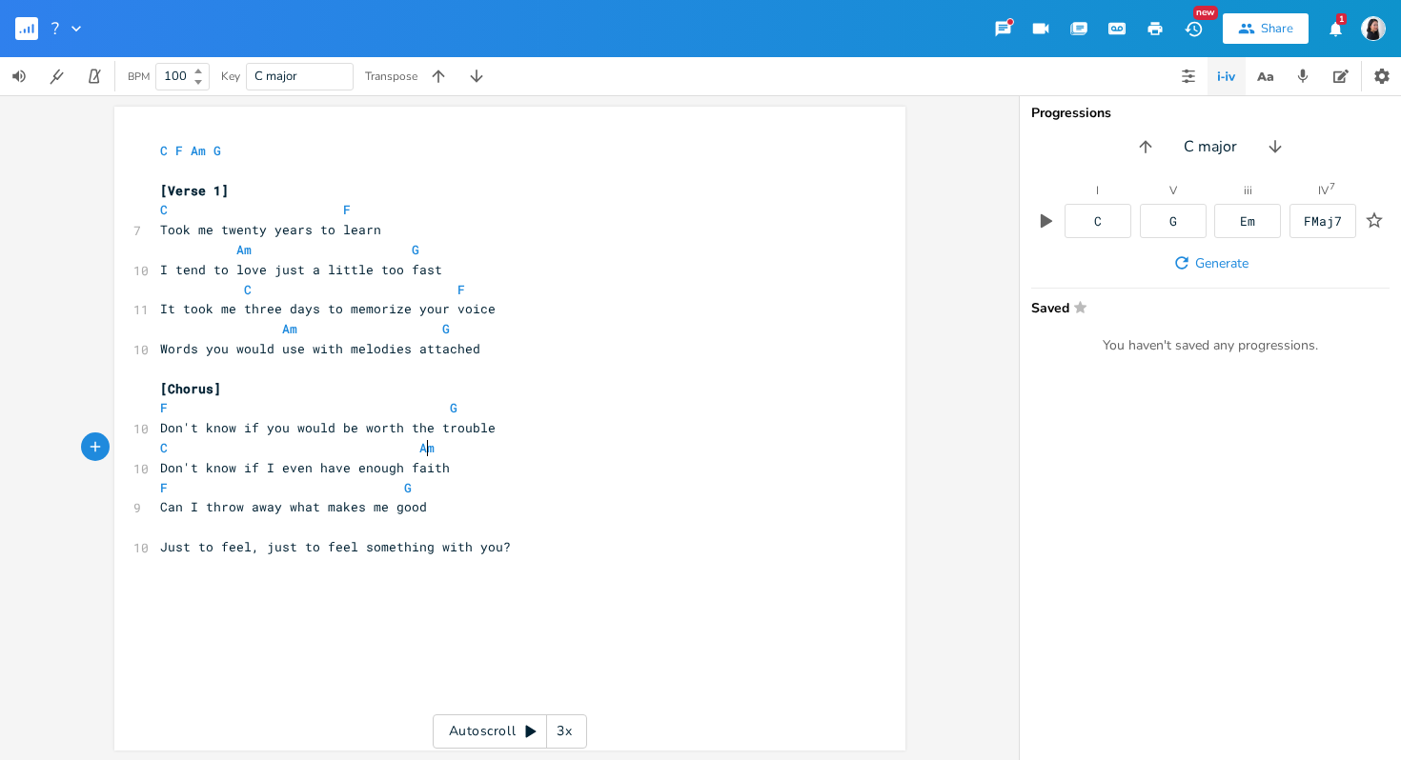
click at [546, 531] on pre at bounding box center [500, 527] width 688 height 20
click at [549, 551] on pre "Just to feel, just to feel something with you?" at bounding box center [500, 547] width 688 height 20
click at [325, 528] on pre at bounding box center [500, 527] width 688 height 20
type textarea "C"
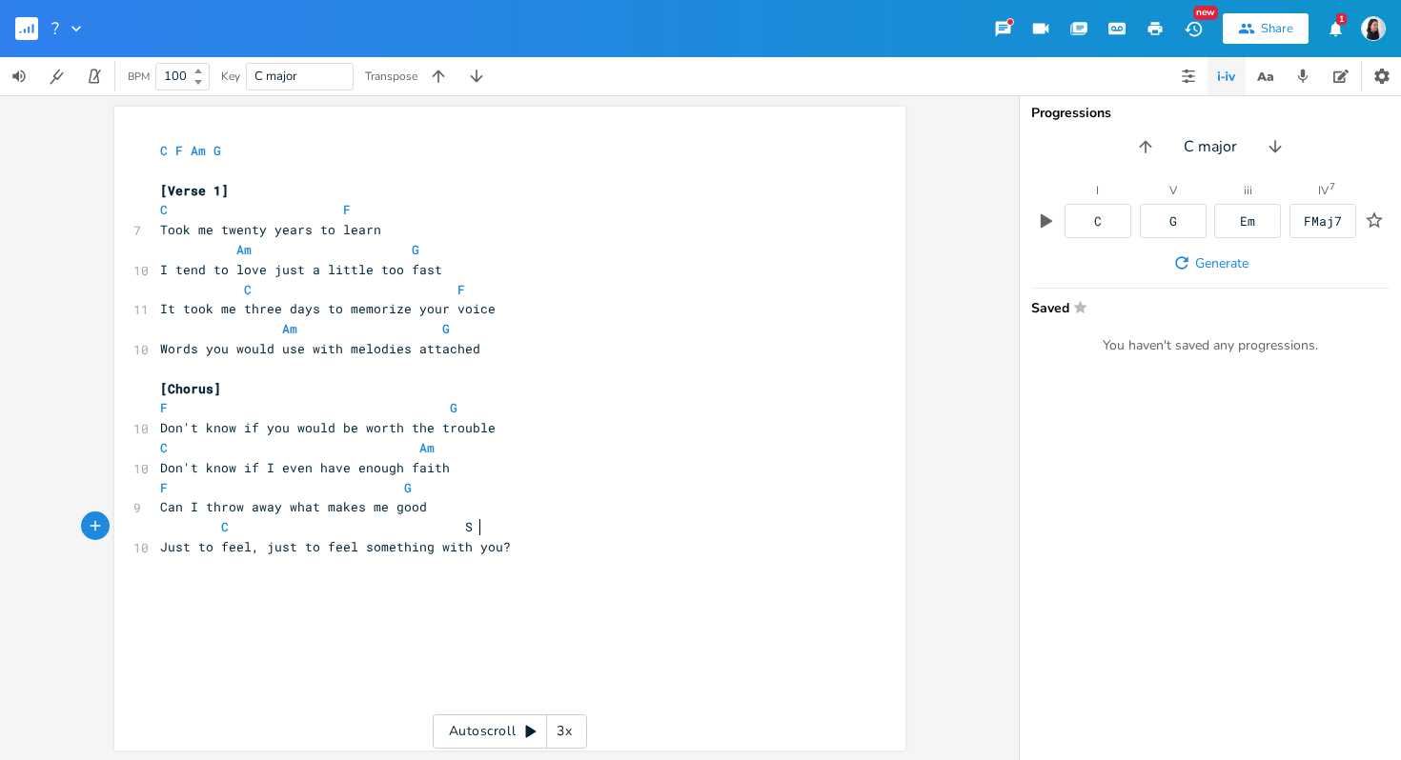
type textarea "SM"
type textarea "AM"
type textarea "m"
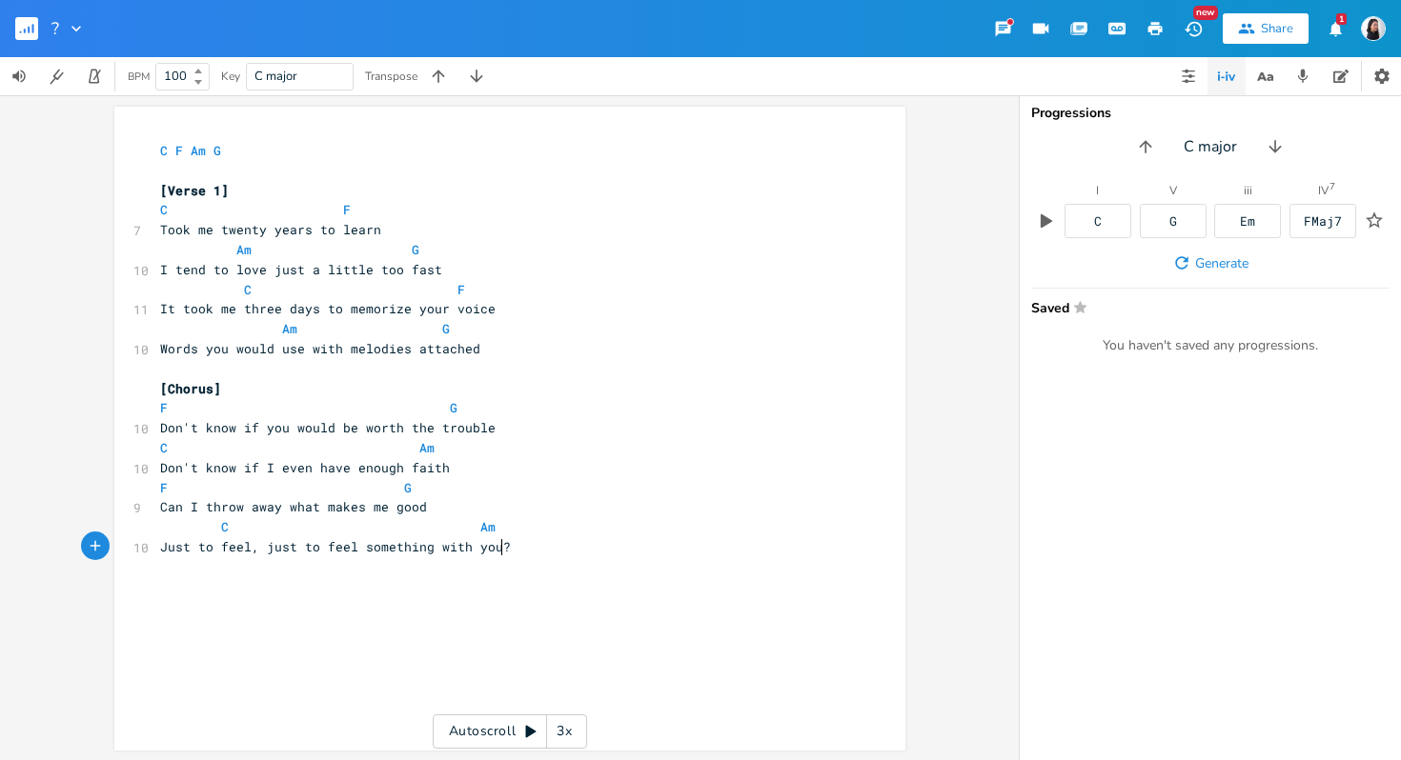
click at [571, 569] on div "x C F Am G ​ [Verse 1] C F 7 Took me twenty years to learn Am G 10 I tend to lo…" at bounding box center [524, 446] width 736 height 619
click at [601, 639] on div "x C F Am G ​ [Verse 1] C F 7 Took me twenty years to learn Am G 10 I tend to lo…" at bounding box center [524, 444] width 736 height 619
drag, startPoint x: 161, startPoint y: 508, endPoint x: 185, endPoint y: 508, distance: 23.8
click at [185, 508] on span "Can I throw away what makes me good" at bounding box center [293, 505] width 267 height 17
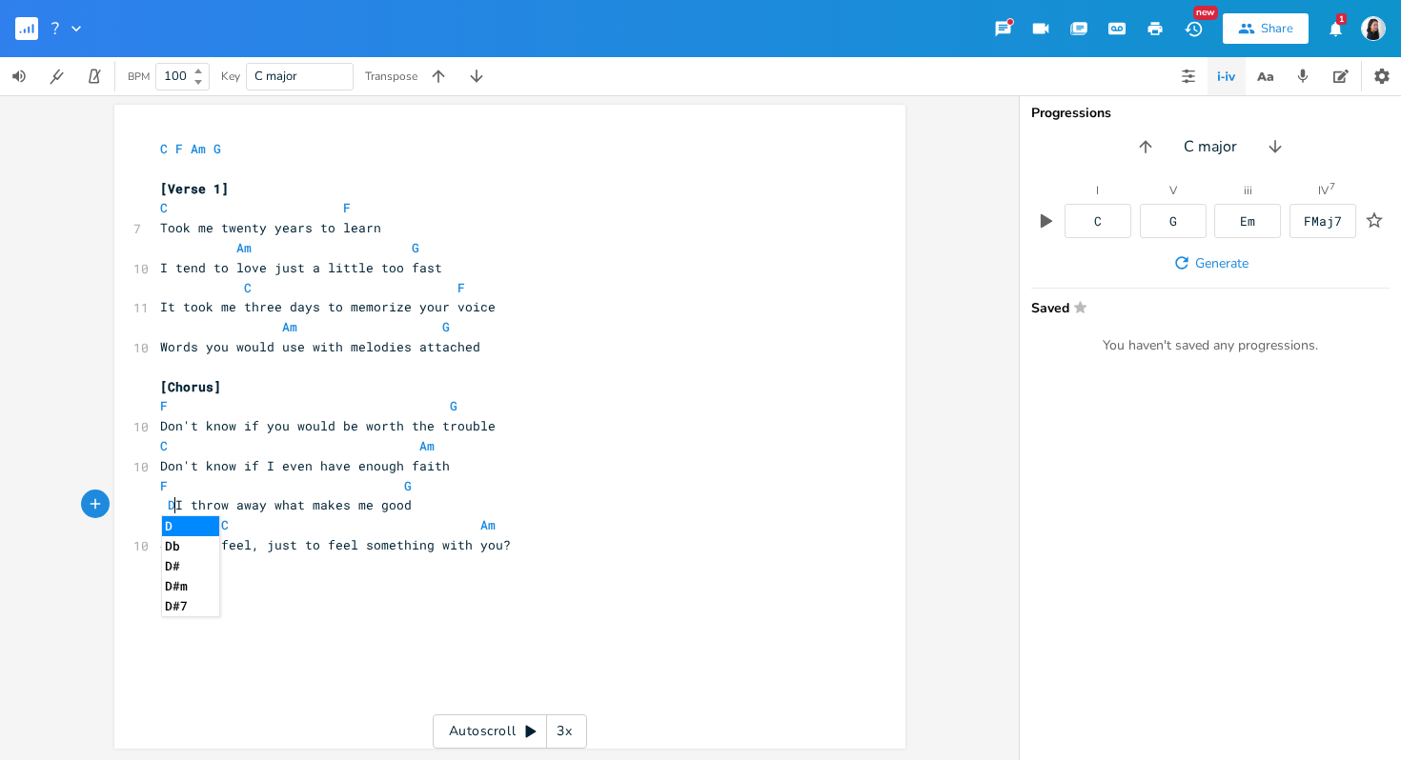
type textarea "Do"
click at [592, 538] on pre "Just to feel, just to feel something with you?" at bounding box center [500, 546] width 688 height 20
click at [469, 468] on pre "Don't know if I even have enough faith" at bounding box center [500, 466] width 688 height 20
click at [536, 588] on div "x C F Am G ​ [Verse 1] C F 7 Took me twenty years to learn Am G 10 I tend to lo…" at bounding box center [524, 444] width 736 height 619
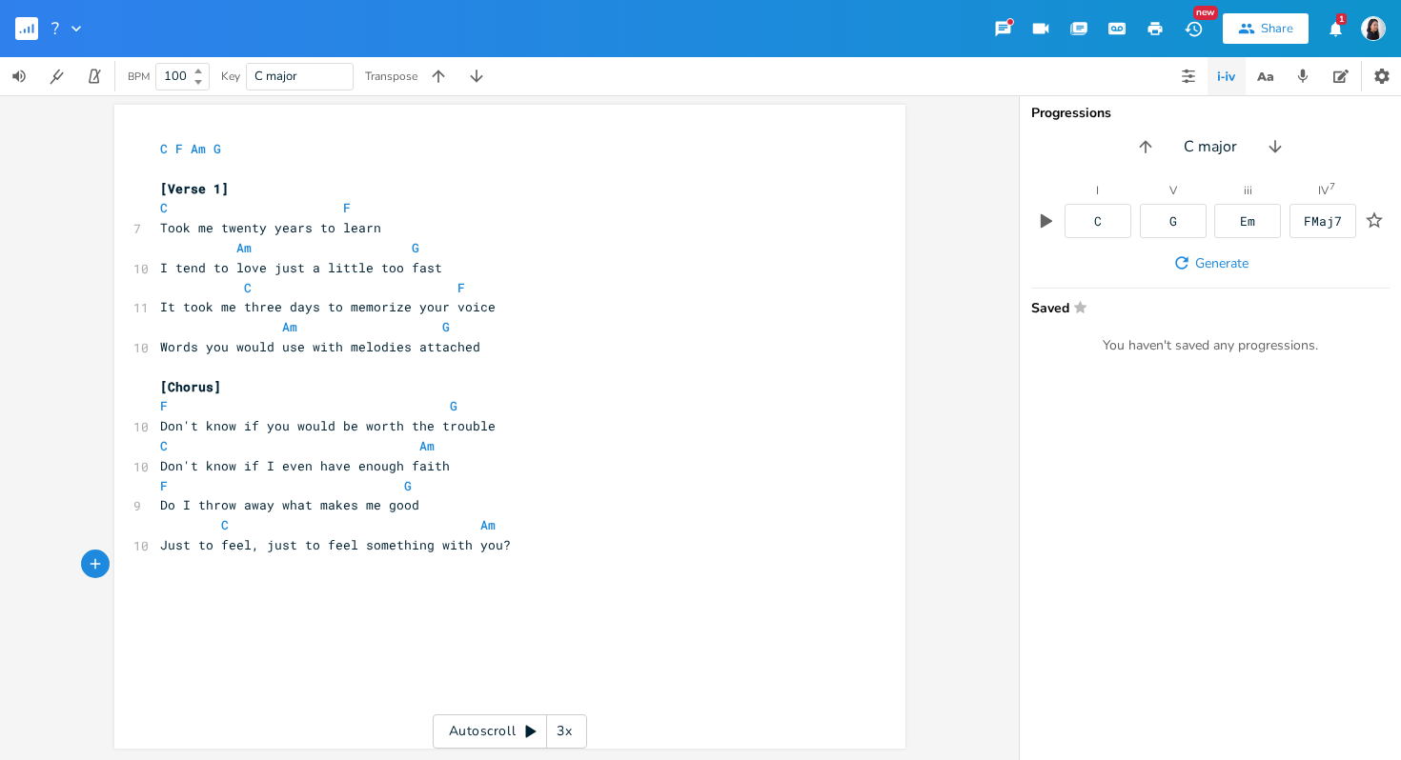
click at [518, 457] on pre "Don't know if I even have enough faith" at bounding box center [500, 466] width 688 height 20
click at [592, 620] on div "x C F Am G ​ [Verse 1] C F 7 Took me twenty years to learn Am G 10 I tend to lo…" at bounding box center [524, 444] width 736 height 619
click at [506, 472] on pre "Don't know if I even have enough faith" at bounding box center [500, 466] width 688 height 20
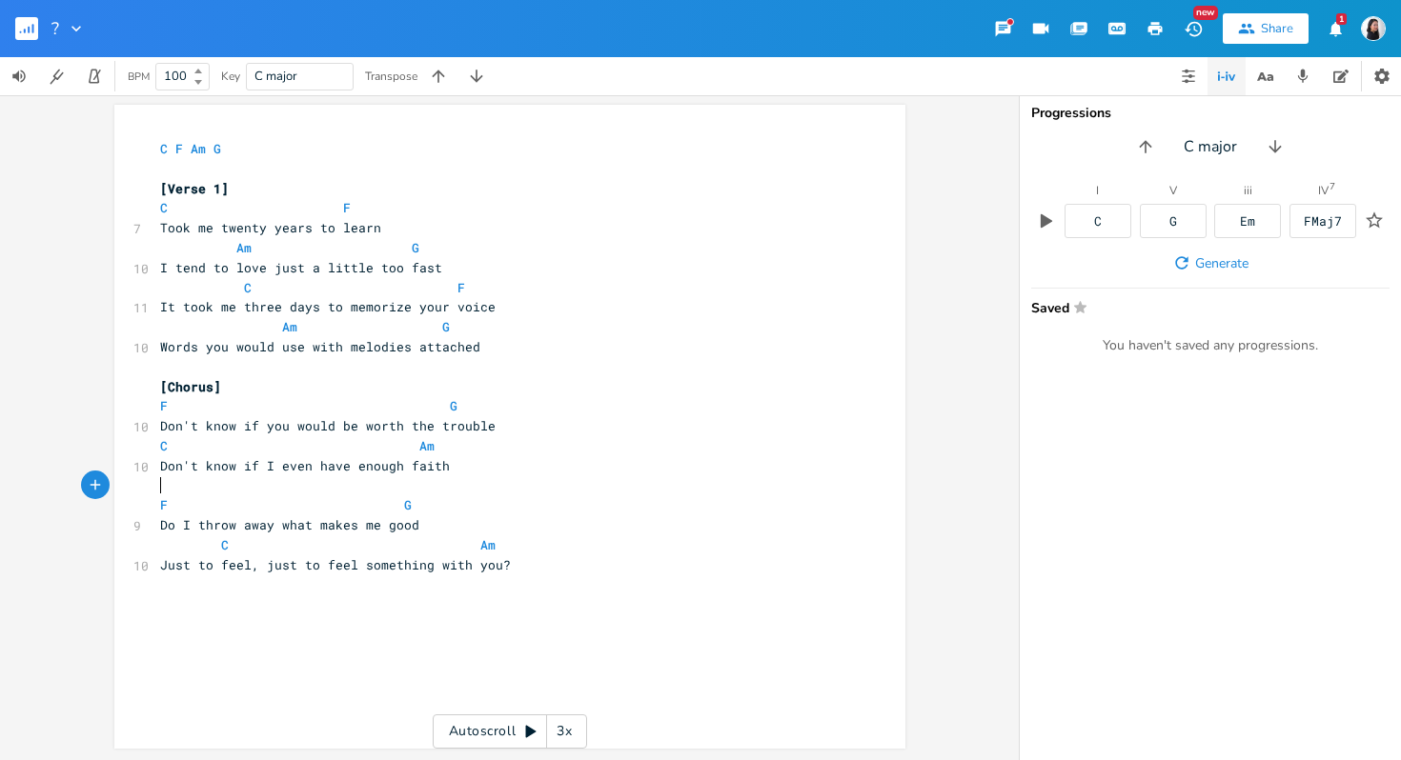
type textarea "F"
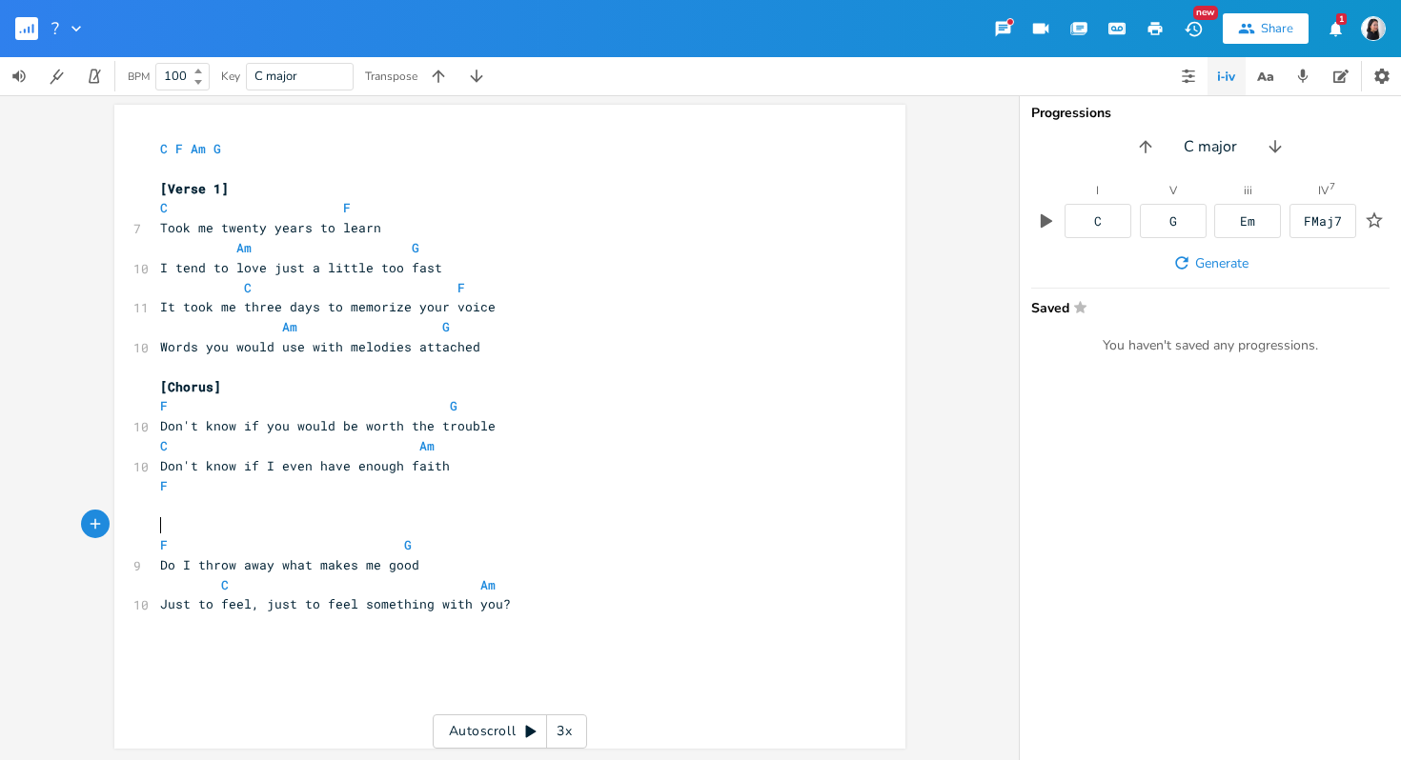
click at [409, 498] on pre "​" at bounding box center [500, 506] width 688 height 20
type textarea "This barely exists enough to be fragil"
click at [166, 507] on span "This barely exists enough to be fragil" at bounding box center [305, 505] width 290 height 17
click at [460, 509] on pre "This barely exists enough to be fragil" at bounding box center [500, 506] width 688 height 20
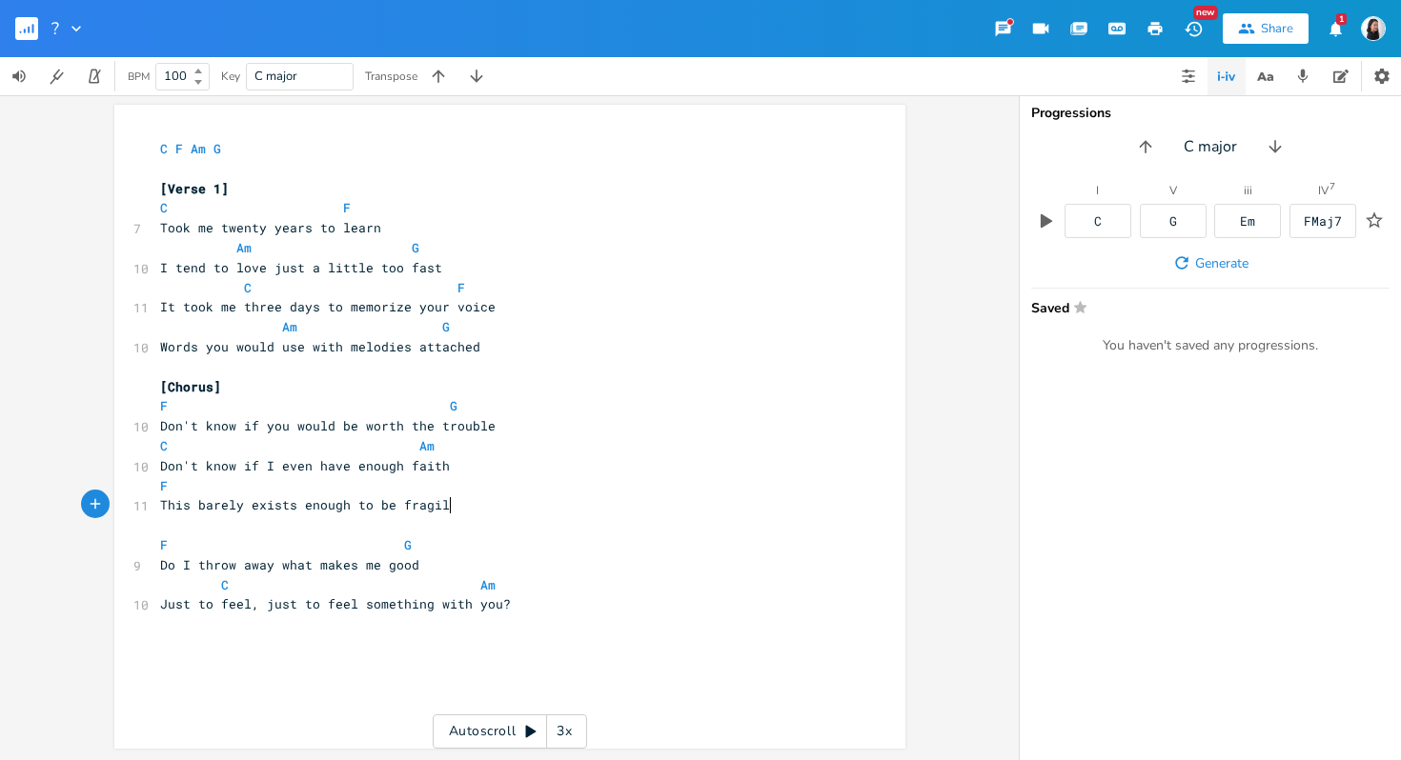
type textarea "e"
click at [538, 487] on pre "F" at bounding box center [500, 486] width 688 height 20
click at [458, 534] on pre "​" at bounding box center [500, 526] width 688 height 20
click at [169, 501] on span "This barely exists enough to be fragile" at bounding box center [308, 505] width 297 height 17
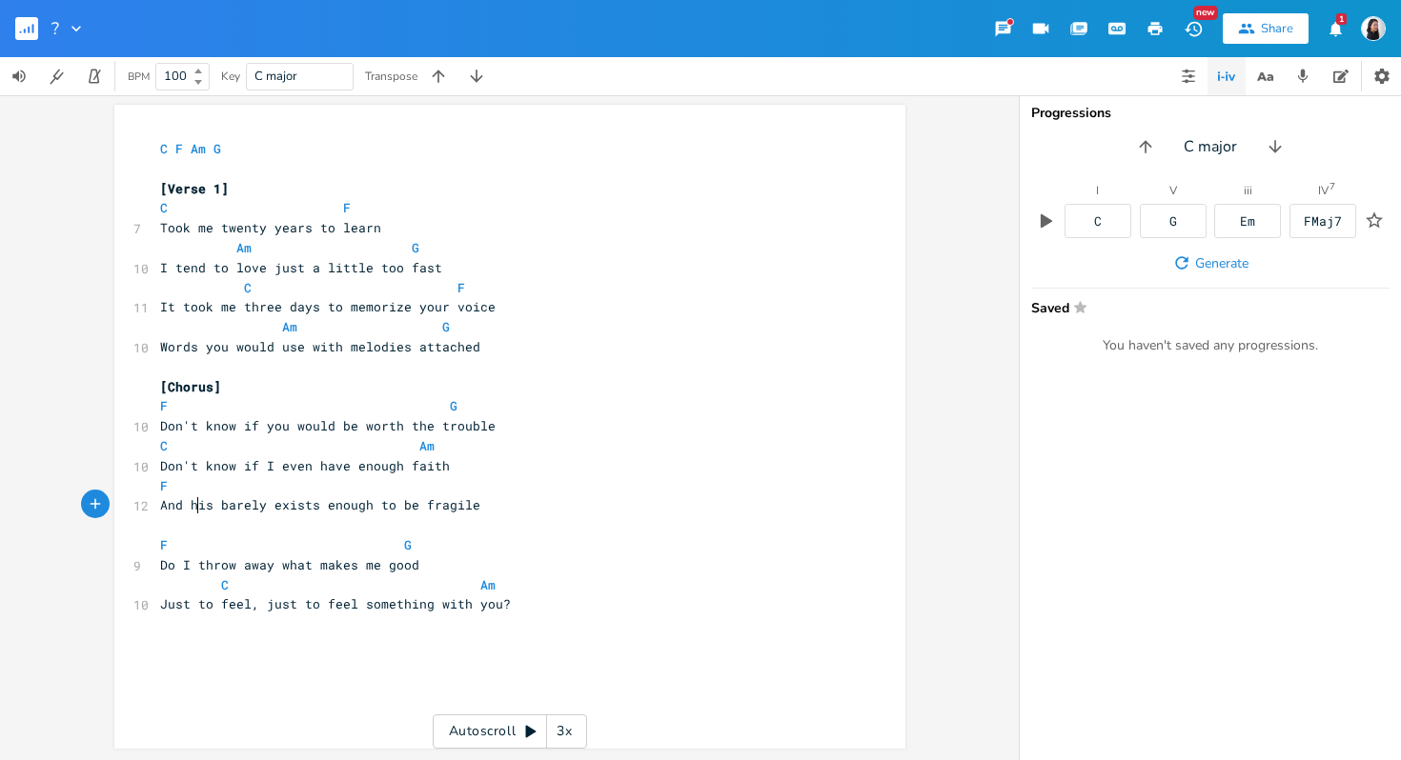
type textarea "And t"
click at [219, 490] on pre "F" at bounding box center [500, 486] width 688 height 20
type textarea "G"
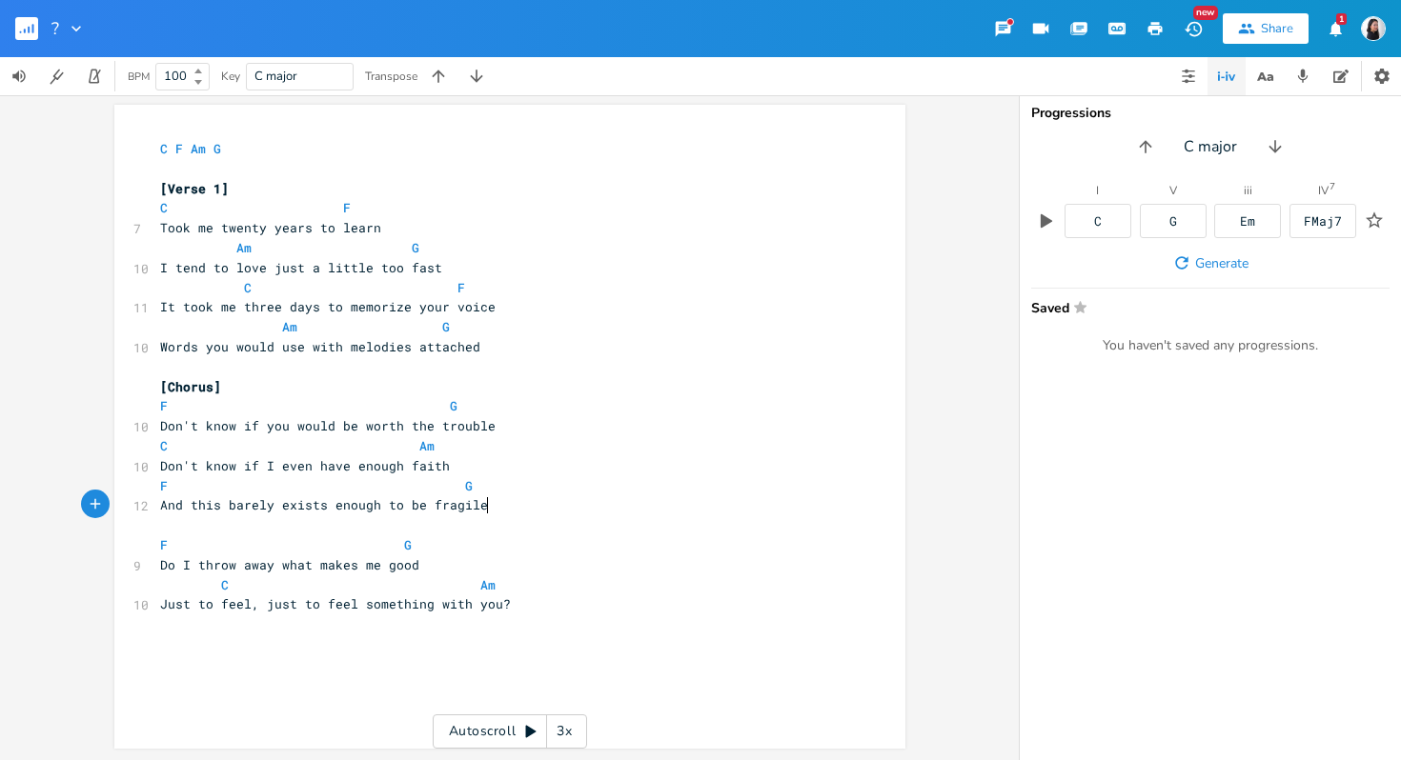
click at [585, 516] on pre "​" at bounding box center [500, 526] width 688 height 20
click at [584, 529] on pre "​" at bounding box center [500, 526] width 688 height 20
type textarea "C"
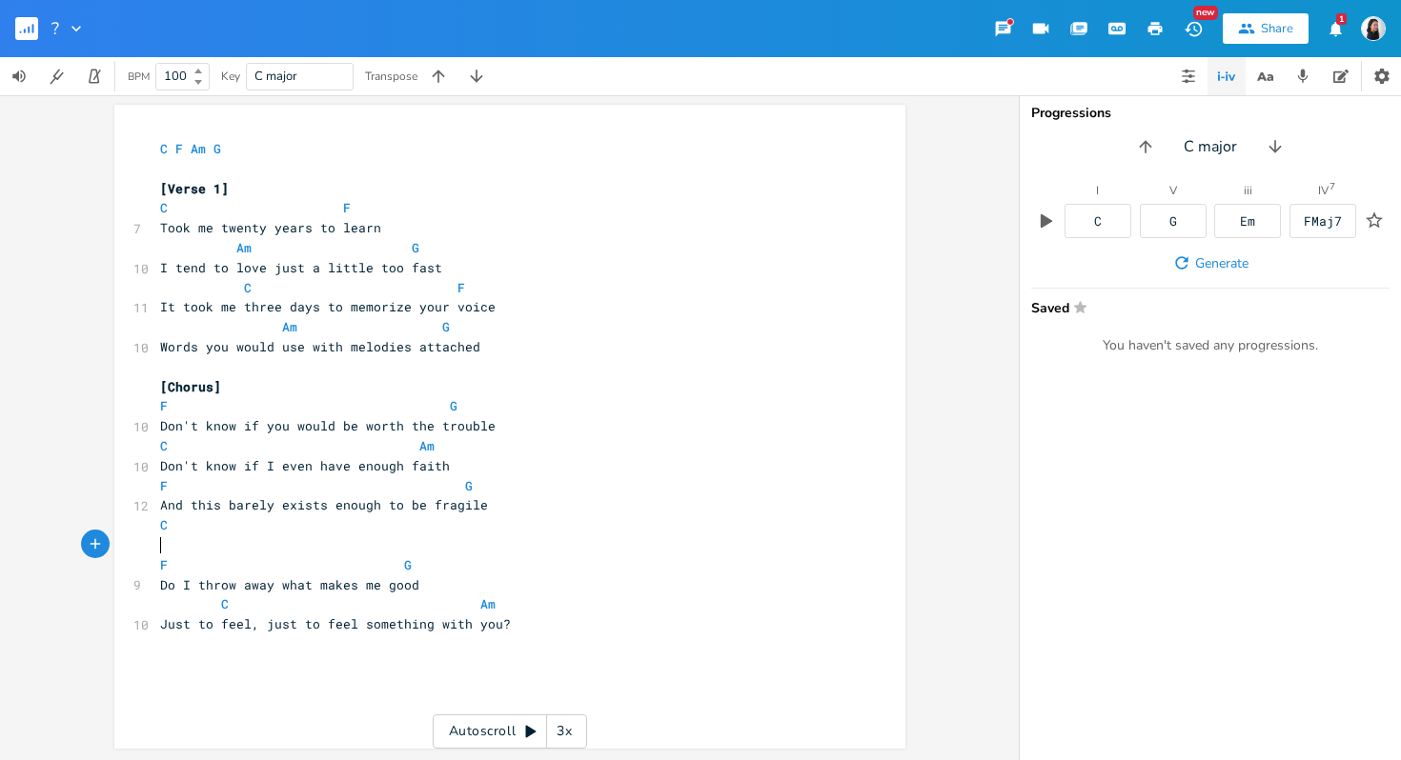
scroll to position [0, 3]
click at [581, 646] on pre "​" at bounding box center [500, 645] width 688 height 20
click at [244, 517] on pre "C" at bounding box center [500, 526] width 688 height 20
click at [247, 536] on pre at bounding box center [500, 546] width 688 height 20
click at [262, 561] on span at bounding box center [267, 566] width 30 height 20
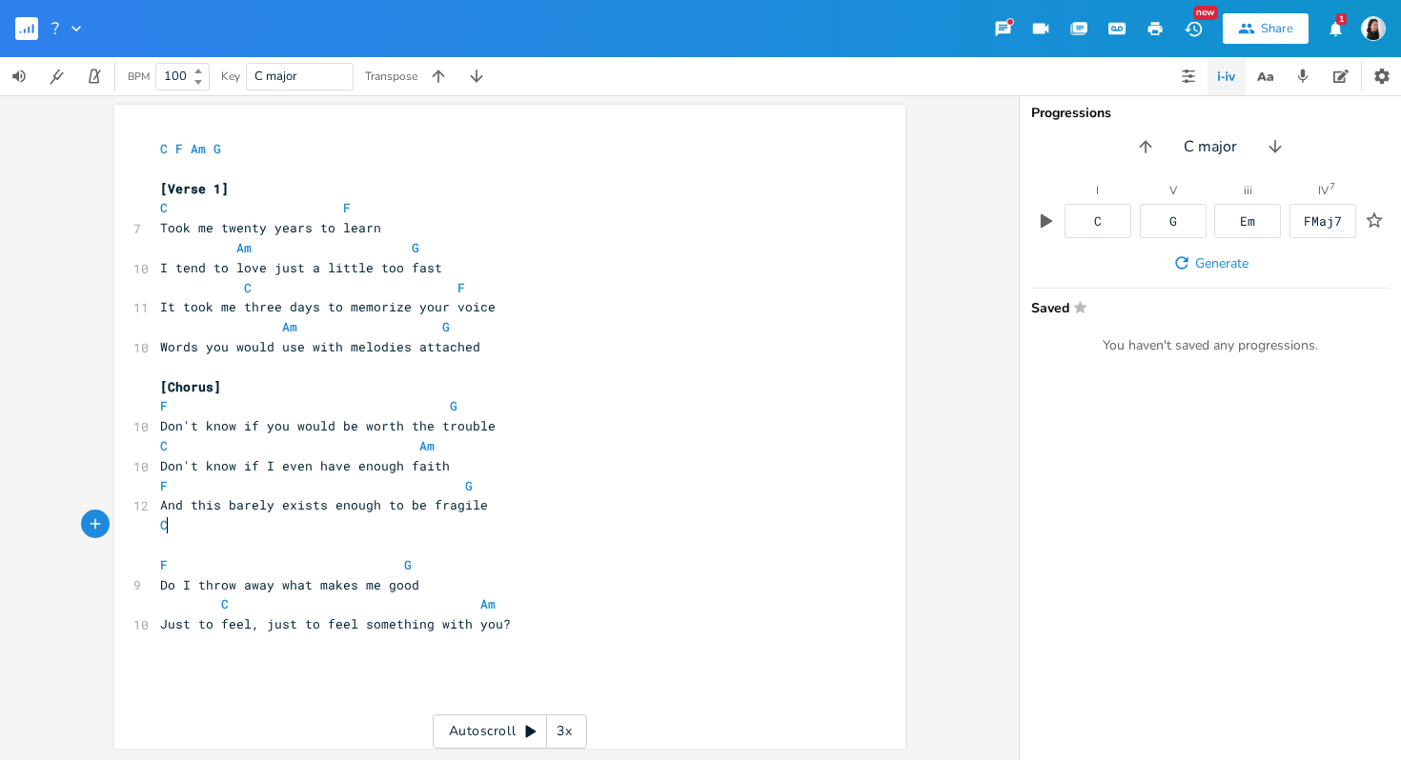
click at [241, 532] on pre "C" at bounding box center [500, 526] width 688 height 20
click at [245, 541] on pre at bounding box center [500, 546] width 688 height 20
type textarea "Could be easy for us to bac"
type textarea "k to g=b"
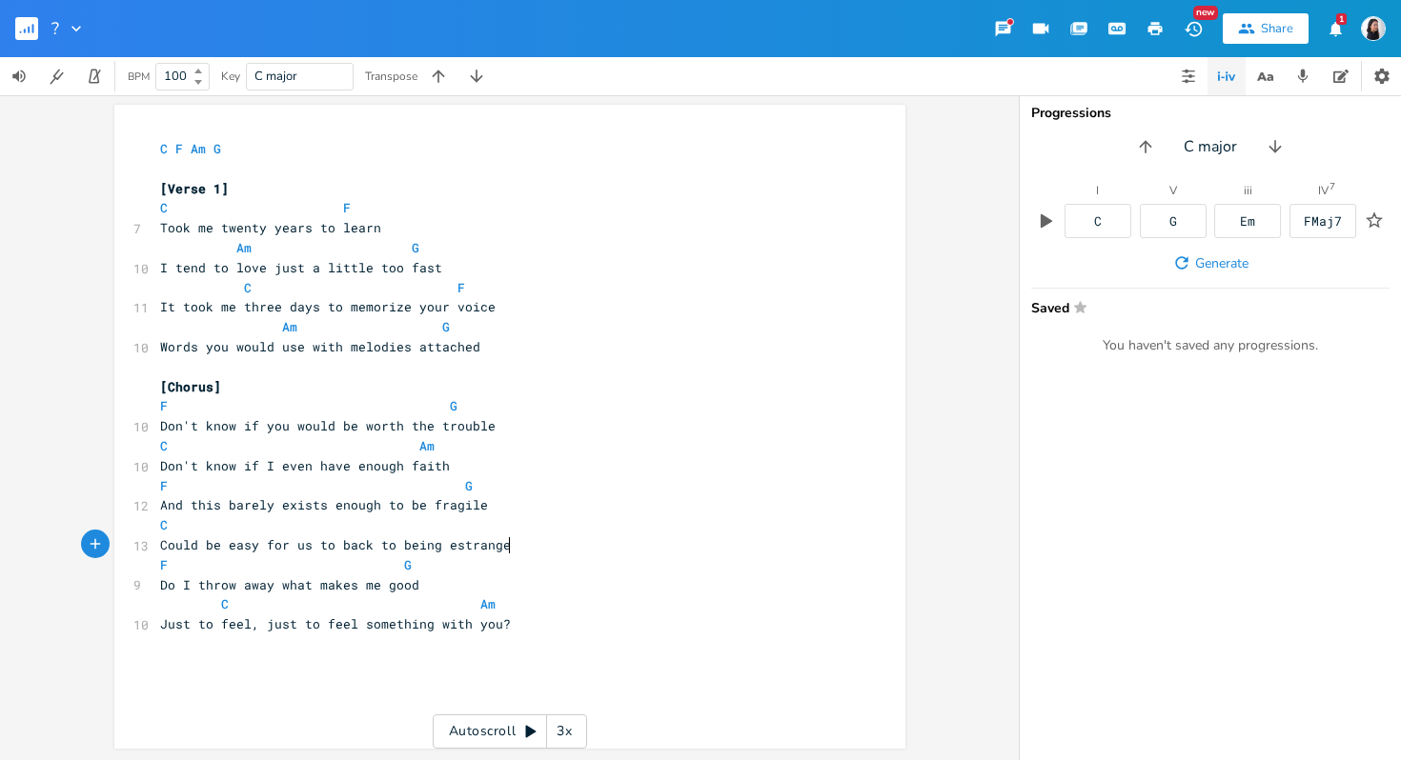
type textarea "being estranged"
drag, startPoint x: 219, startPoint y: 545, endPoint x: 165, endPoint y: 541, distance: 54.5
click at [165, 541] on span "Could be easy for us to back to being estranged" at bounding box center [339, 545] width 358 height 17
type textarea "It's"
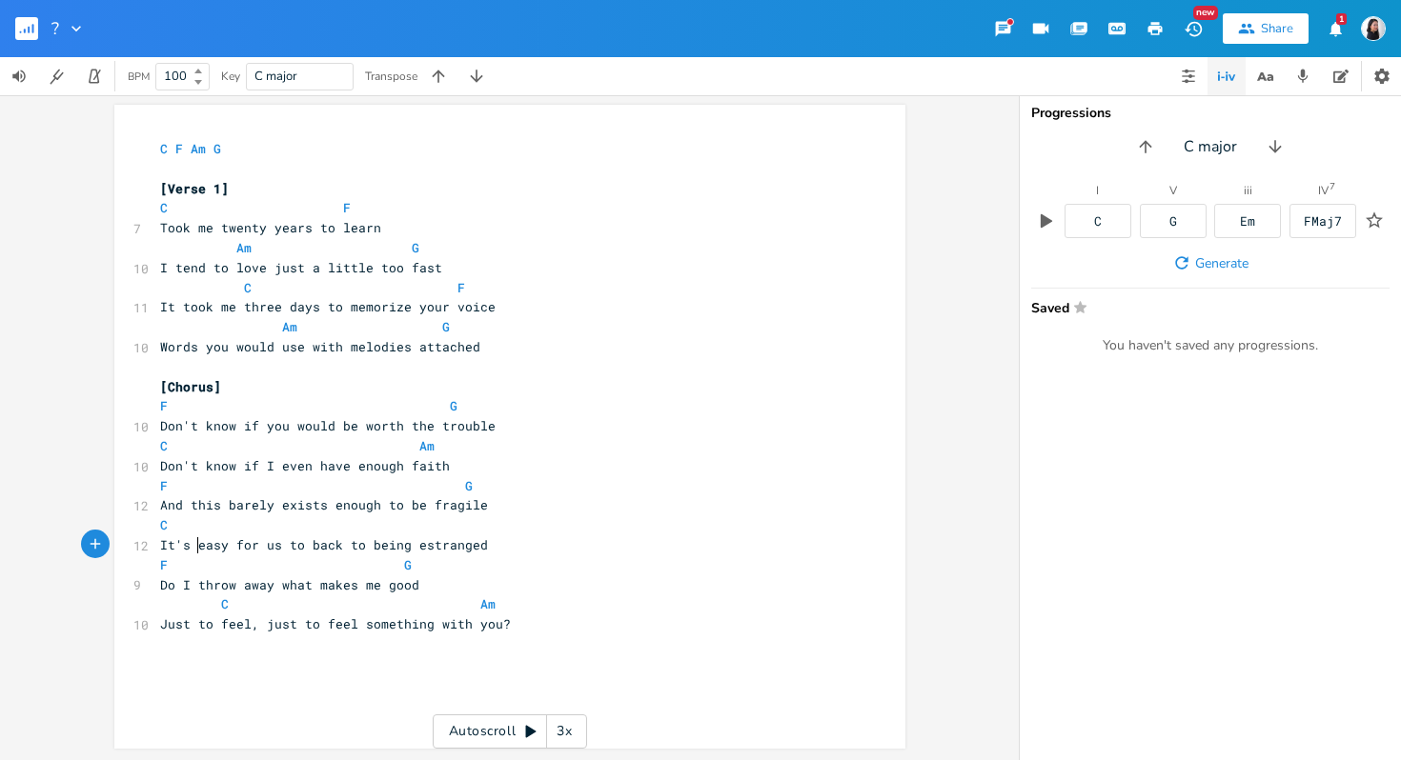
scroll to position [0, 15]
click at [226, 537] on span "It's easy for us to back to being estranged" at bounding box center [324, 545] width 328 height 17
drag, startPoint x: 320, startPoint y: 543, endPoint x: 404, endPoint y: 546, distance: 83.9
click at [404, 545] on span "It's easy for us to back to being estranged" at bounding box center [324, 545] width 328 height 17
type textarea "ecome"
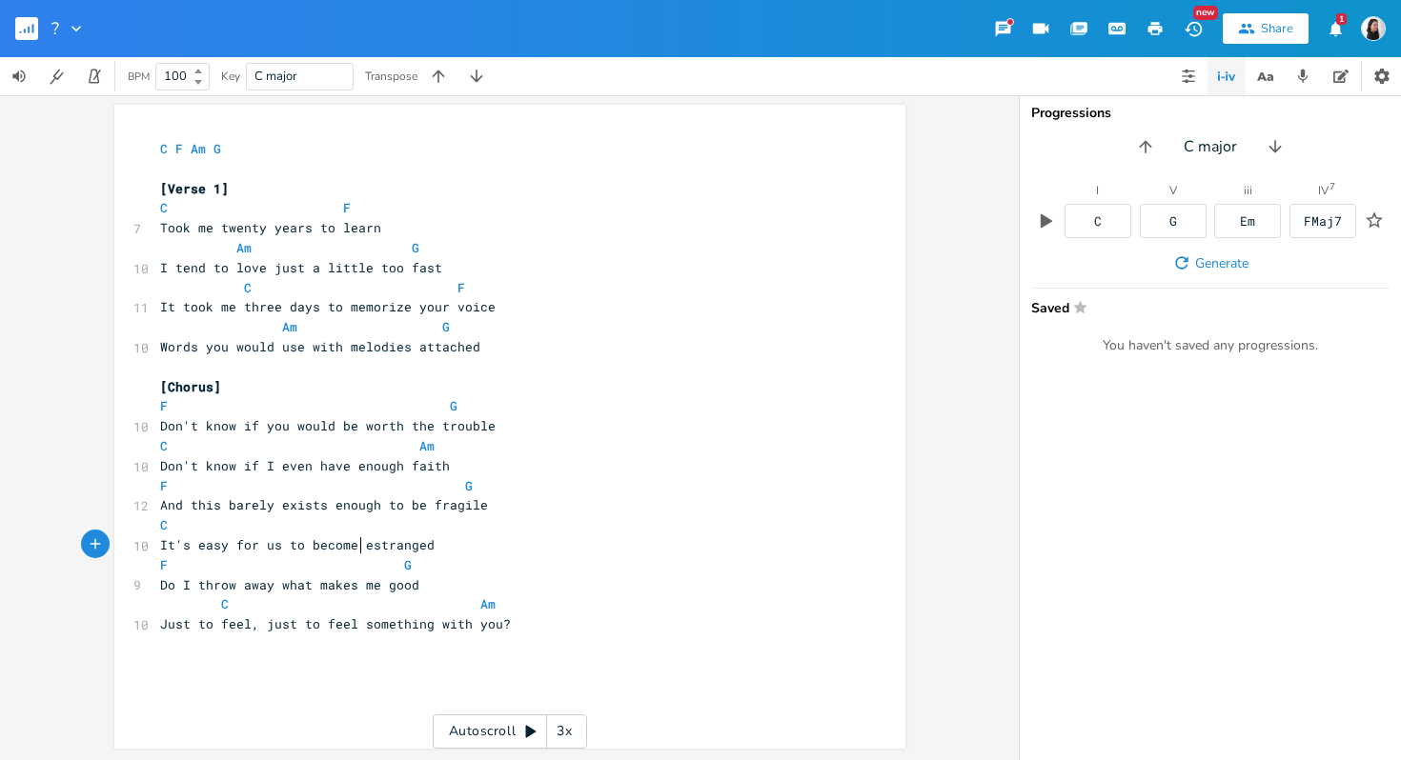
scroll to position [0, 36]
click at [471, 524] on pre "C" at bounding box center [500, 526] width 688 height 20
type textarea "G"
click at [627, 606] on pre "C Am" at bounding box center [500, 605] width 688 height 20
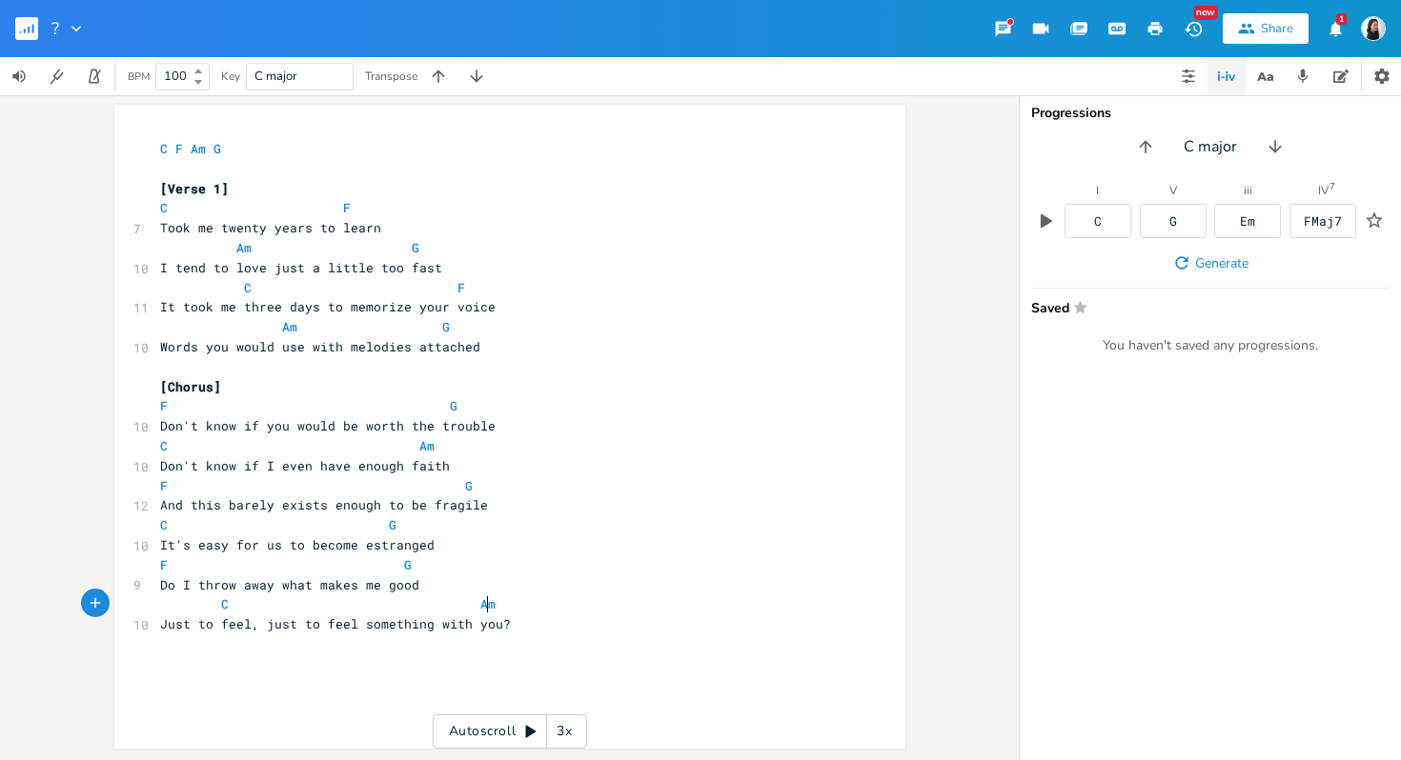
click at [387, 525] on pre "C G" at bounding box center [500, 526] width 688 height 20
type textarea "Am"
drag, startPoint x: 230, startPoint y: 545, endPoint x: 200, endPoint y: 545, distance: 29.5
click at [200, 545] on span "It's easy for us to become estranged" at bounding box center [297, 545] width 274 height 17
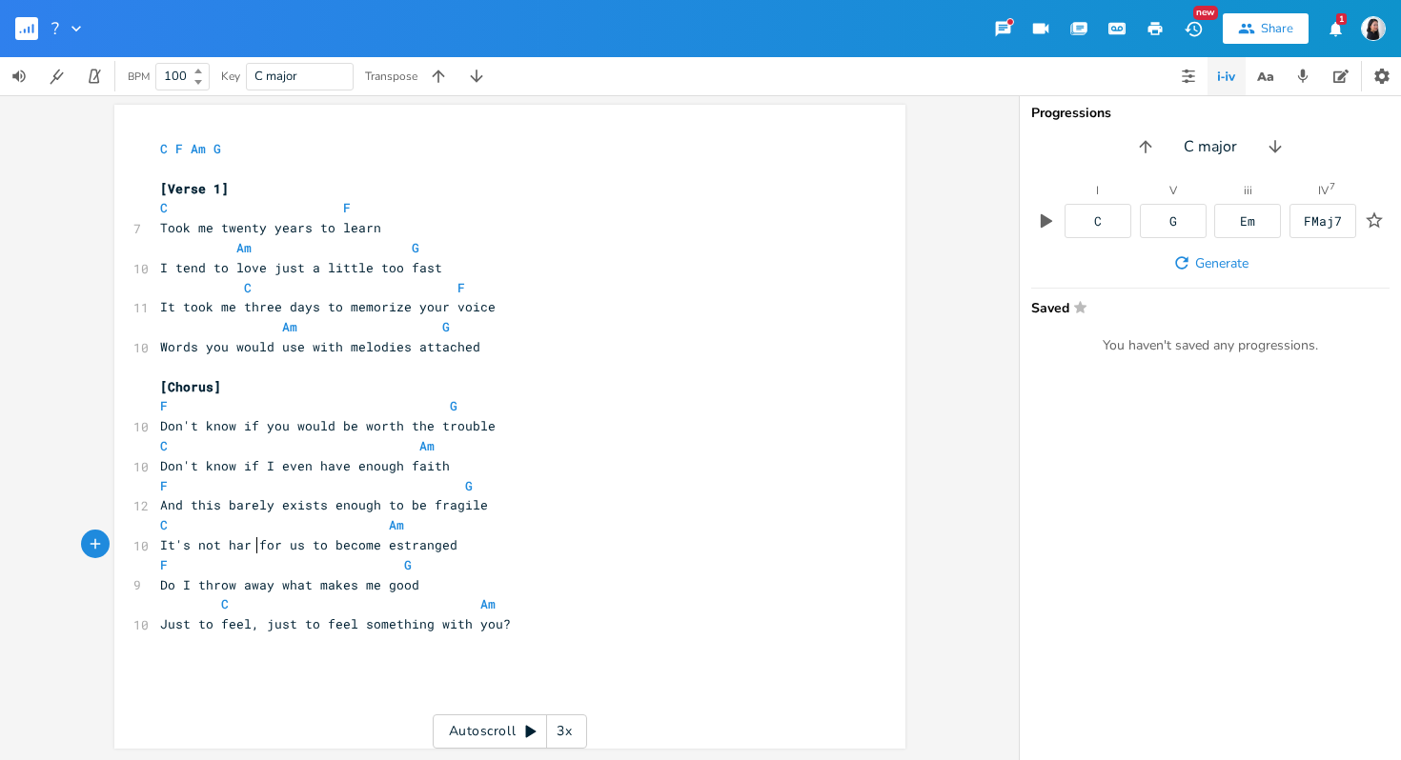
type textarea "not hard"
click at [375, 528] on span "C Am" at bounding box center [282, 525] width 244 height 17
click at [540, 643] on pre "​" at bounding box center [500, 645] width 688 height 20
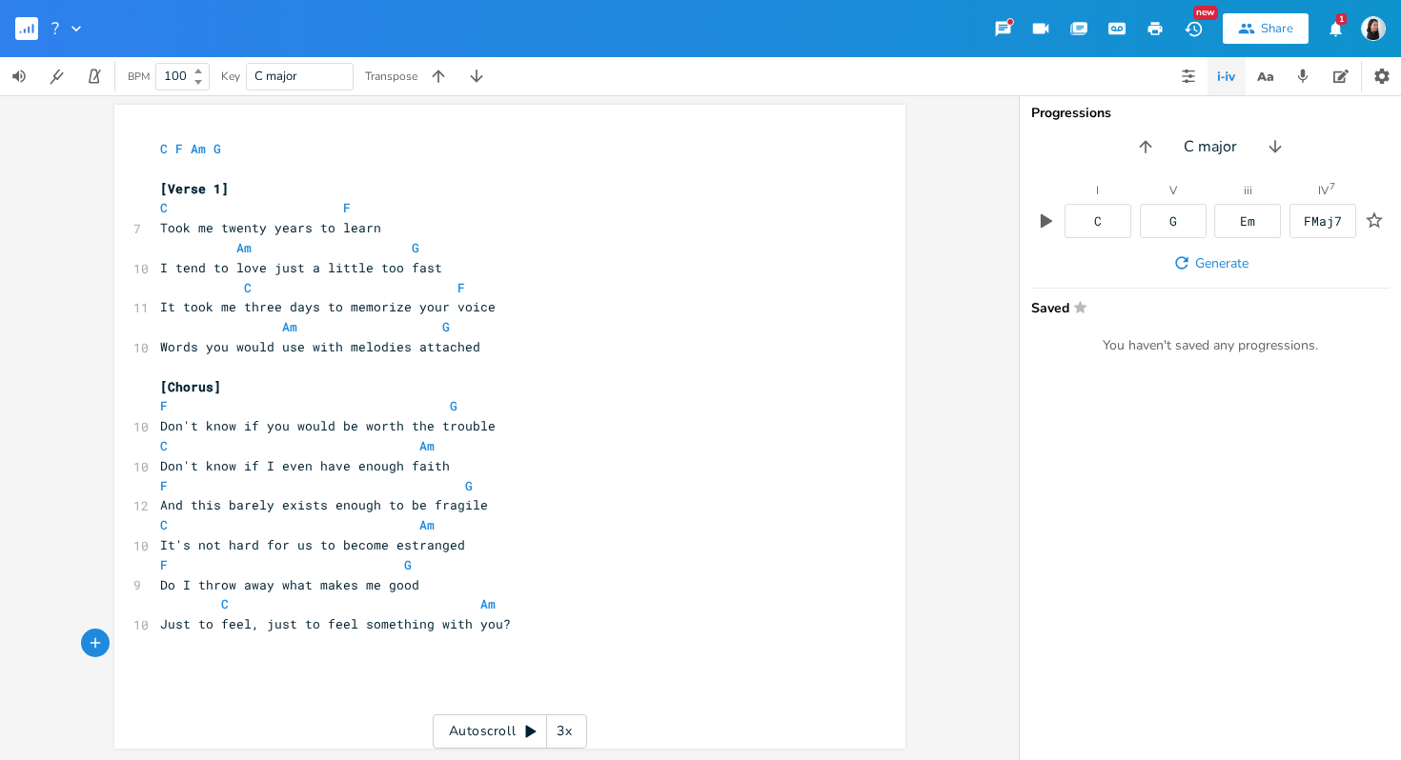
click at [574, 645] on pre "​" at bounding box center [500, 645] width 688 height 20
click at [276, 589] on span "Do I throw away what makes me good" at bounding box center [289, 585] width 259 height 17
drag, startPoint x: 193, startPoint y: 627, endPoint x: 347, endPoint y: 630, distance: 153.5
click at [347, 630] on span "Just to feel, just to feel something with you?" at bounding box center [335, 624] width 351 height 17
type textarea "so I can feel"
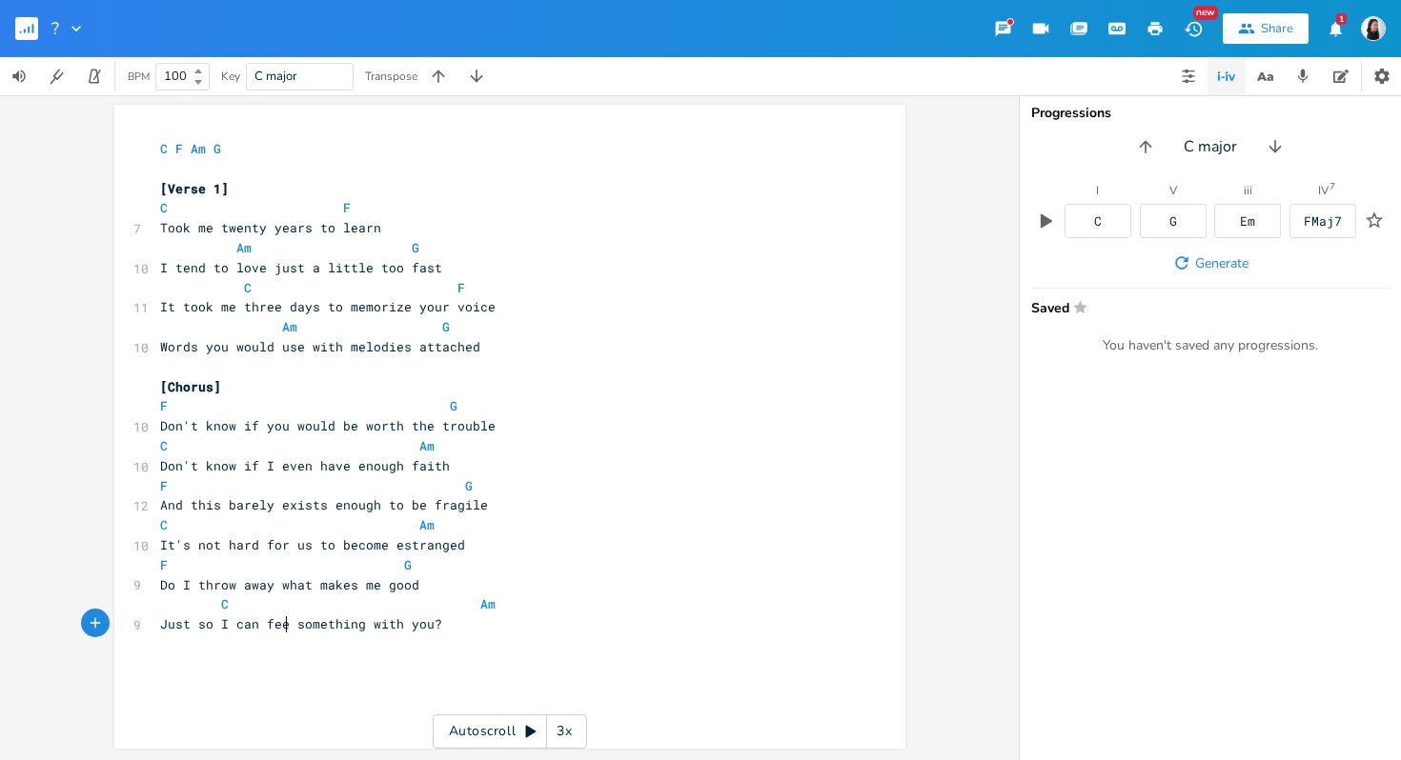
scroll to position [0, 66]
type textarea "C Am"
drag, startPoint x: 587, startPoint y: 607, endPoint x: 134, endPoint y: 597, distance: 452.8
click at [134, 597] on div "C Am x C F Am G ​ [Verse 1] C F 7 Took me twenty years to learn Am G 10 I tend …" at bounding box center [509, 427] width 791 height 644
type textarea "Do I"
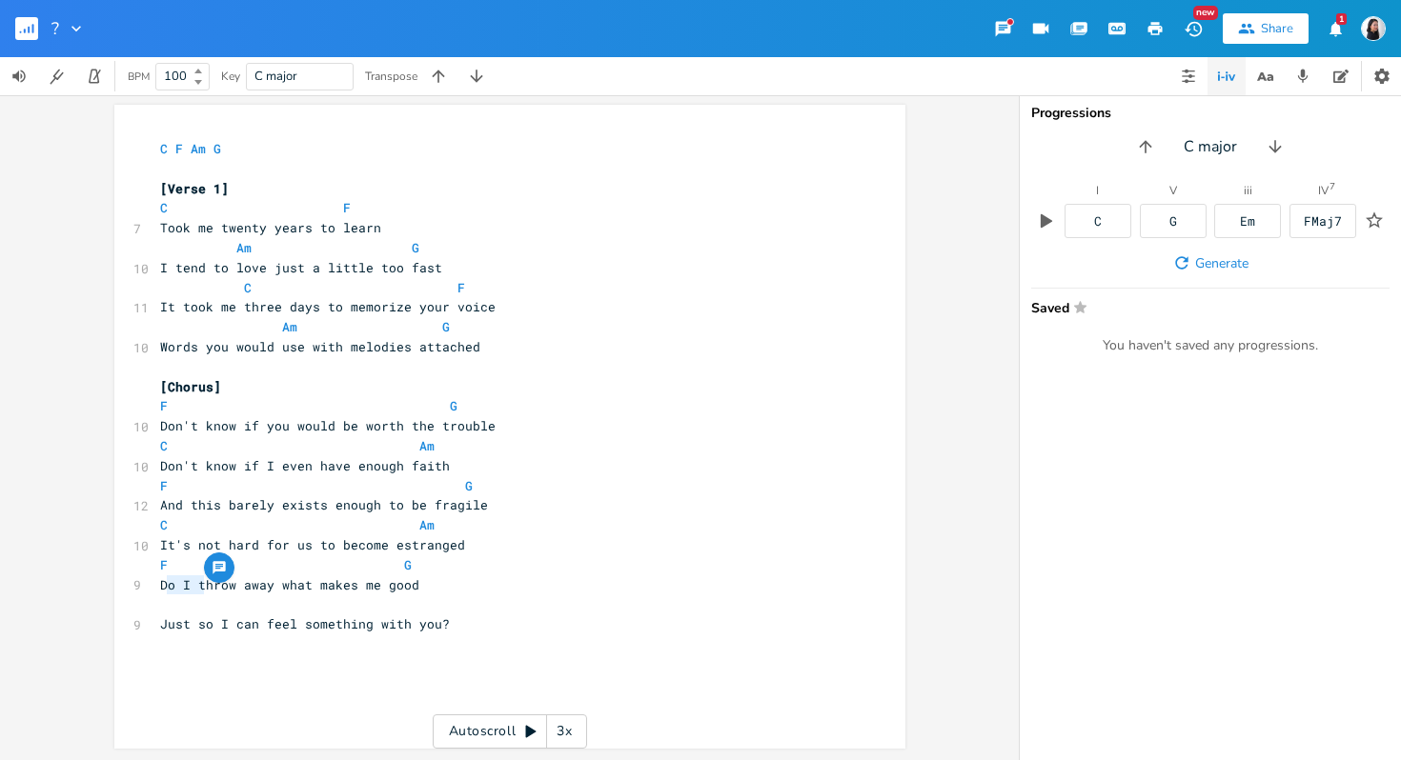
drag, startPoint x: 202, startPoint y: 588, endPoint x: 163, endPoint y: 587, distance: 39.1
click at [163, 587] on span "Do I throw away what makes me good" at bounding box center [289, 585] width 259 height 17
click at [313, 659] on div "x C F Am G ​ [Verse 1] C F 7 Took me twenty years to learn Am G 10 I tend to lo…" at bounding box center [524, 444] width 736 height 619
drag, startPoint x: 280, startPoint y: 589, endPoint x: 307, endPoint y: 590, distance: 26.7
click at [307, 590] on span "Do I throw away what makes me good" at bounding box center [289, 585] width 259 height 17
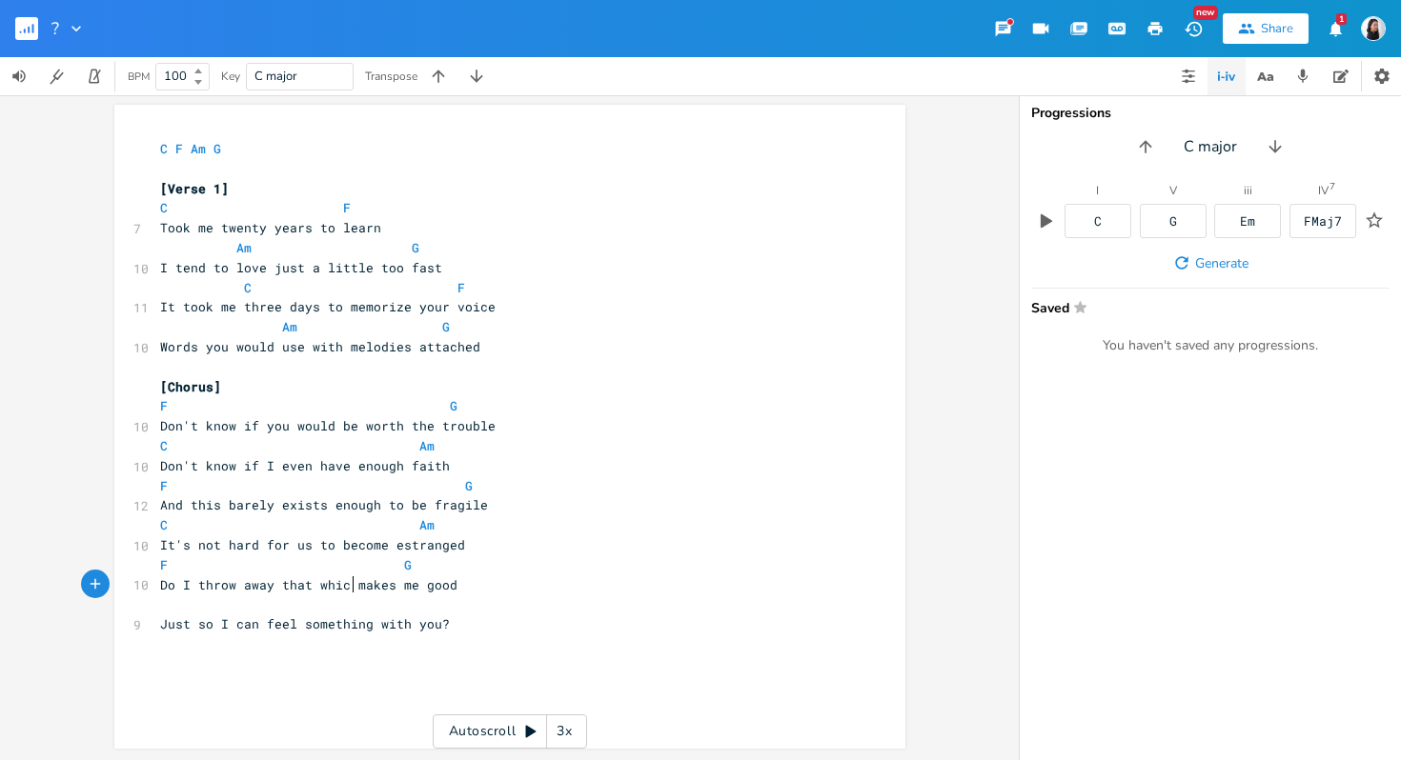
type textarea "that which"
click at [391, 567] on span at bounding box center [389, 566] width 30 height 20
click at [331, 603] on pre "​" at bounding box center [500, 605] width 688 height 20
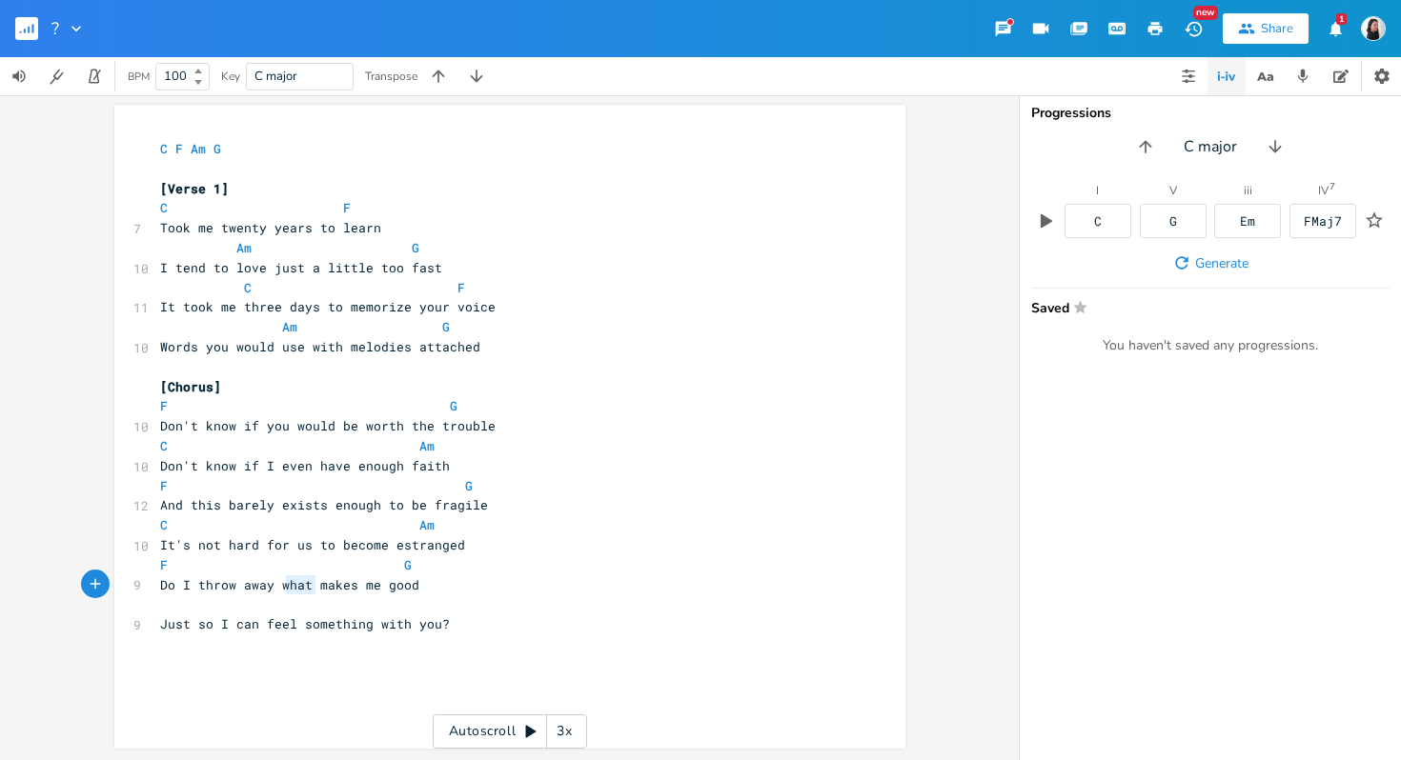
type textarea "C Am"
type textarea "to feel, just to feel"
click at [335, 683] on div "x C F Am G ​ [Verse 1] C F 7 Took me twenty years to learn Am G 10 I tend to lo…" at bounding box center [524, 444] width 736 height 619
type textarea "F"
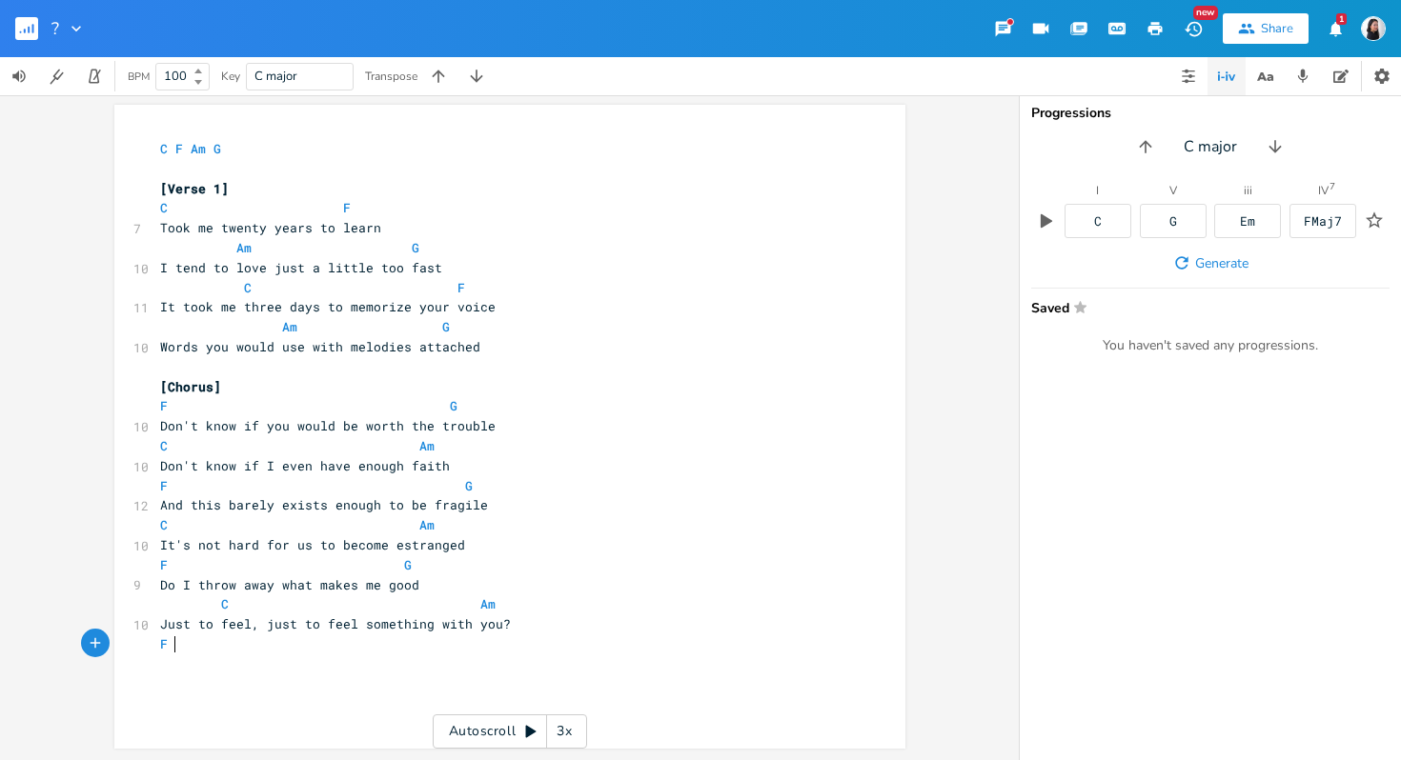
type textarea "F"
type textarea "G"
type textarea "C F Am G"
click at [497, 655] on pre "​" at bounding box center [500, 665] width 688 height 20
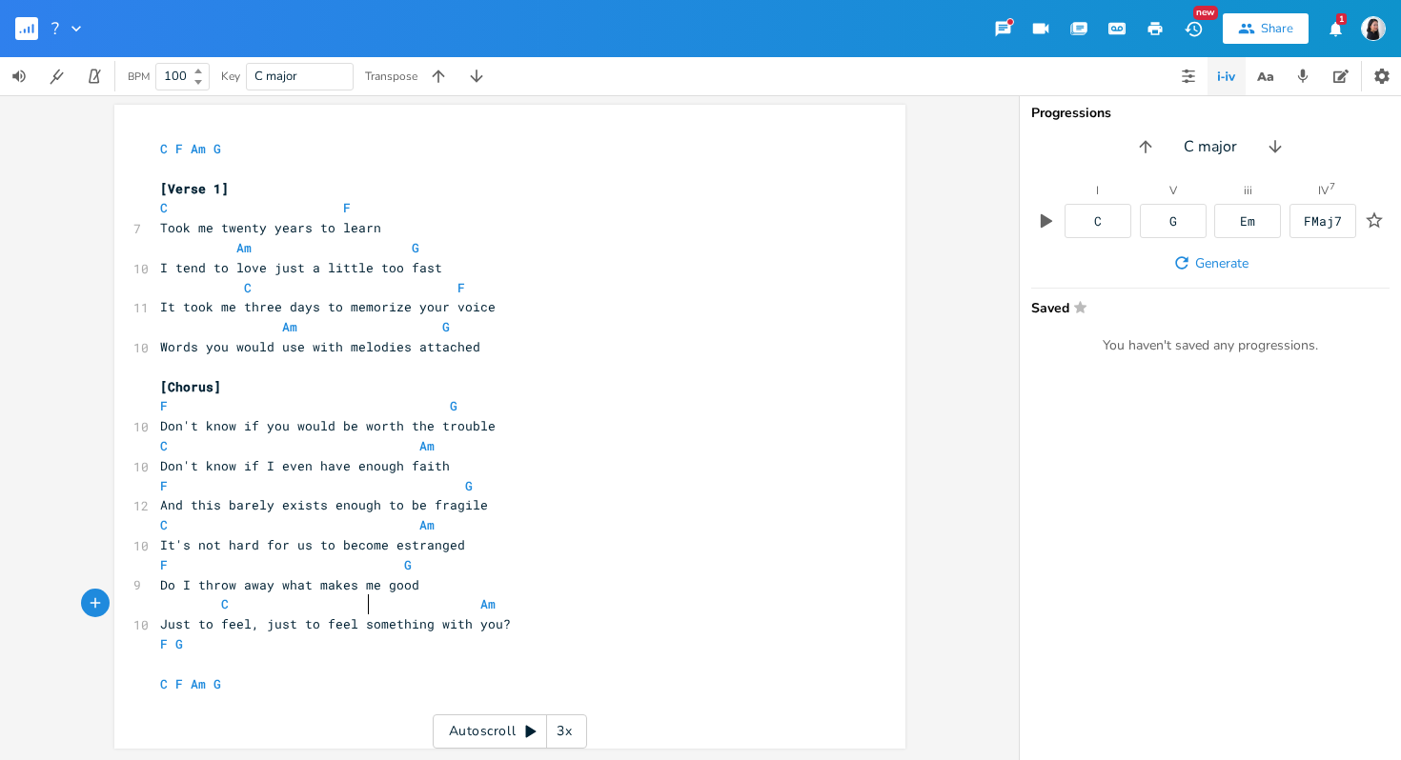
click at [374, 602] on span at bounding box center [389, 605] width 30 height 20
type textarea "G"
click at [469, 604] on pre "C G Am" at bounding box center [500, 605] width 688 height 20
type textarea "C"
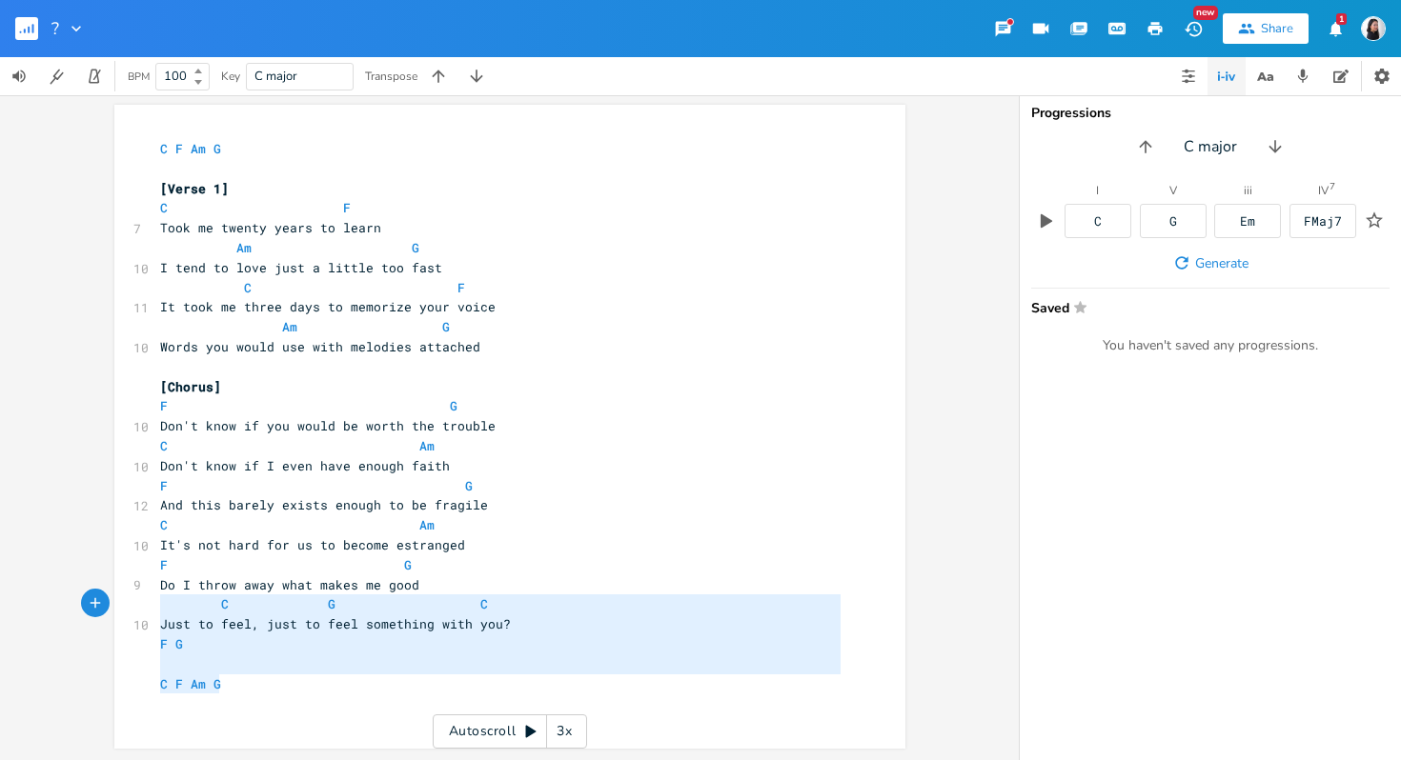
type textarea "F G C F Am G"
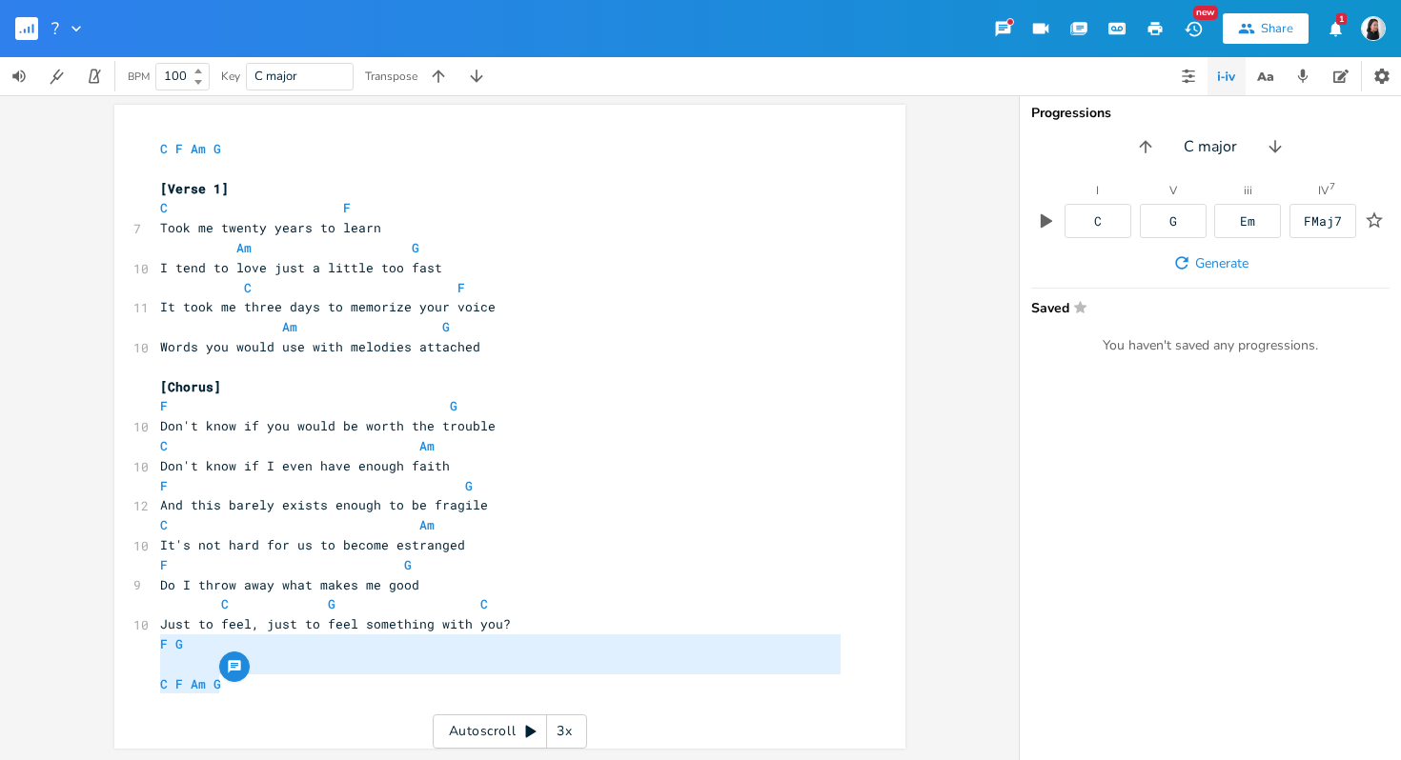
drag, startPoint x: 255, startPoint y: 679, endPoint x: 141, endPoint y: 645, distance: 119.4
click at [140, 645] on div "F G C F Am G x C F Am G ​ [Verse 1] C F 7 Took me twenty years to learn Am G 10…" at bounding box center [509, 427] width 791 height 644
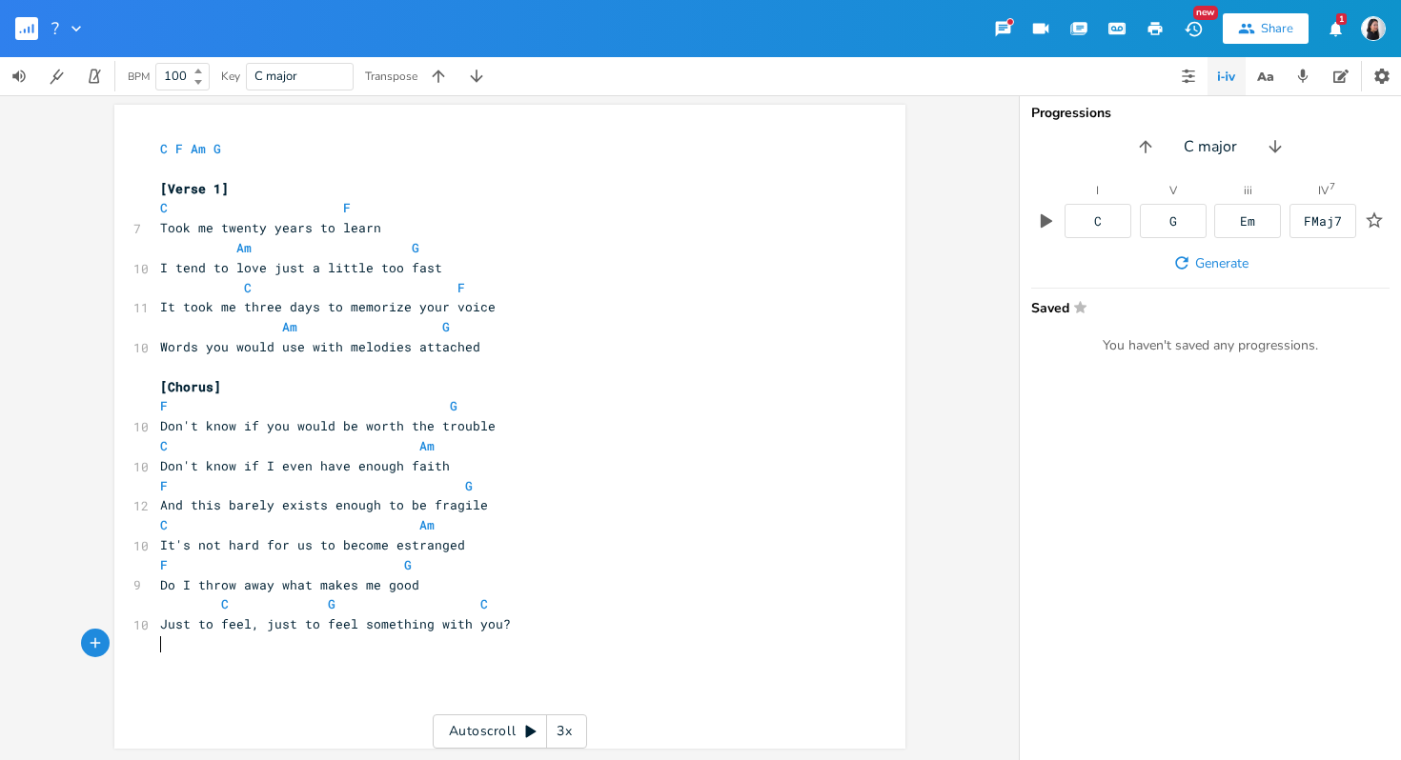
click at [690, 642] on pre "​" at bounding box center [500, 645] width 688 height 20
drag, startPoint x: 537, startPoint y: 544, endPoint x: 163, endPoint y: 539, distance: 374.6
click at [163, 539] on pre "It's not hard for us to become estranged" at bounding box center [500, 546] width 688 height 20
type textarea "Tge"
type textarea "he question, well, let me put t"
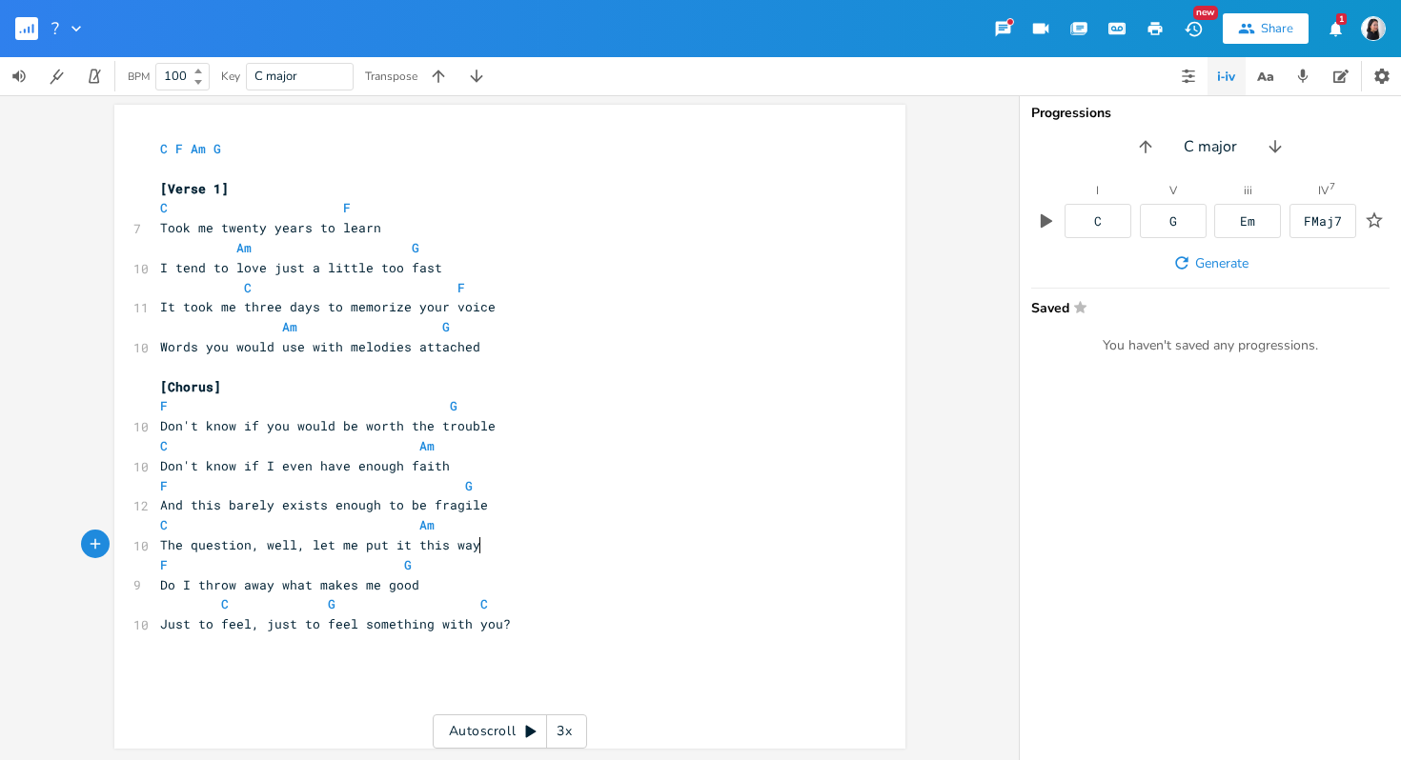
type textarea "it this way:"
click at [403, 525] on span "C Am" at bounding box center [297, 525] width 274 height 17
click at [547, 640] on pre "​" at bounding box center [500, 645] width 688 height 20
type textarea "​"
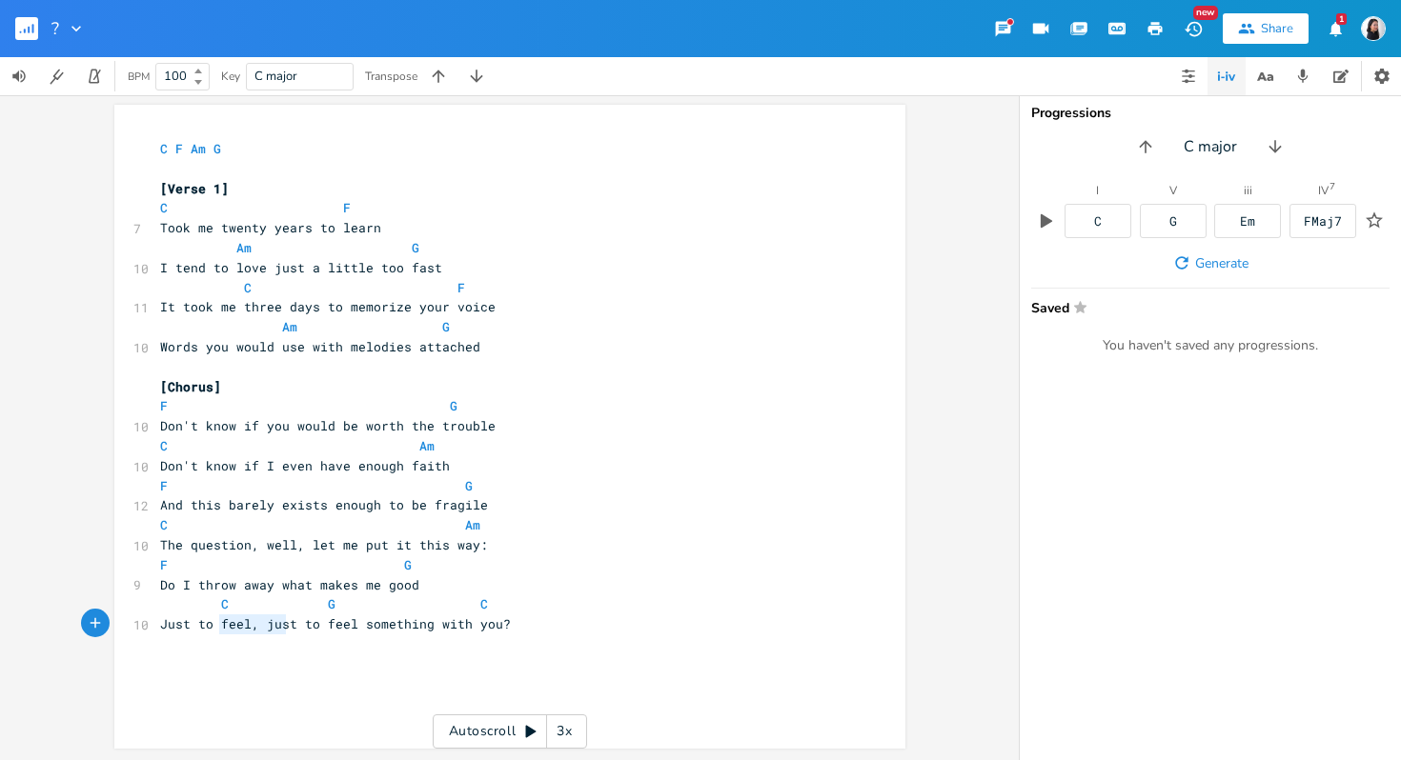
type textarea "feel, just to fee"
drag, startPoint x: 216, startPoint y: 624, endPoint x: 343, endPoint y: 624, distance: 126.7
click at [343, 624] on span "Just to feel, just to feel something with you?" at bounding box center [335, 624] width 351 height 17
drag, startPoint x: 335, startPoint y: 607, endPoint x: 205, endPoint y: 607, distance: 130.6
click at [205, 607] on span "C G C" at bounding box center [324, 604] width 328 height 17
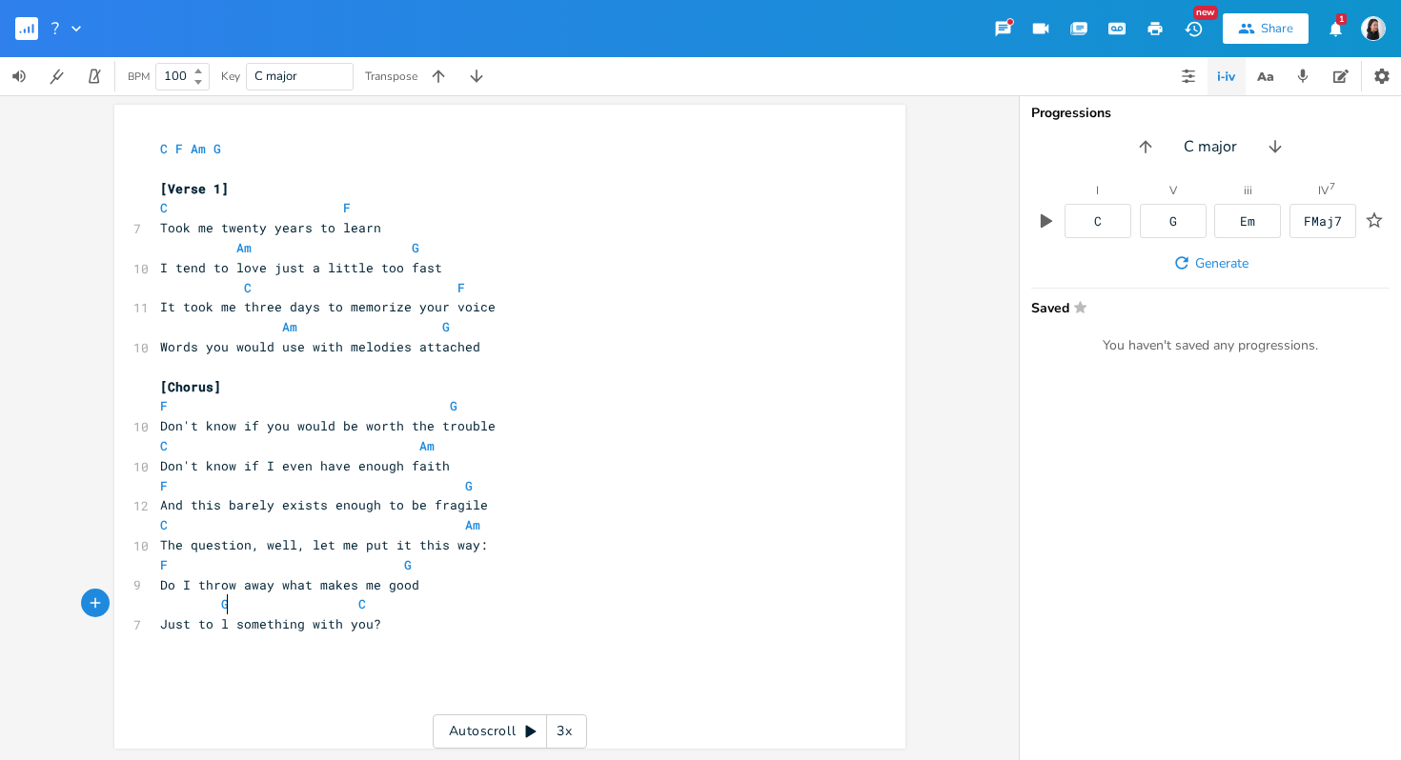
scroll to position [0, 10]
type textarea "G"
click at [213, 625] on ul "G Gb G# G#m G#7" at bounding box center [242, 666] width 59 height 102
click at [212, 622] on span "Just to l something with you?" at bounding box center [270, 624] width 221 height 17
type textarea "fee"
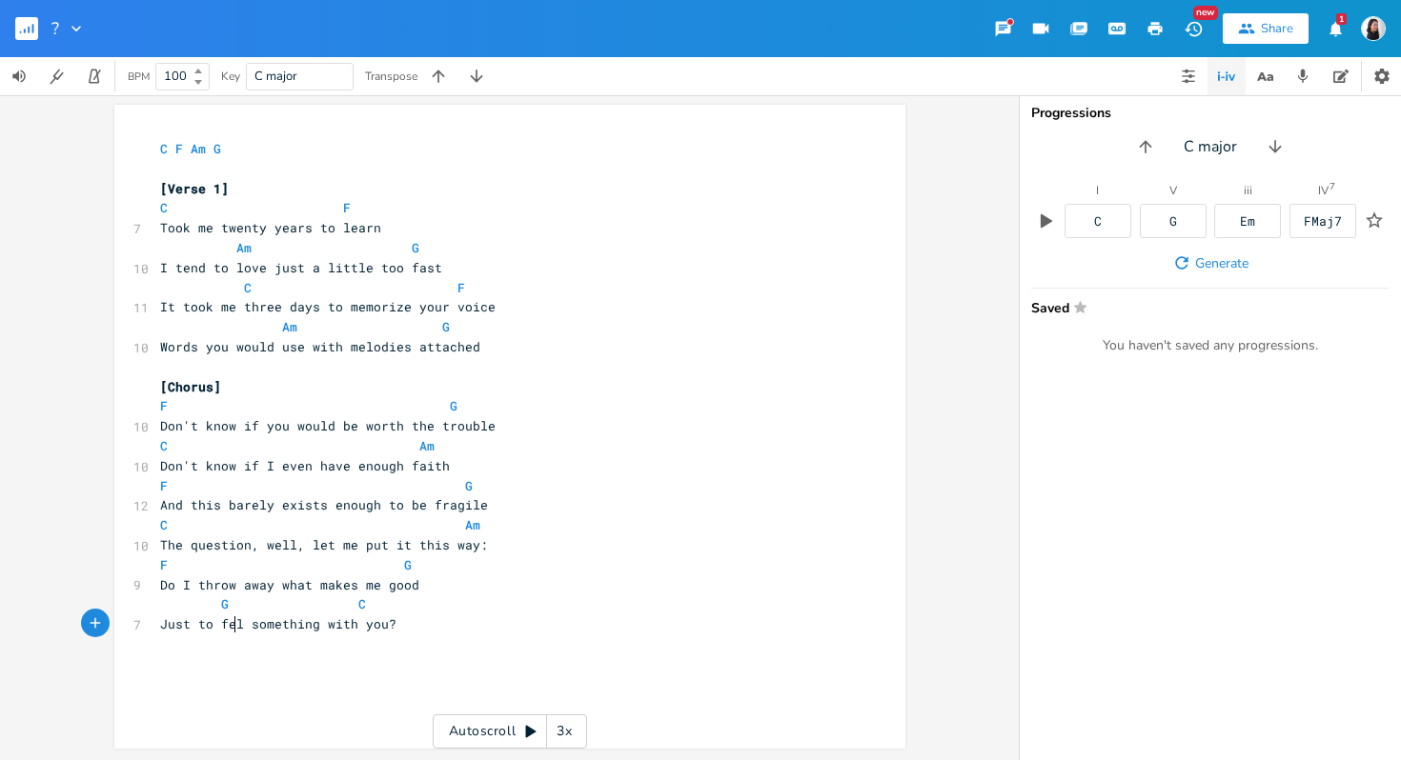
scroll to position [0, 16]
click at [456, 602] on pre "G C" at bounding box center [500, 605] width 688 height 20
type textarea "C"
click at [672, 631] on pre "Just to feel something with you?" at bounding box center [500, 625] width 688 height 20
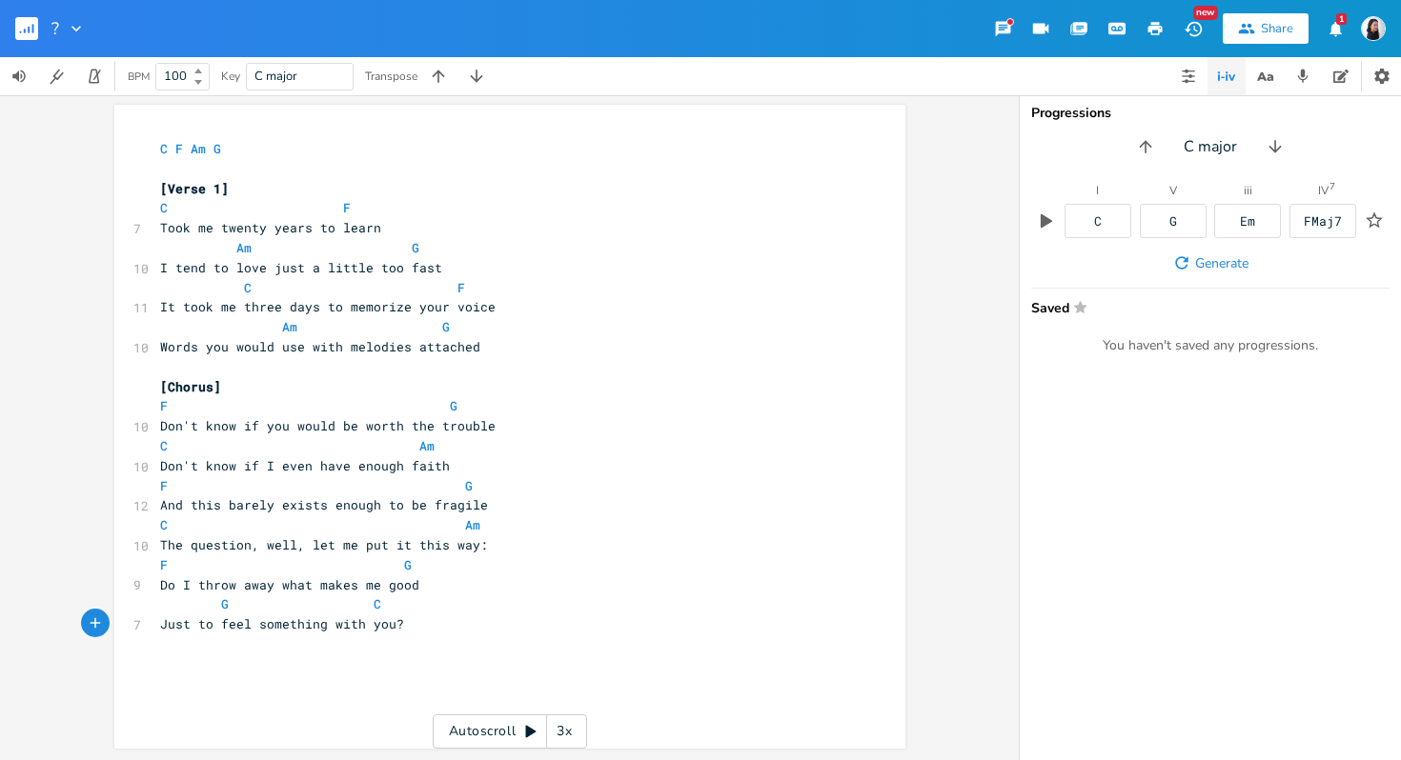
click at [229, 606] on span at bounding box center [240, 605] width 23 height 20
type textarea "="
drag, startPoint x: 495, startPoint y: 544, endPoint x: 114, endPoint y: 543, distance: 380.2
click at [114, 543] on div "The question, well, let me put it this way: x C F Am G ​ [Verse 1] C F 7 Took m…" at bounding box center [509, 427] width 791 height 644
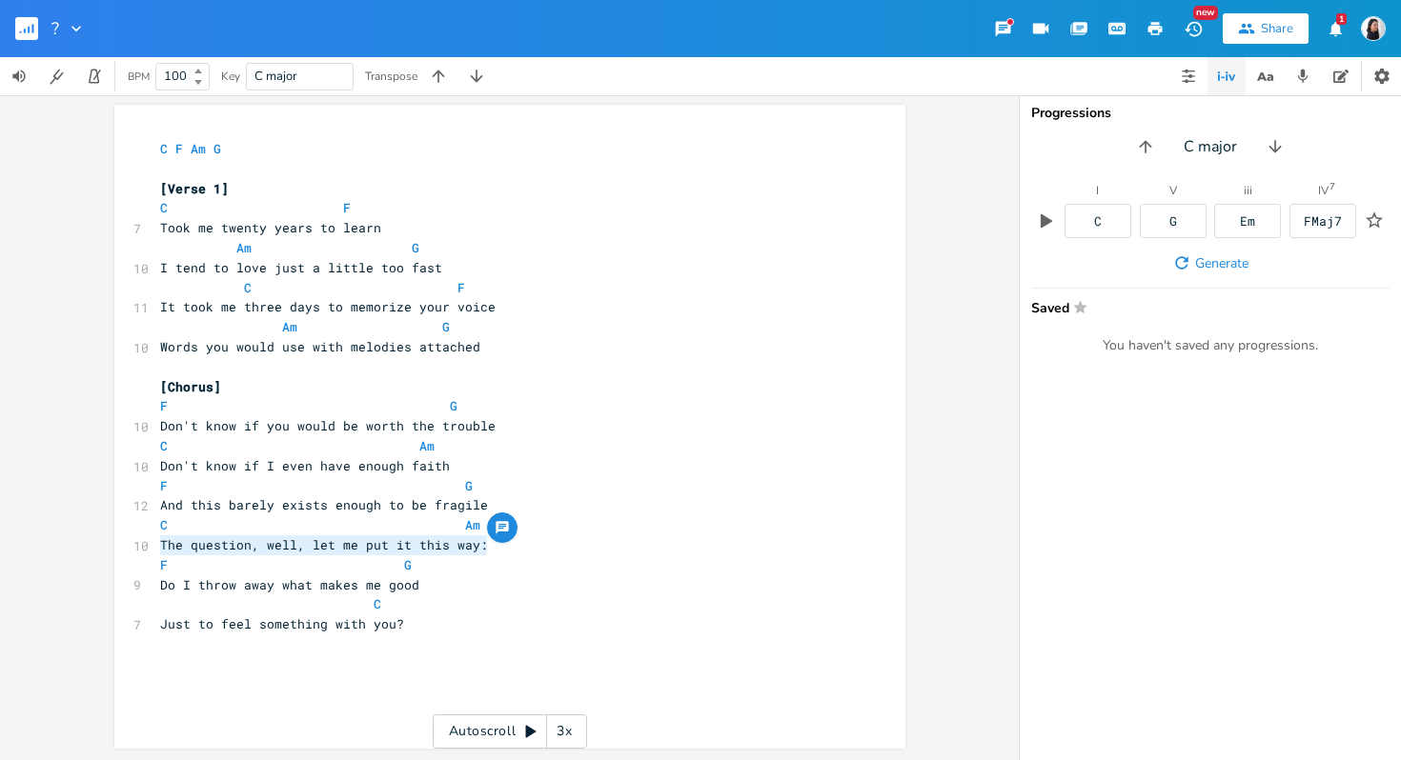
type textarea "The question, well, let me put it this way:"
click at [205, 563] on span at bounding box center [206, 566] width 30 height 20
type textarea "The question, well, let me put it this way:"
drag, startPoint x: 162, startPoint y: 543, endPoint x: 540, endPoint y: 545, distance: 378.3
click at [540, 545] on pre "The question, well, let me put it this way:" at bounding box center [500, 546] width 688 height 20
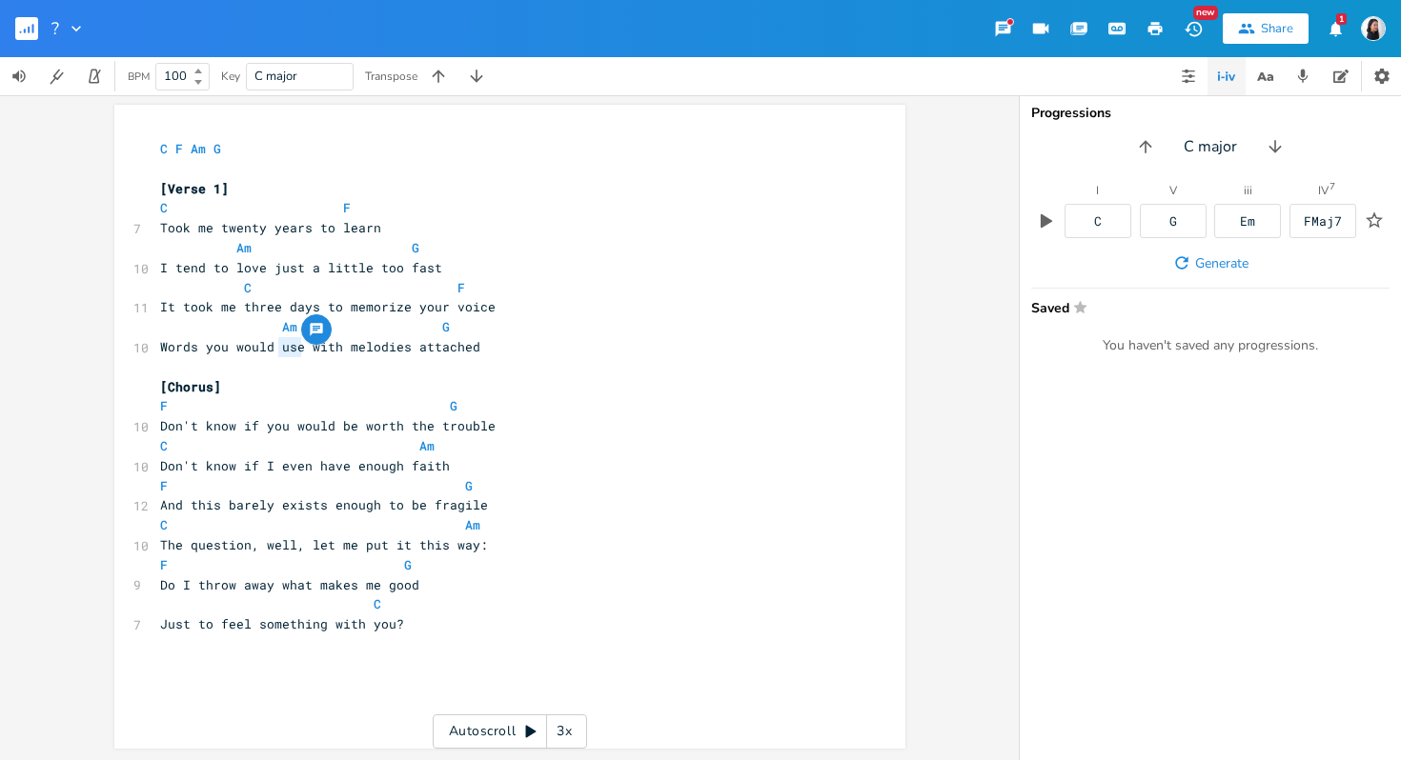
drag, startPoint x: 296, startPoint y: 353, endPoint x: 274, endPoint y: 353, distance: 21.9
click at [274, 353] on span "Words you would use with melodies attached" at bounding box center [320, 346] width 320 height 17
type textarea "sing"
click at [522, 472] on pre "Don't know if I even have enough faith" at bounding box center [500, 466] width 688 height 20
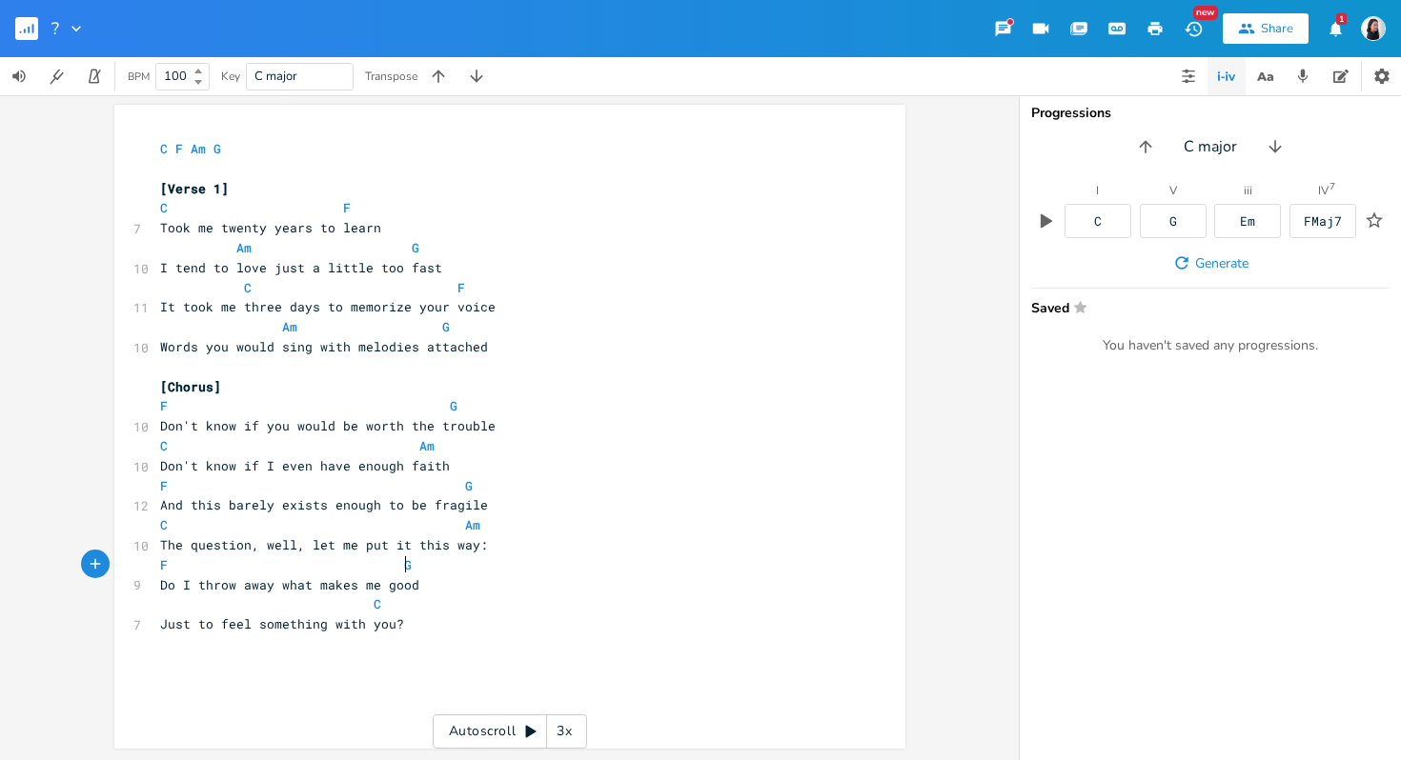
click at [478, 556] on pre "F G" at bounding box center [500, 566] width 688 height 20
type textarea "G"
click at [478, 556] on pre "F G" at bounding box center [500, 566] width 688 height 20
click at [482, 552] on pre "The question, well, let me put it this way:" at bounding box center [500, 546] width 688 height 20
drag, startPoint x: 490, startPoint y: 548, endPoint x: 162, endPoint y: 545, distance: 327.8
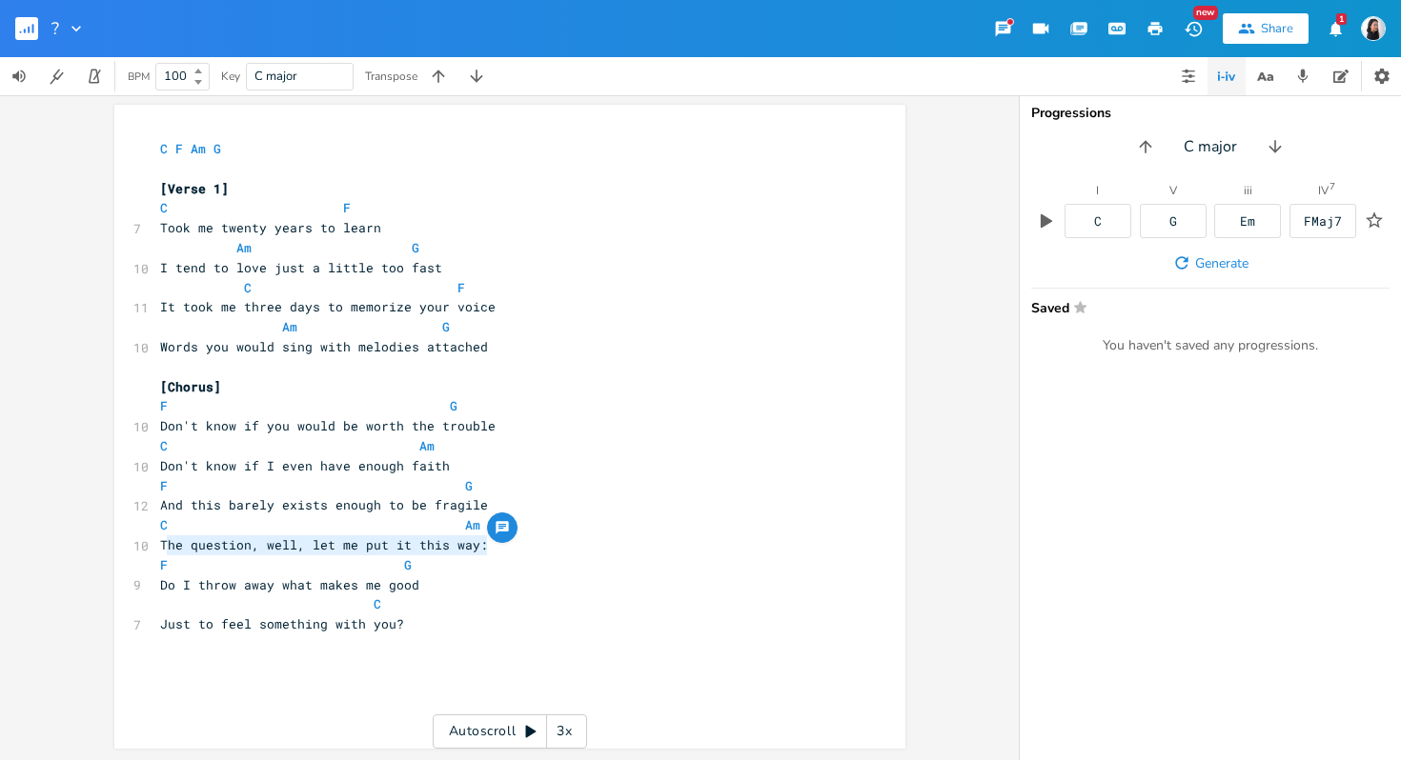
click at [162, 545] on pre "The question, well, let me put it this way:" at bounding box center [500, 546] width 688 height 20
type textarea "The question, well, let me put it this way:"
click at [523, 553] on pre "The question, well, let me put it this way:" at bounding box center [500, 546] width 688 height 20
type textarea ", well, let me put it this way:"
drag, startPoint x: 523, startPoint y: 553, endPoint x: 250, endPoint y: 547, distance: 273.6
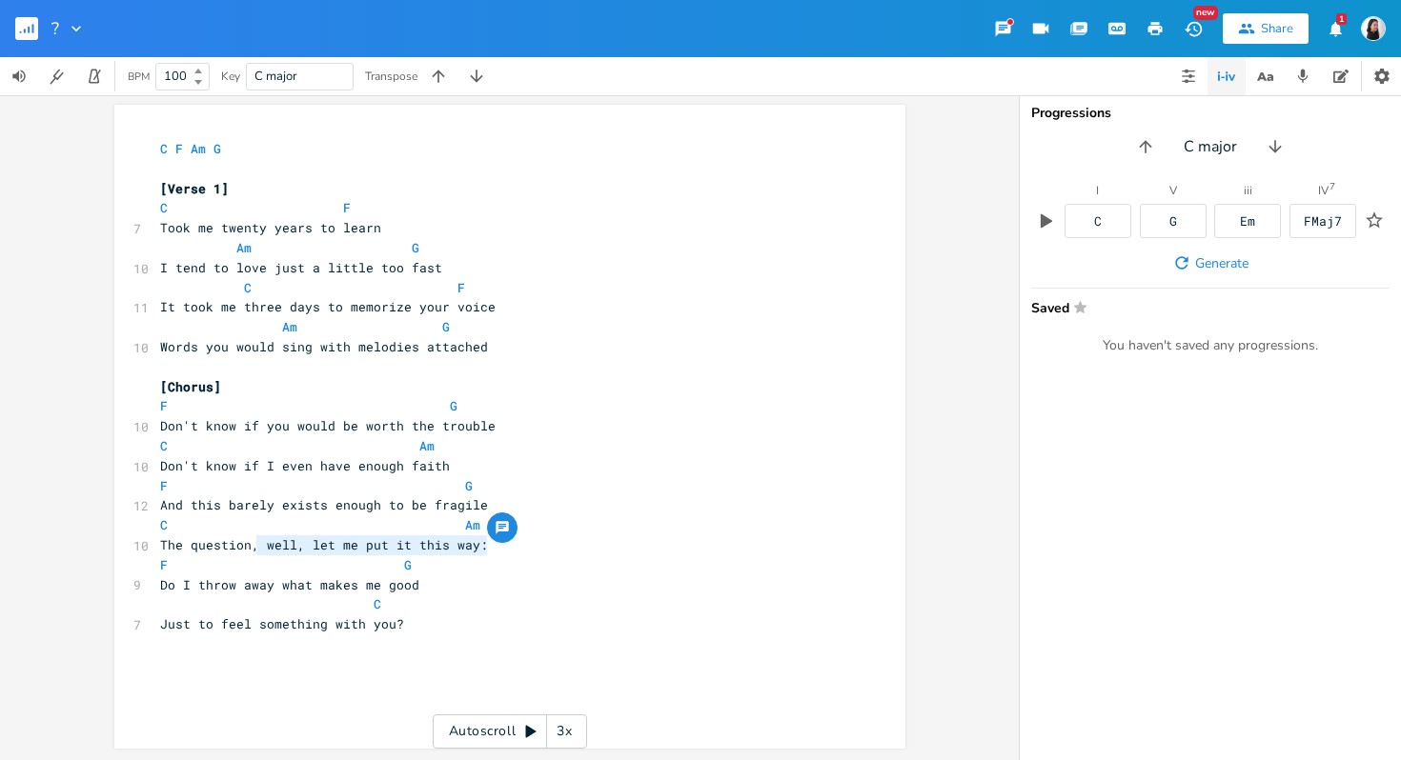
click at [250, 547] on pre "The question, well, let me put it this way:" at bounding box center [500, 546] width 688 height 20
click at [496, 720] on div "Autoscroll 3x" at bounding box center [510, 732] width 154 height 34
click at [545, 573] on pre "F G" at bounding box center [500, 566] width 688 height 20
drag, startPoint x: 531, startPoint y: 540, endPoint x: 163, endPoint y: 539, distance: 367.9
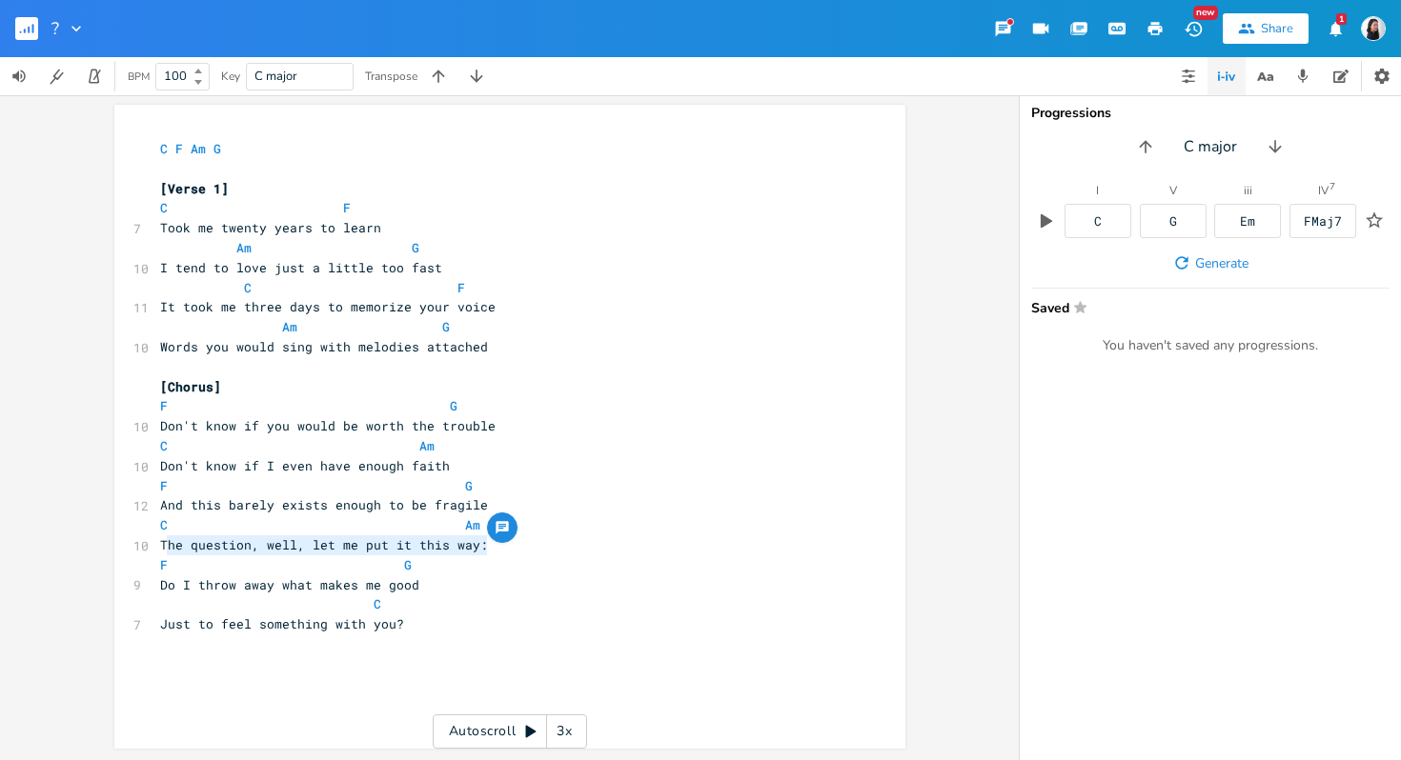
click at [163, 539] on pre "The question, well, let me put it this way:" at bounding box center [500, 546] width 688 height 20
type textarea "It shouldn't be ti"
type textarea "his hard"
click at [448, 558] on pre "F G" at bounding box center [500, 566] width 688 height 20
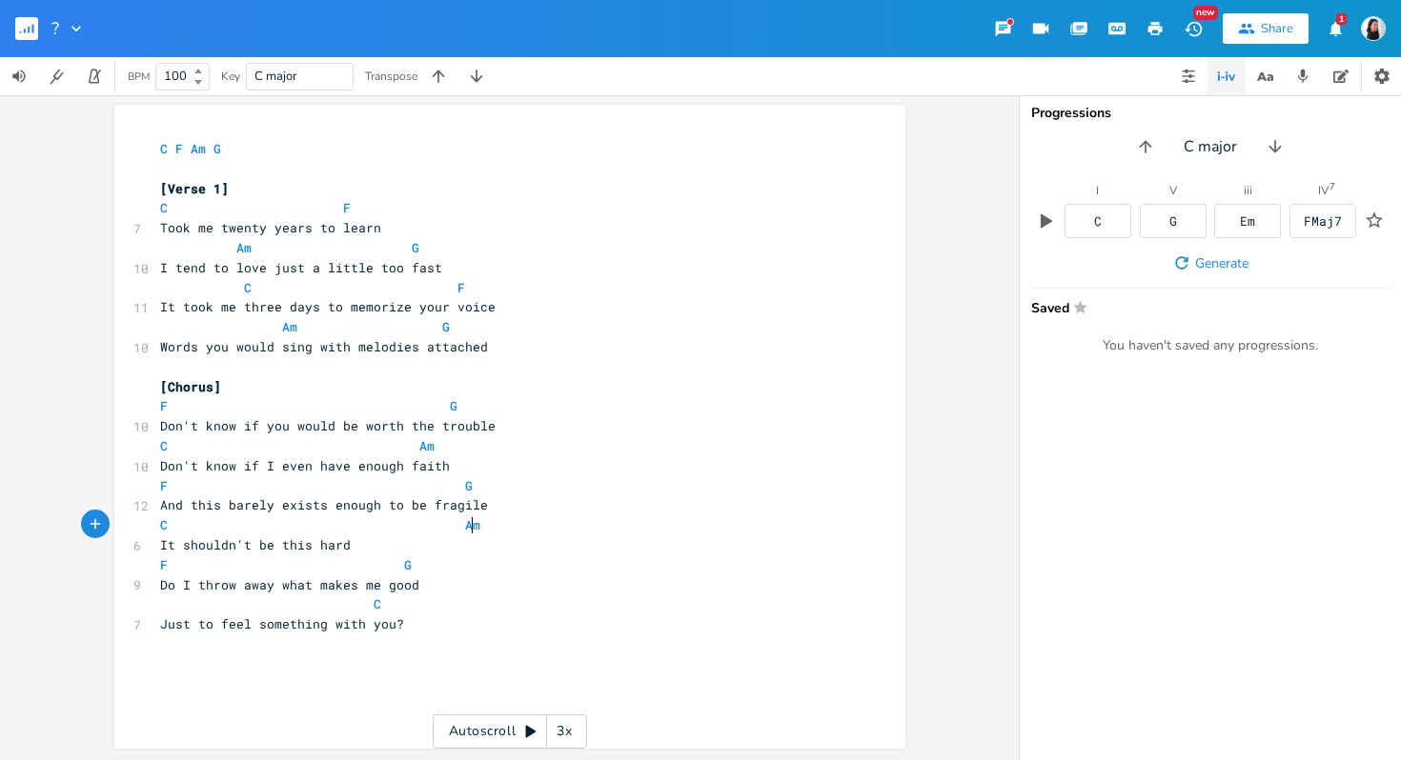
drag, startPoint x: 480, startPoint y: 535, endPoint x: 469, endPoint y: 536, distance: 11.5
click at [469, 536] on pre "It shouldn't be this hard" at bounding box center [500, 546] width 688 height 20
click at [480, 562] on pre "F G" at bounding box center [500, 566] width 688 height 20
type textarea "It shouldn't be this hard"
drag, startPoint x: 484, startPoint y: 553, endPoint x: 162, endPoint y: 541, distance: 322.3
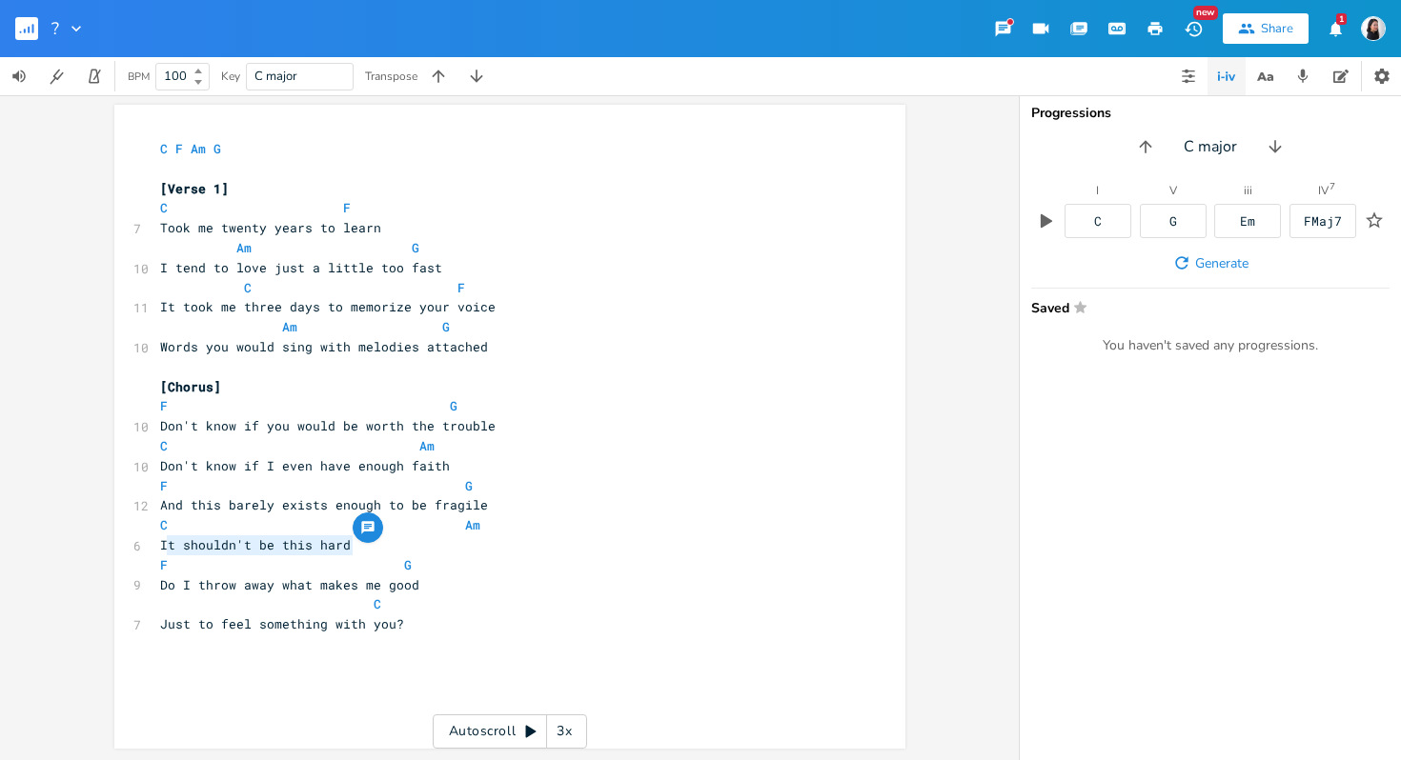
click at [162, 541] on pre "It shouldn't be this hard" at bounding box center [500, 546] width 688 height 20
click at [663, 529] on pre "C Am" at bounding box center [500, 526] width 688 height 20
click at [649, 542] on pre "It shouldn't be this hard" at bounding box center [500, 546] width 688 height 20
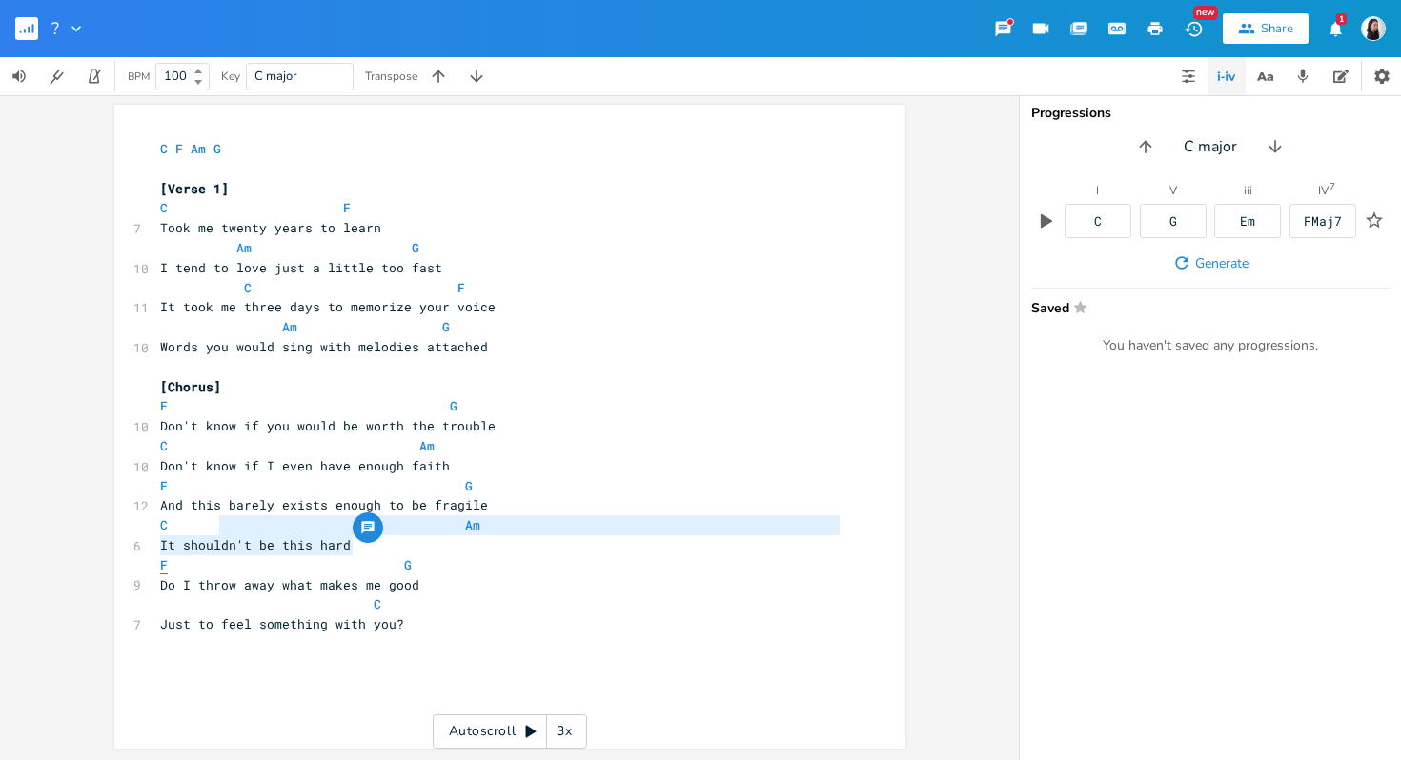
type textarea "F"
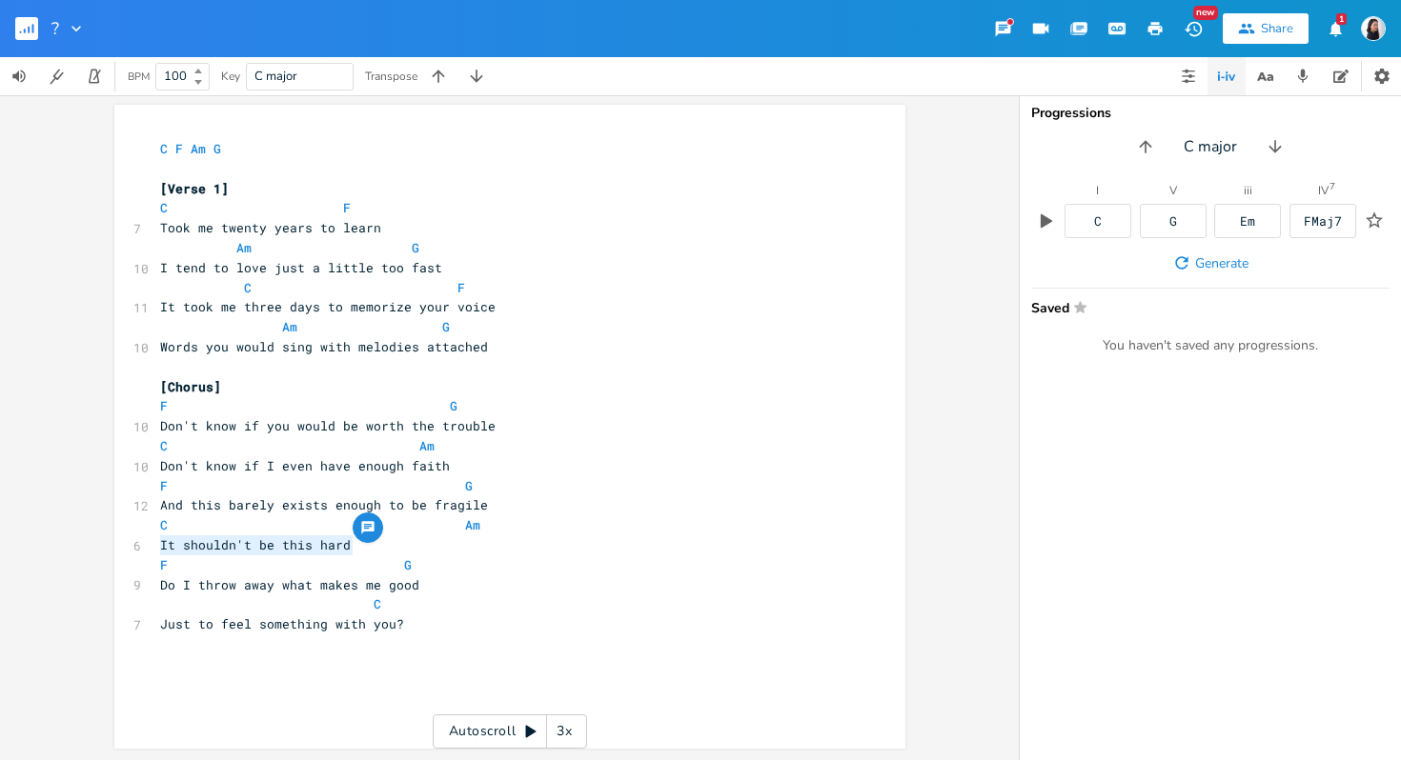
type textarea "It shouldn't be this hard"
drag, startPoint x: 649, startPoint y: 542, endPoint x: 159, endPoint y: 550, distance: 489.9
click at [159, 550] on pre "It shouldn't be this hard" at bounding box center [500, 546] width 688 height 20
type textarea "The doubt"
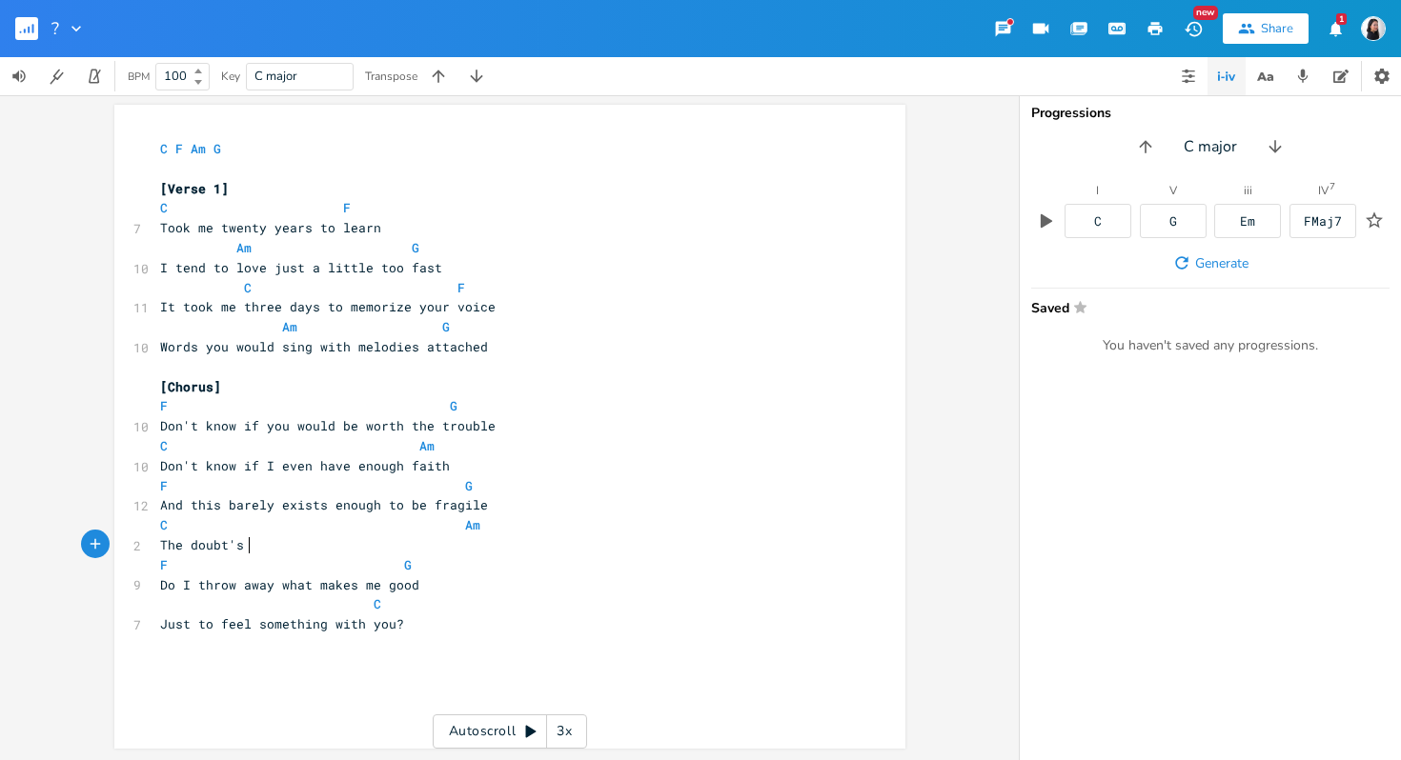
type textarea "e doubt's t"
type textarea "strong enough to leave a stain"
click at [821, 633] on pre "Just to feel something with you?" at bounding box center [500, 625] width 688 height 20
click at [584, 546] on pre "The doubt's strong enough to leave a stain" at bounding box center [500, 546] width 688 height 20
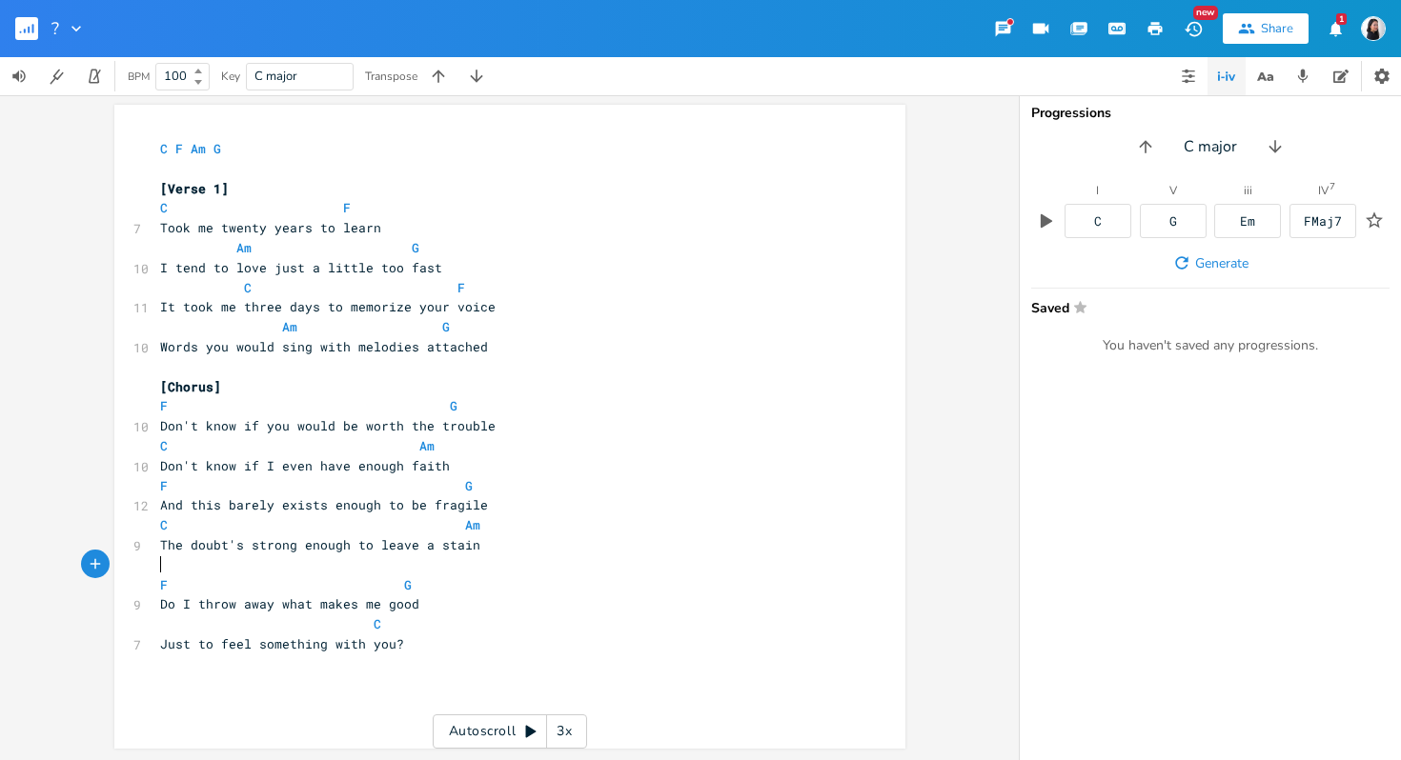
type textarea "F"
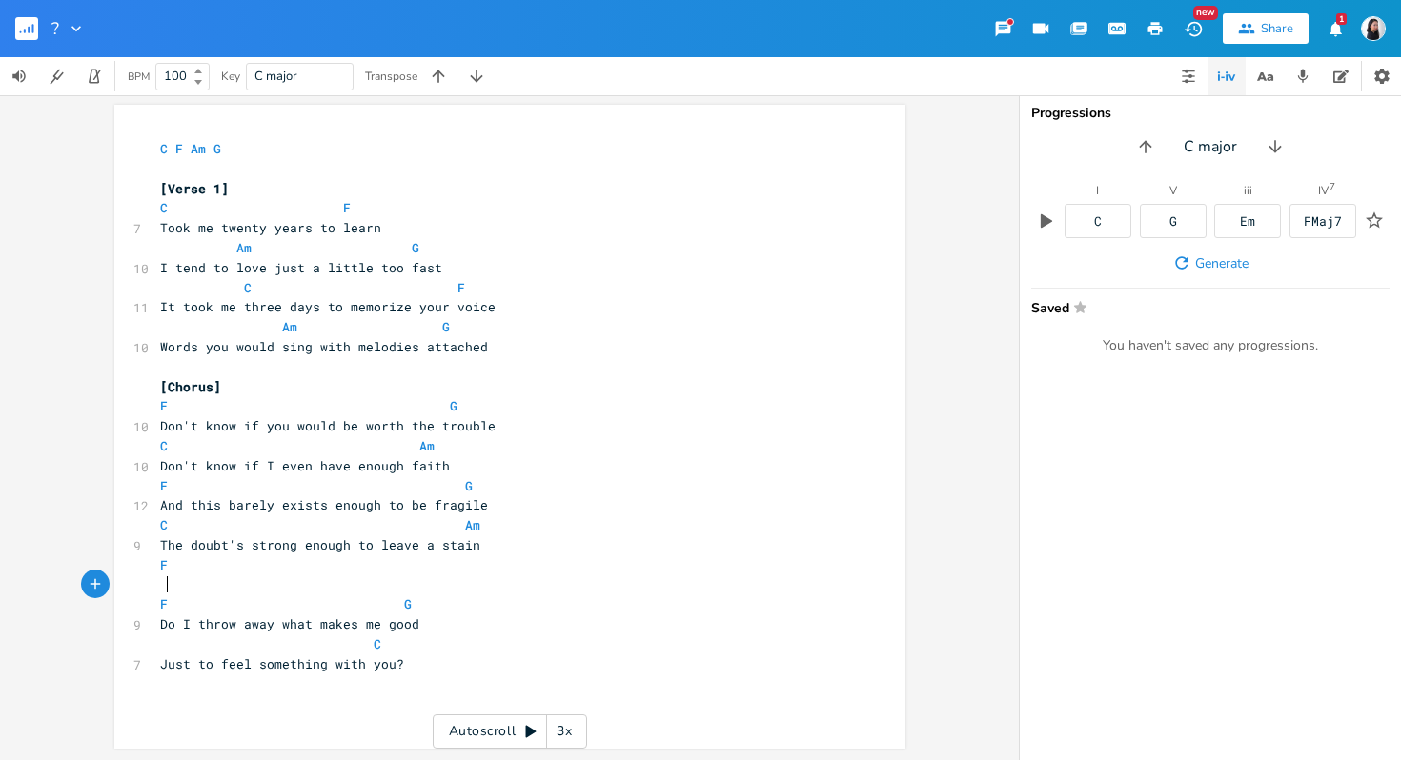
scroll to position [0, 3]
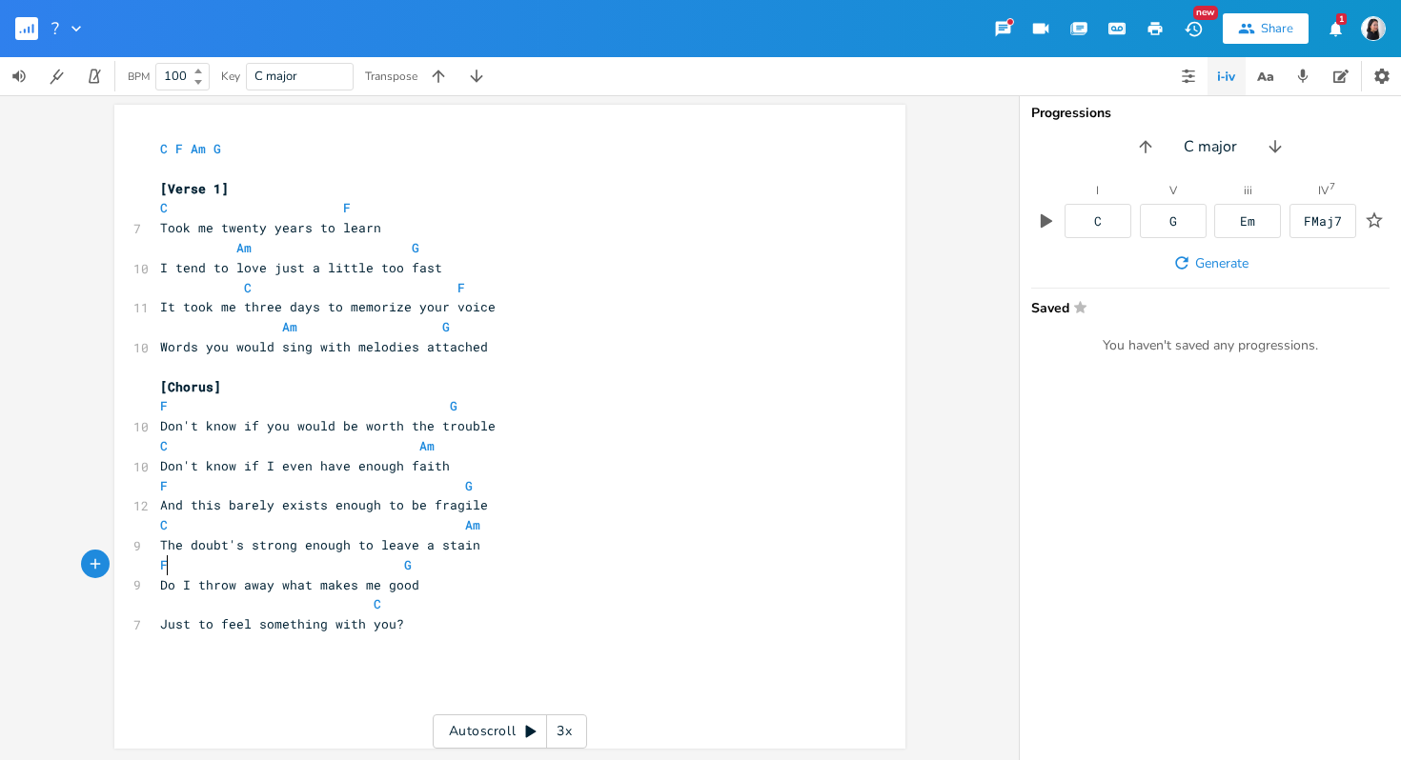
click at [168, 563] on span at bounding box center [179, 566] width 23 height 20
click at [526, 540] on pre "The doubt's strong enough to leave a stain" at bounding box center [500, 546] width 688 height 20
type textarea ", so I ask"
click at [456, 660] on div "x C F Am G ​ [Verse 1] C F 7 Took me twenty years to learn Am G 10 I tend to lo…" at bounding box center [524, 444] width 736 height 619
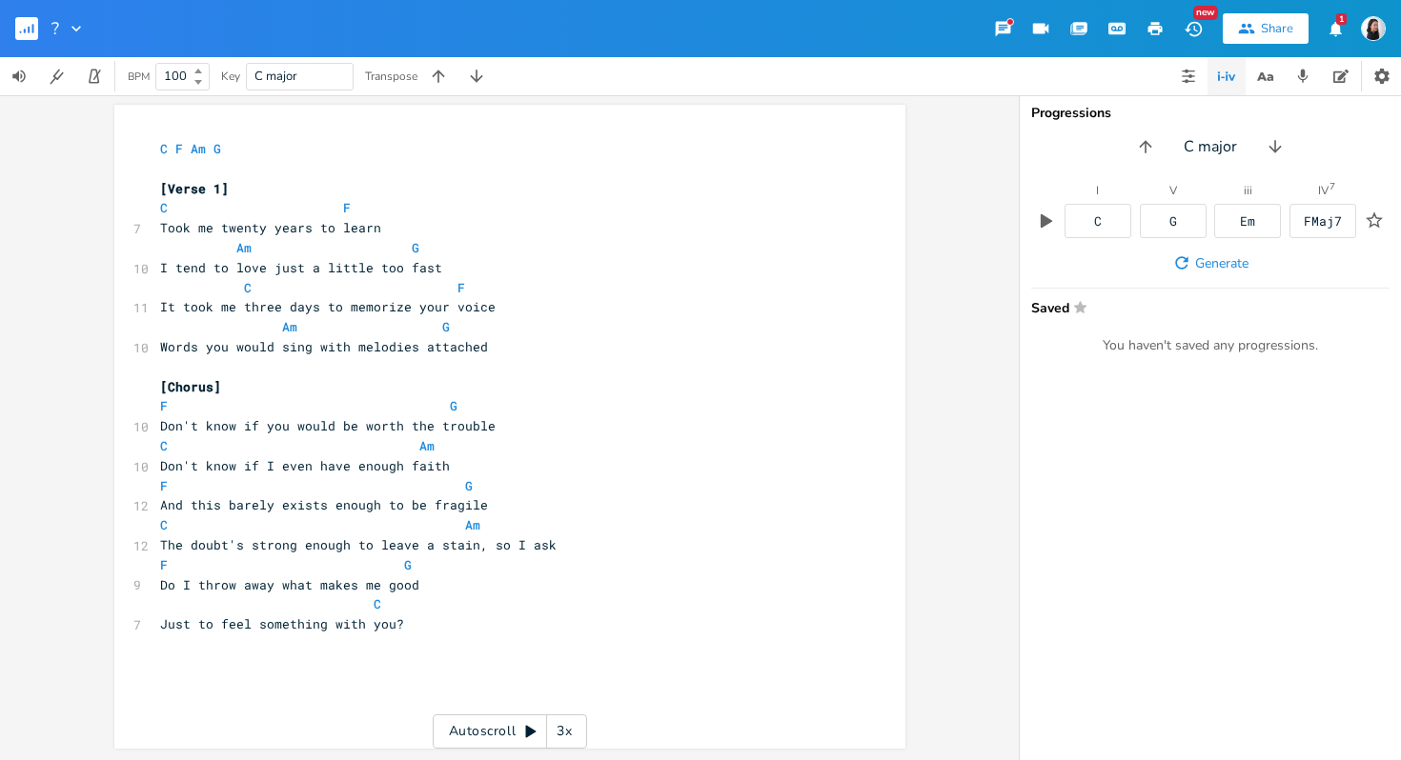
click at [56, 25] on input "?" at bounding box center [55, 28] width 8 height 17
click at [63, 23] on input "?enough" at bounding box center [84, 28] width 66 height 17
type input "enough"
